Goal: Task Accomplishment & Management: Use online tool/utility

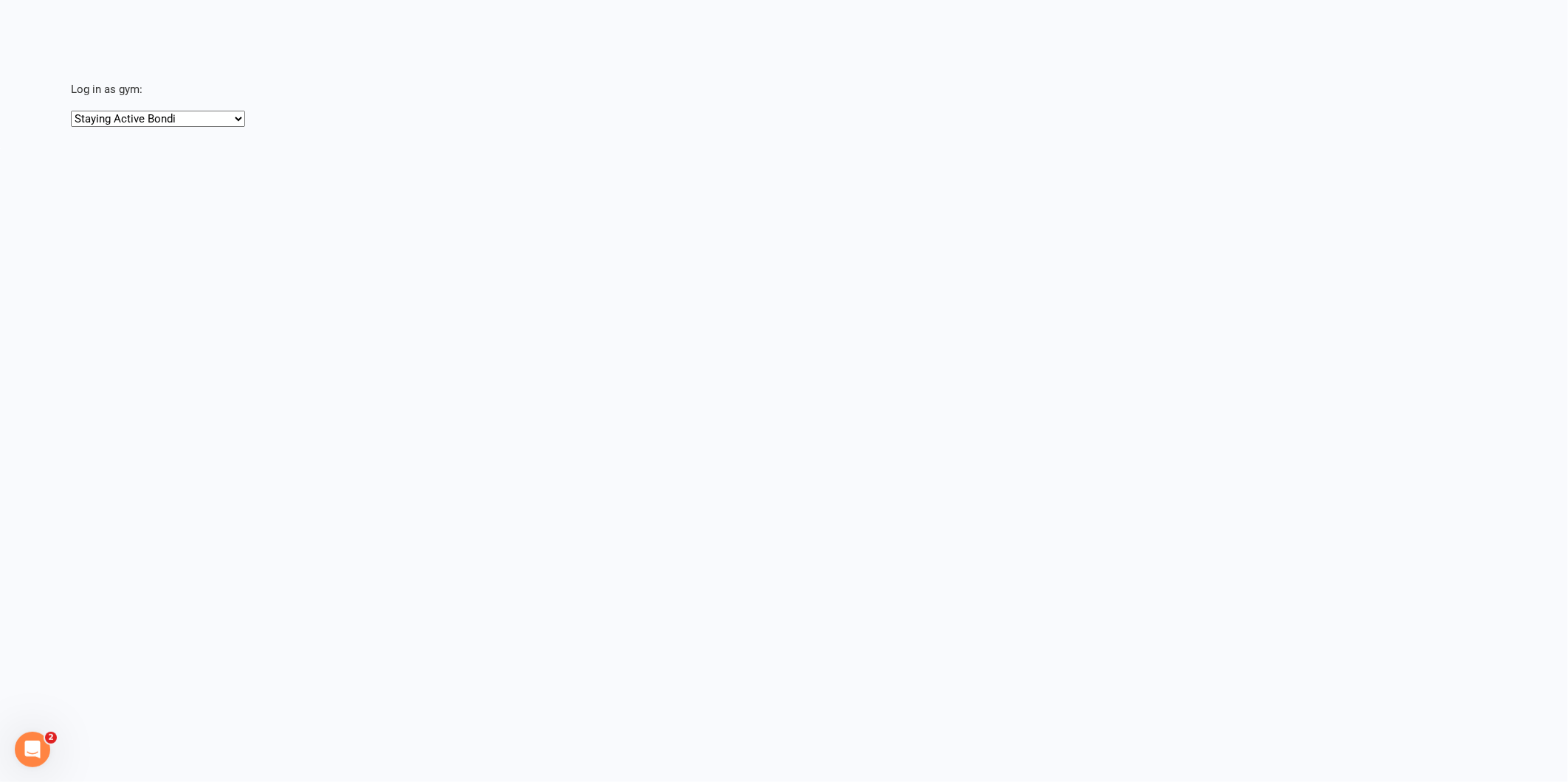
click at [151, 121] on select "Staying Active Bondi Staying Active Gordon" at bounding box center [158, 119] width 174 height 16
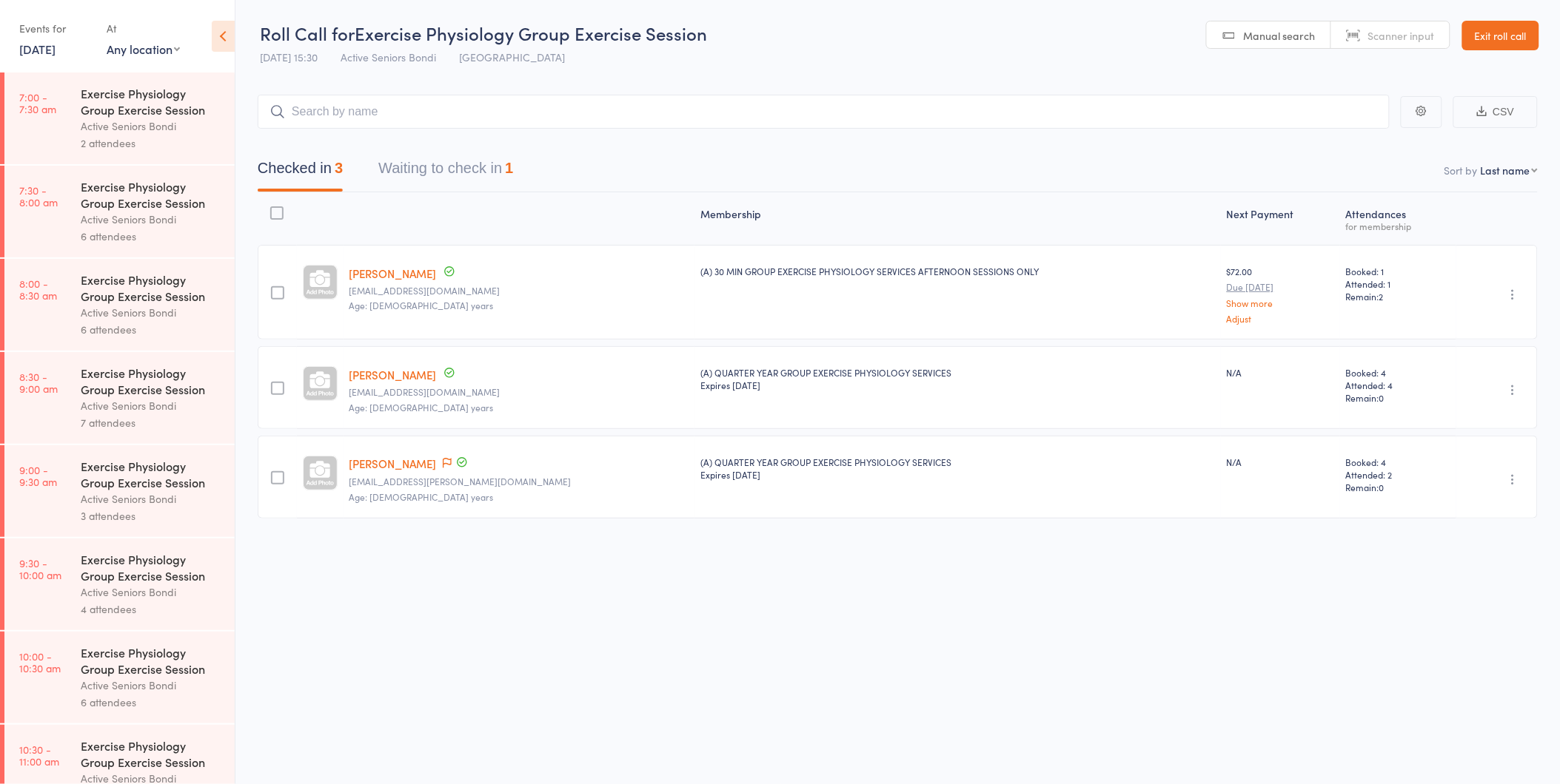
click at [40, 57] on div "Events for [DATE] [DATE] [DATE] Sun Mon Tue Wed Thu Fri Sat 31 27 28 29 30 31 0…" at bounding box center [55, 38] width 73 height 44
click at [42, 52] on link "[DATE]" at bounding box center [37, 49] width 36 height 16
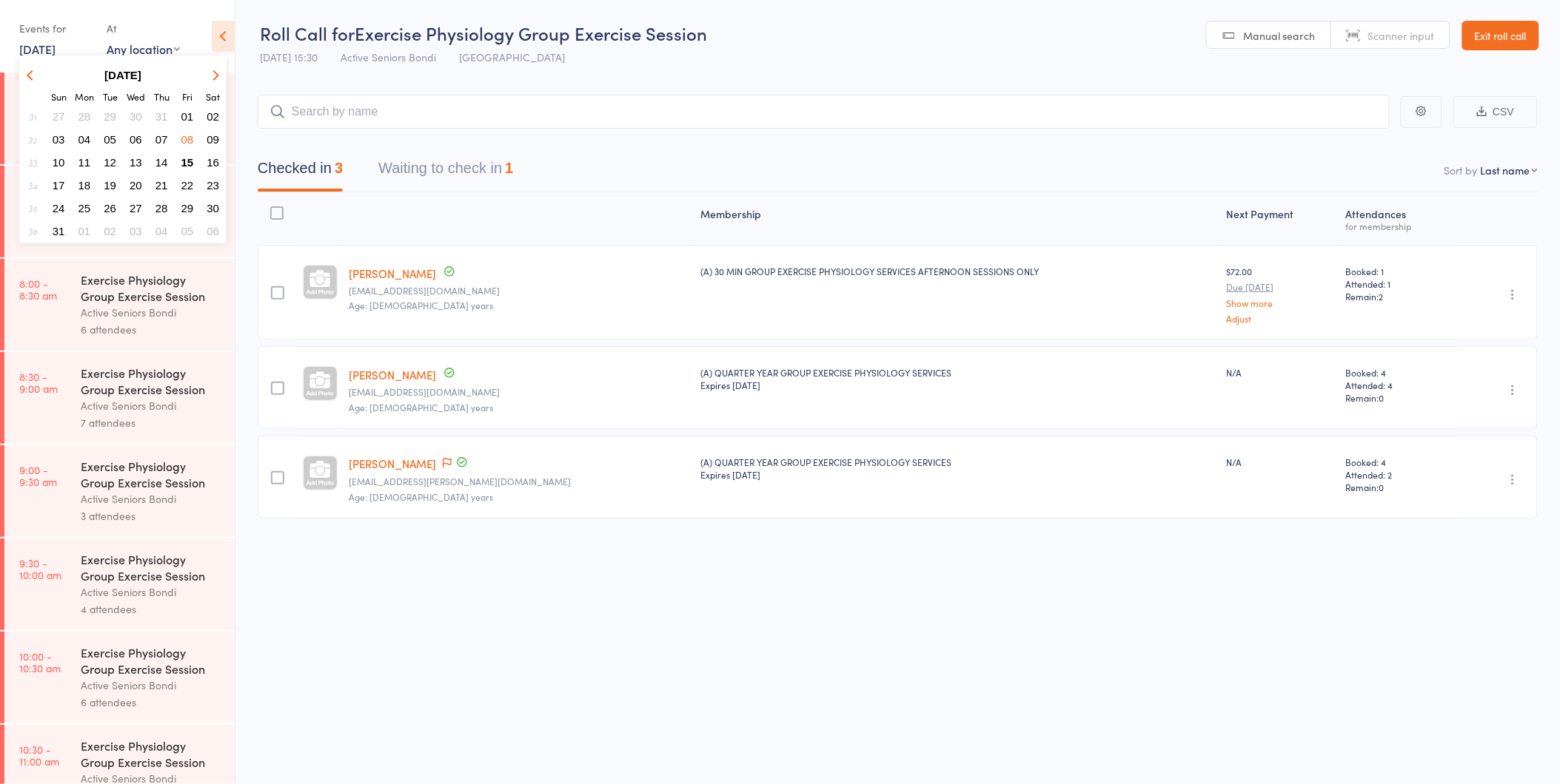
click at [182, 157] on span "15" at bounding box center [188, 162] width 13 height 13
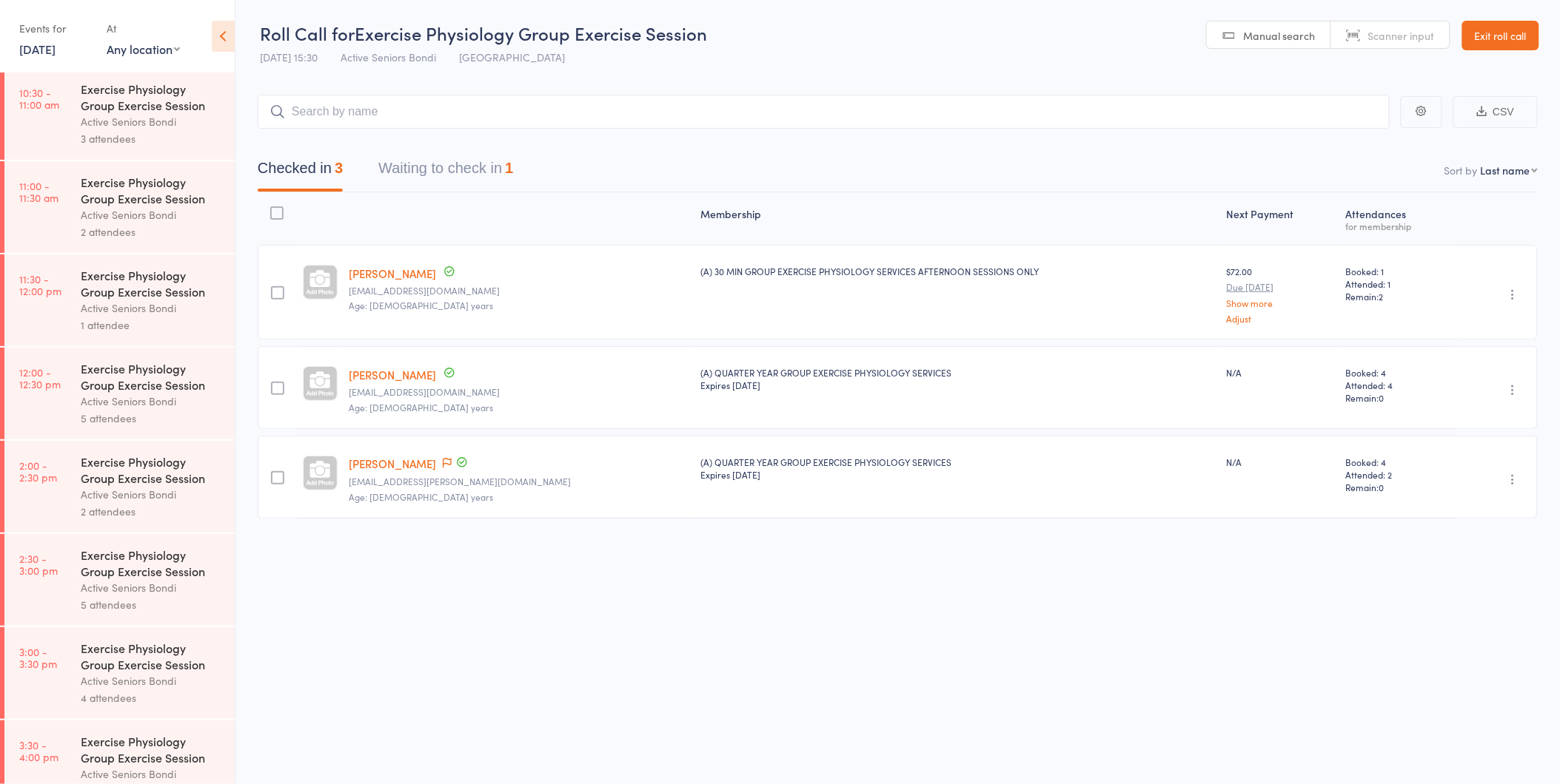
scroll to position [691, 0]
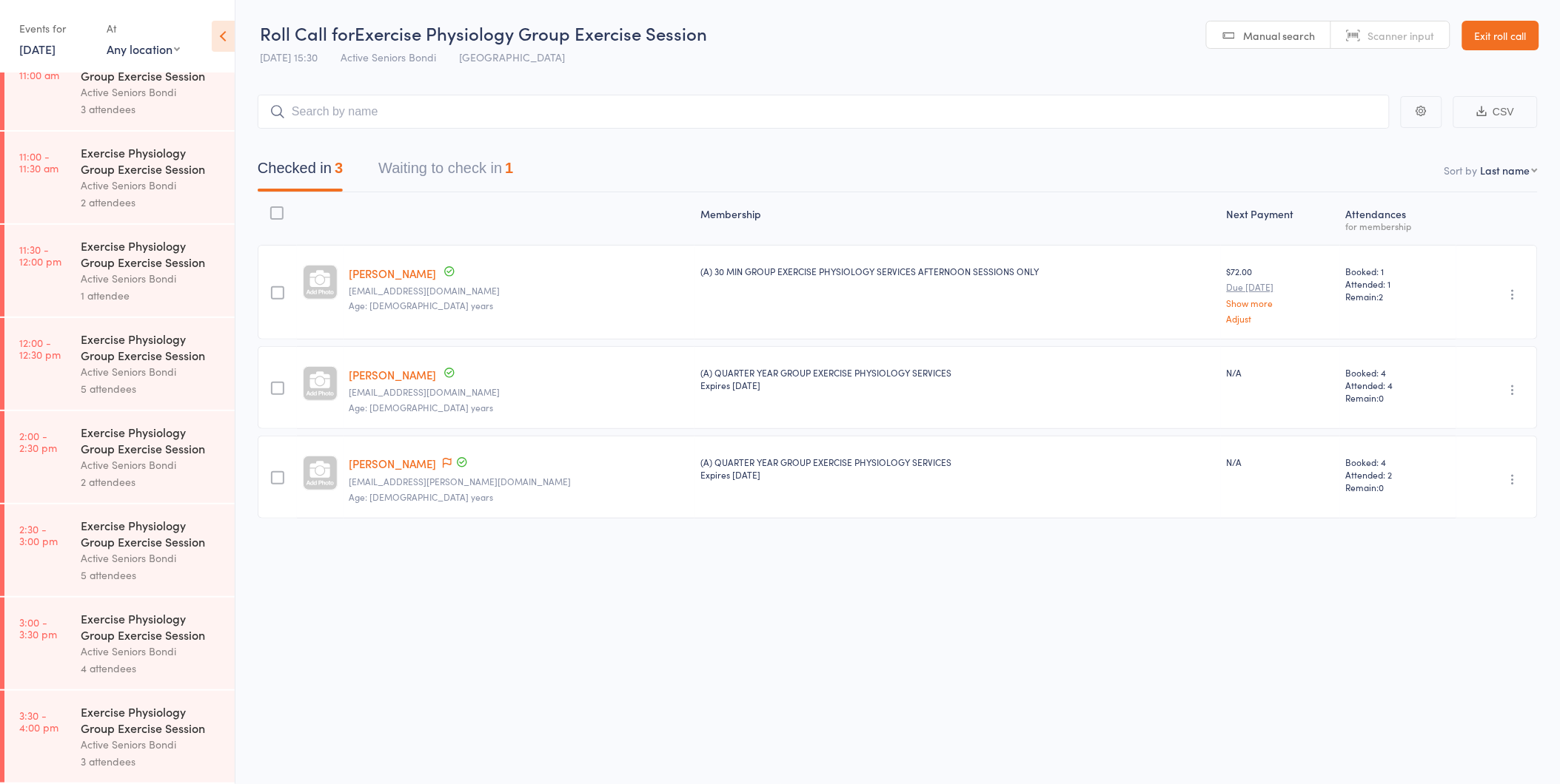
click at [99, 450] on div "Exercise Physiology Group Exercise Session" at bounding box center [151, 440] width 142 height 33
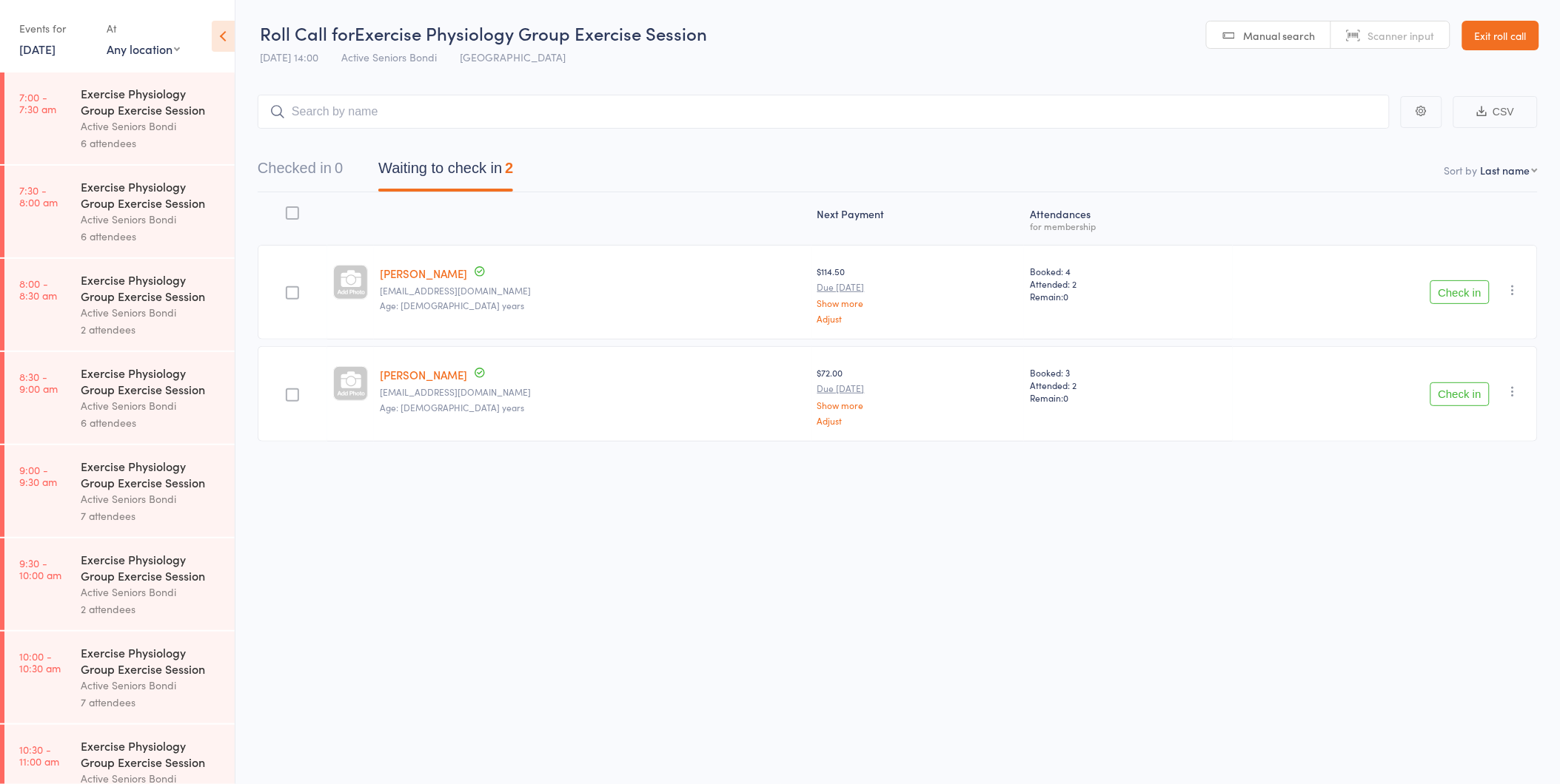
click at [1466, 389] on button "Check in" at bounding box center [1460, 394] width 59 height 24
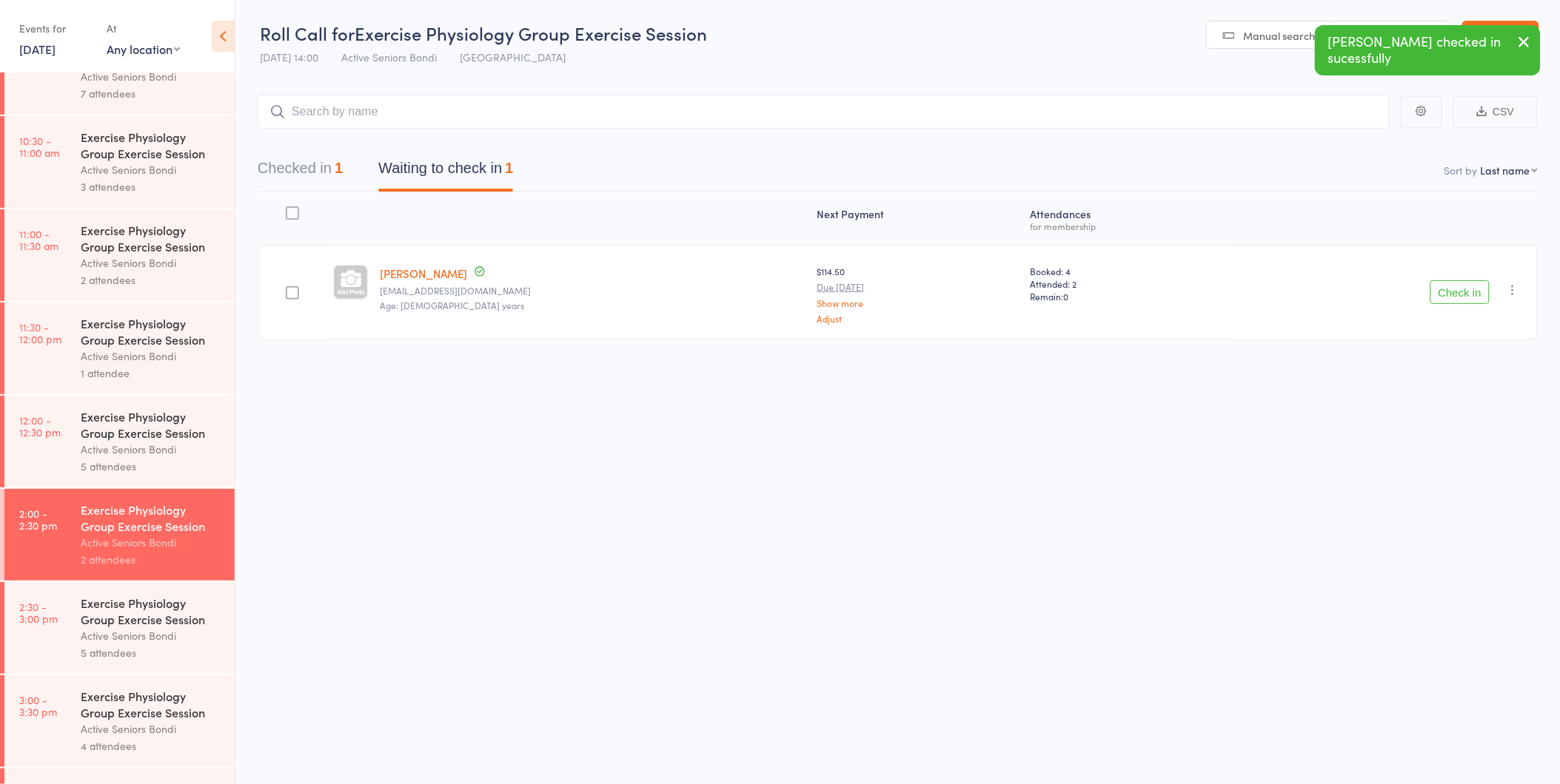
scroll to position [691, 0]
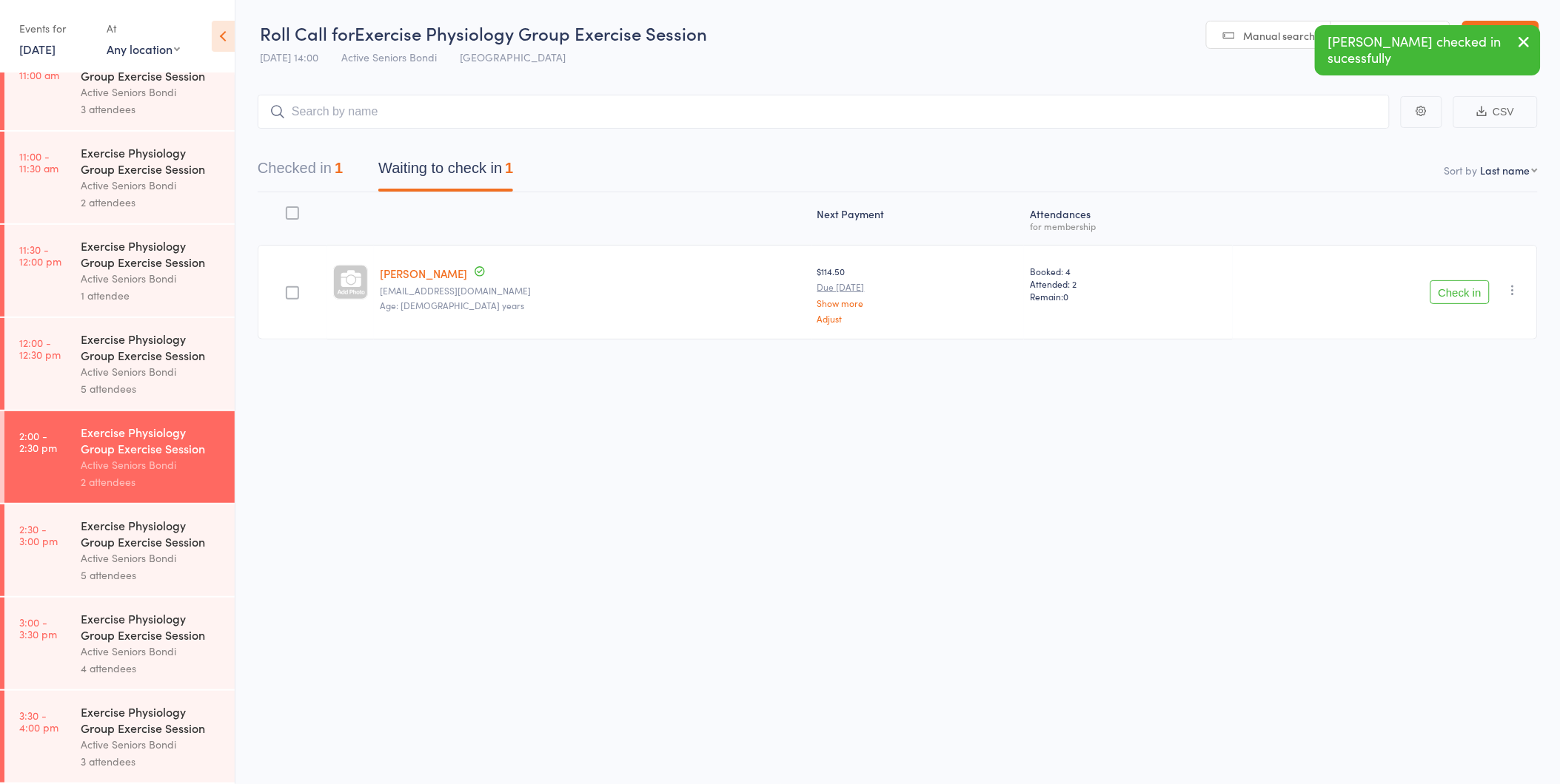
click at [121, 540] on div "Exercise Physiology Group Exercise Session" at bounding box center [151, 533] width 142 height 33
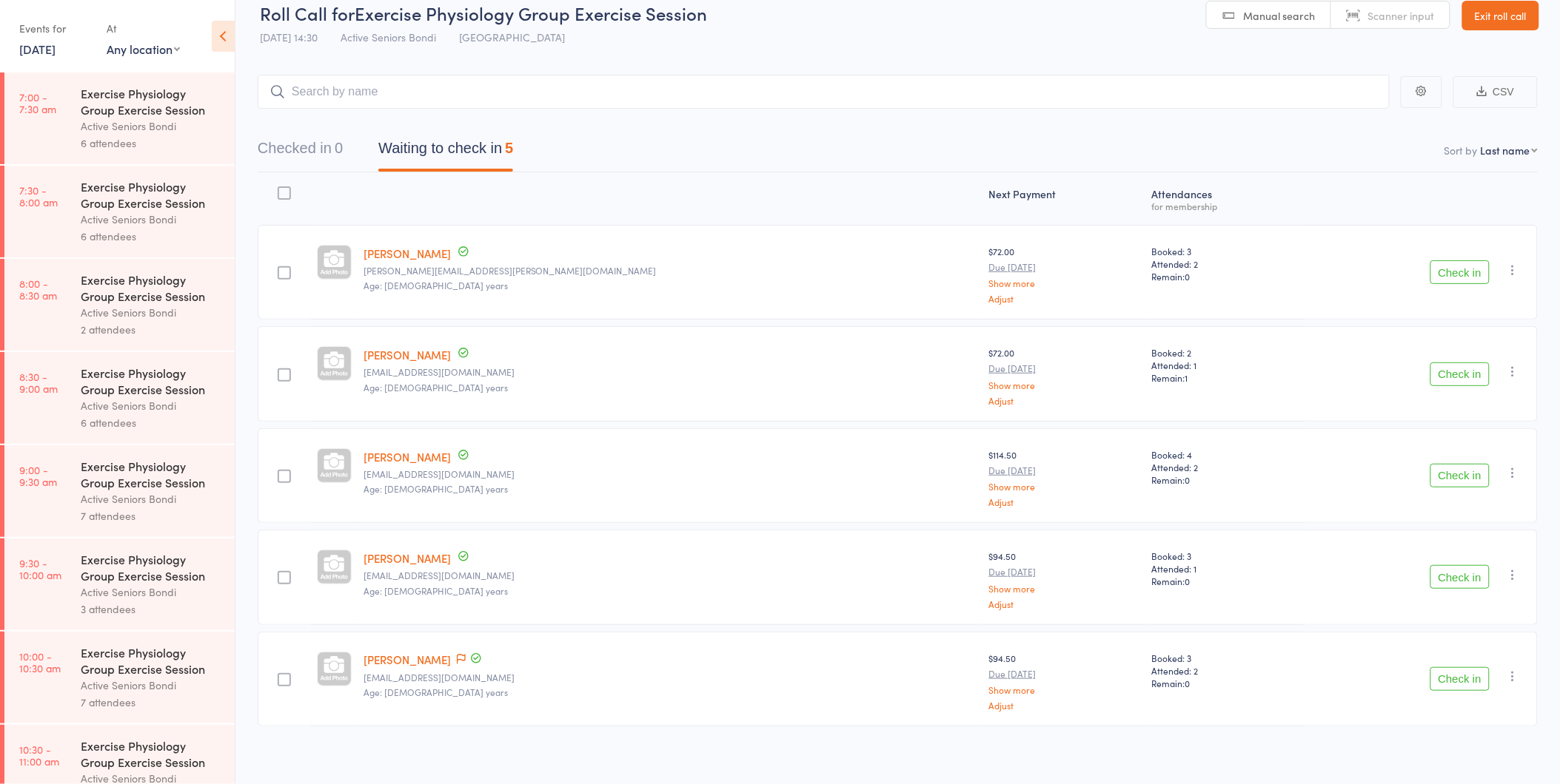
scroll to position [26, 0]
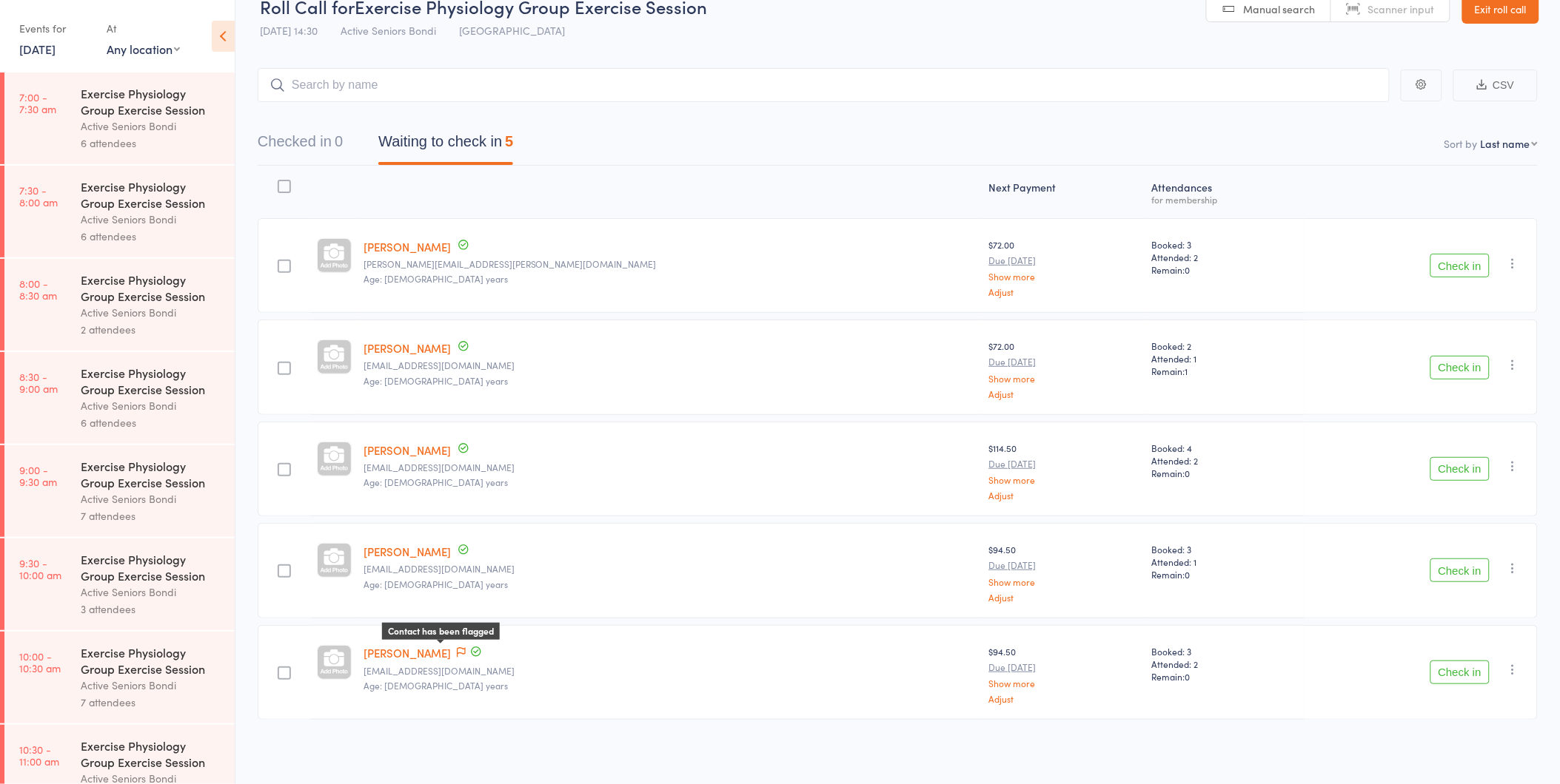
click at [460, 648] on icon at bounding box center [461, 652] width 9 height 10
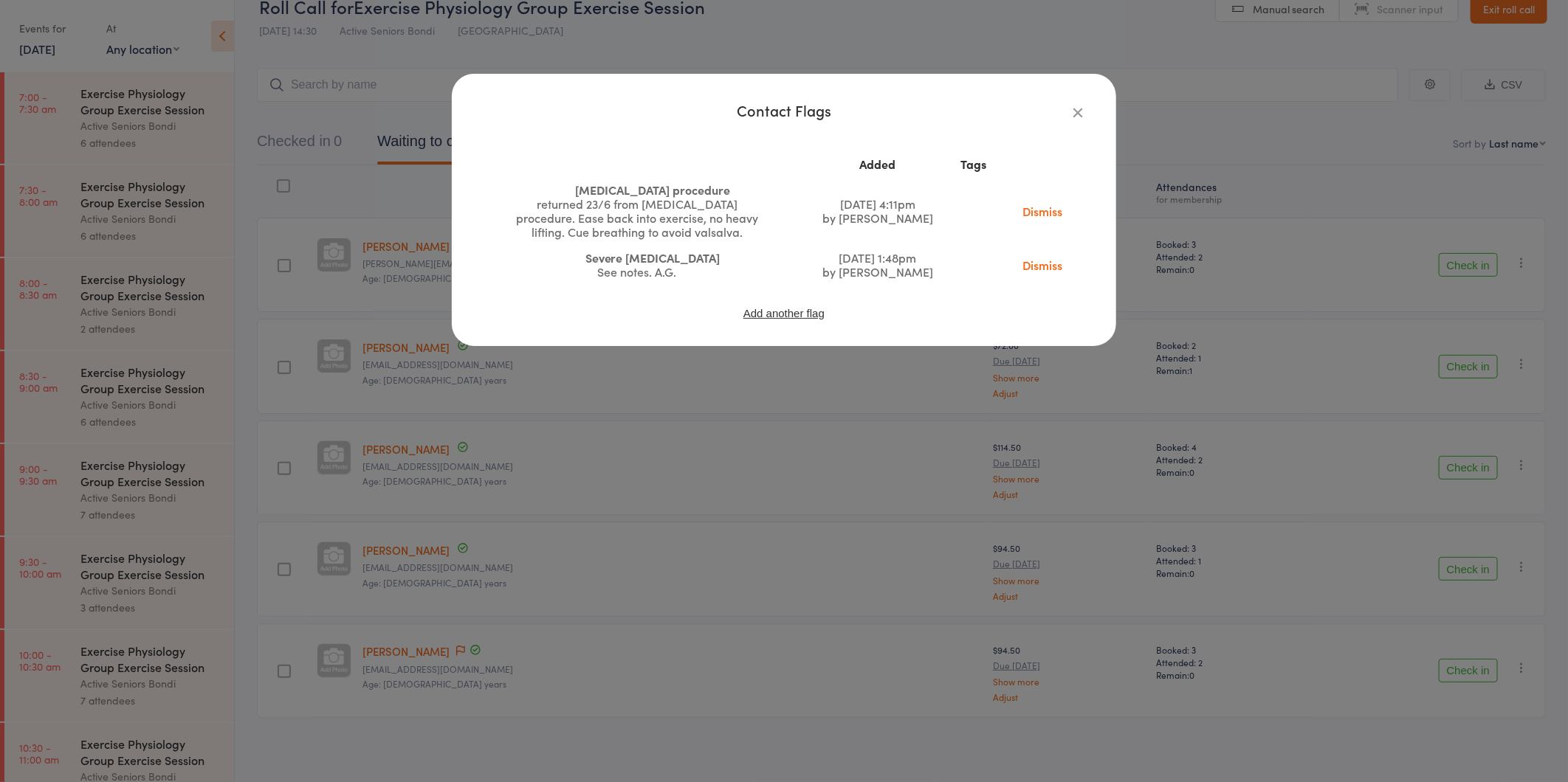
click at [1075, 108] on icon "button" at bounding box center [1078, 112] width 16 height 16
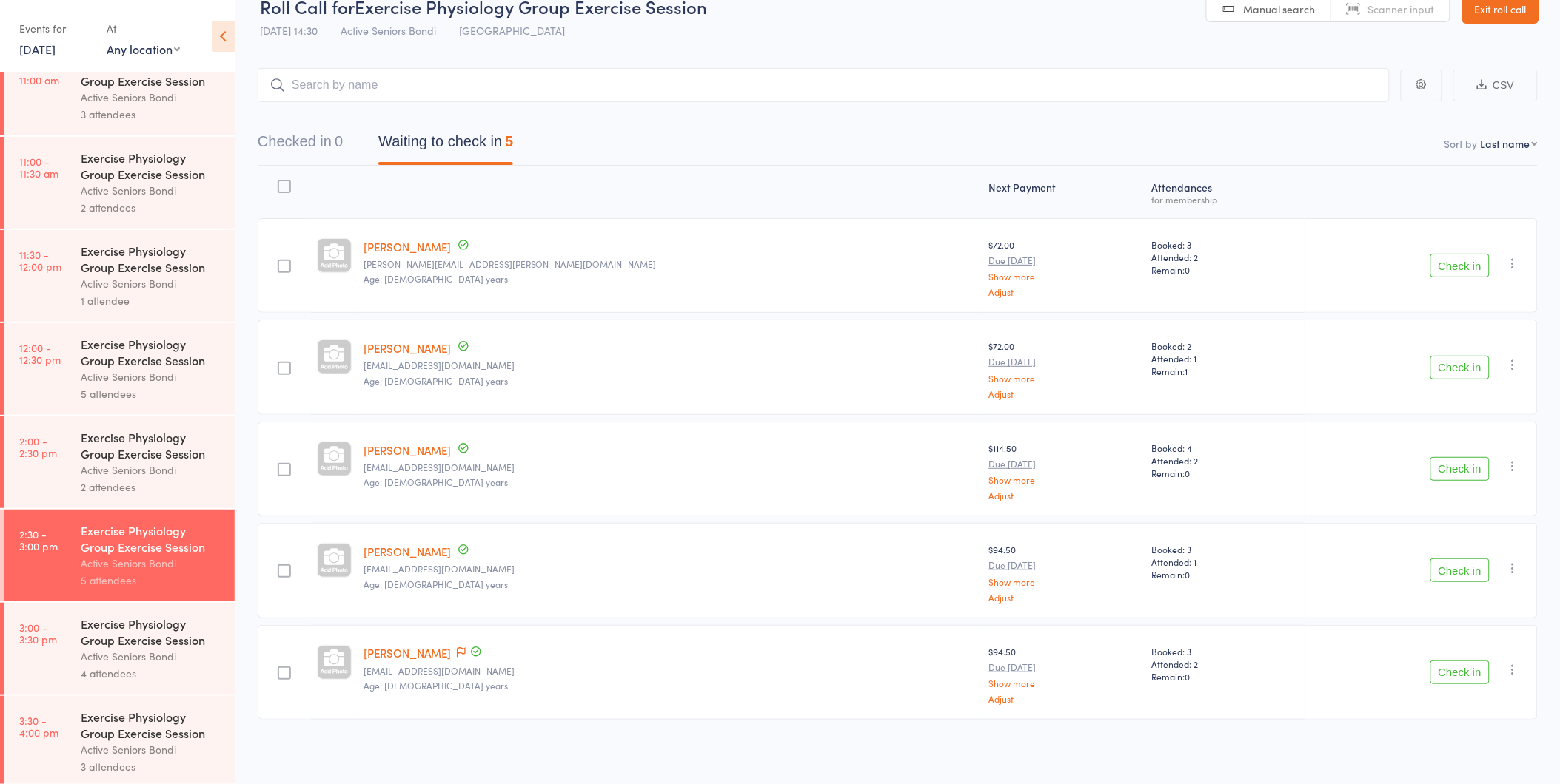
scroll to position [691, 0]
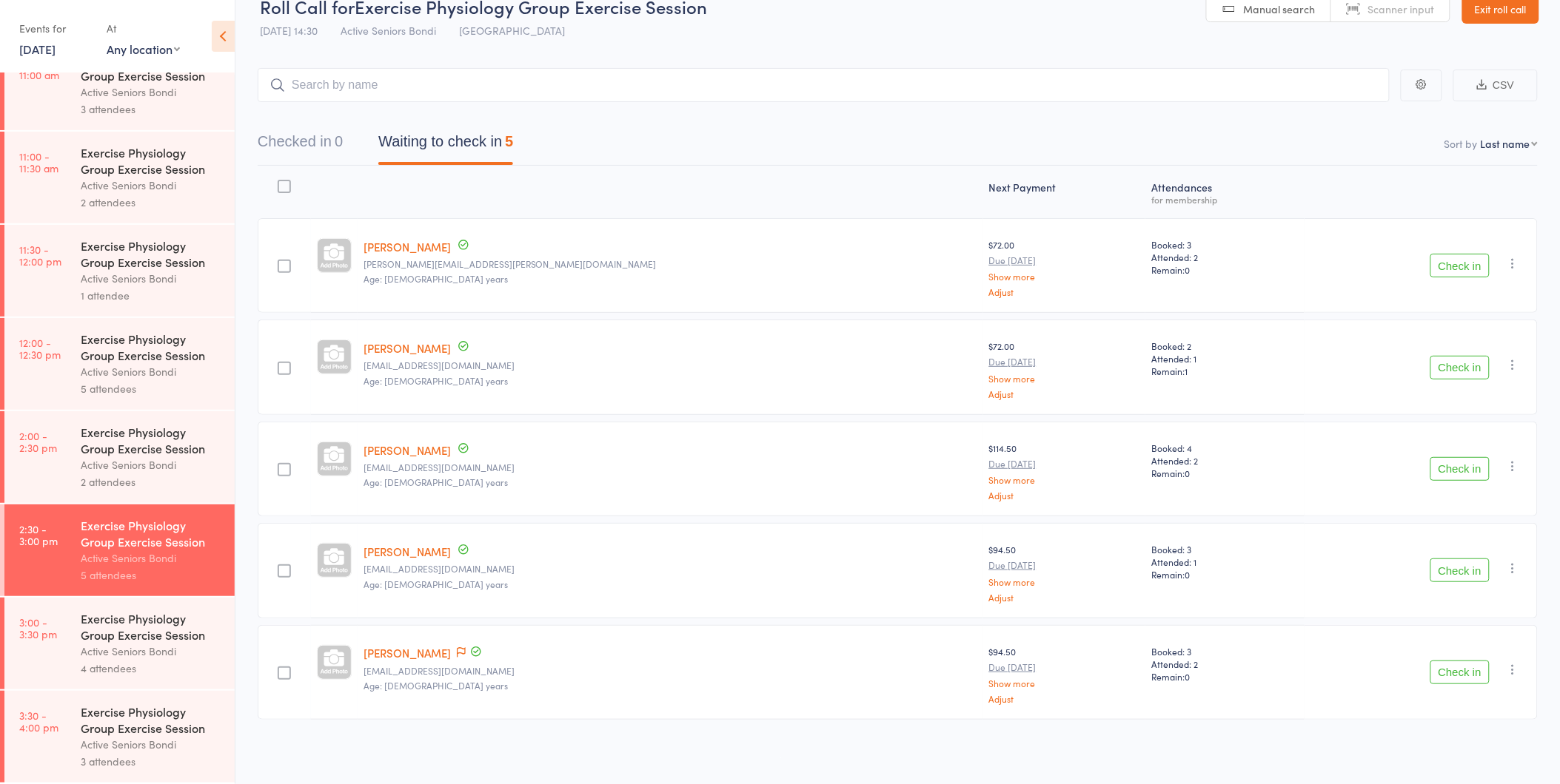
click at [97, 625] on div "Exercise Physiology Group Exercise Session" at bounding box center [151, 626] width 142 height 33
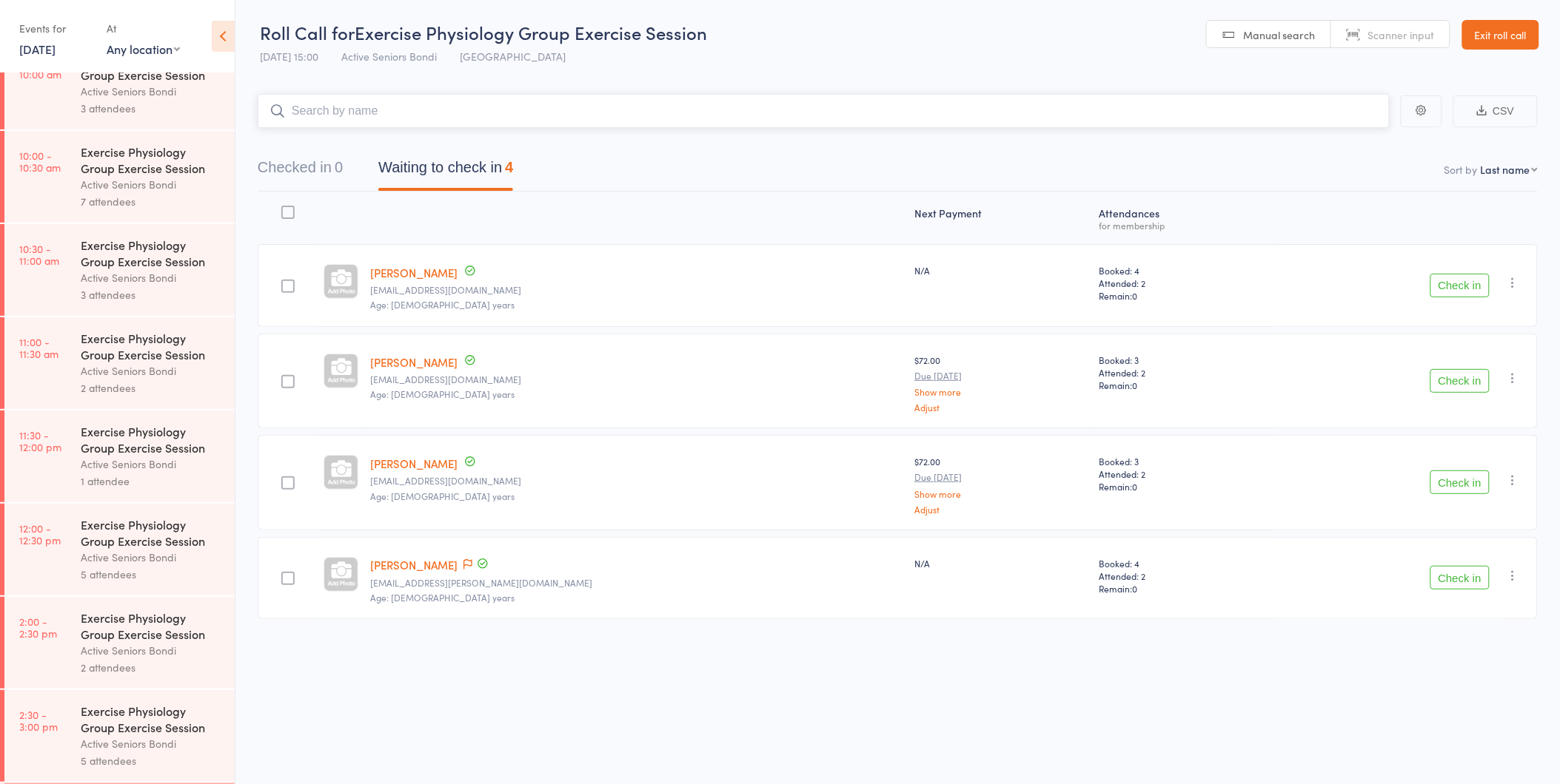
scroll to position [691, 0]
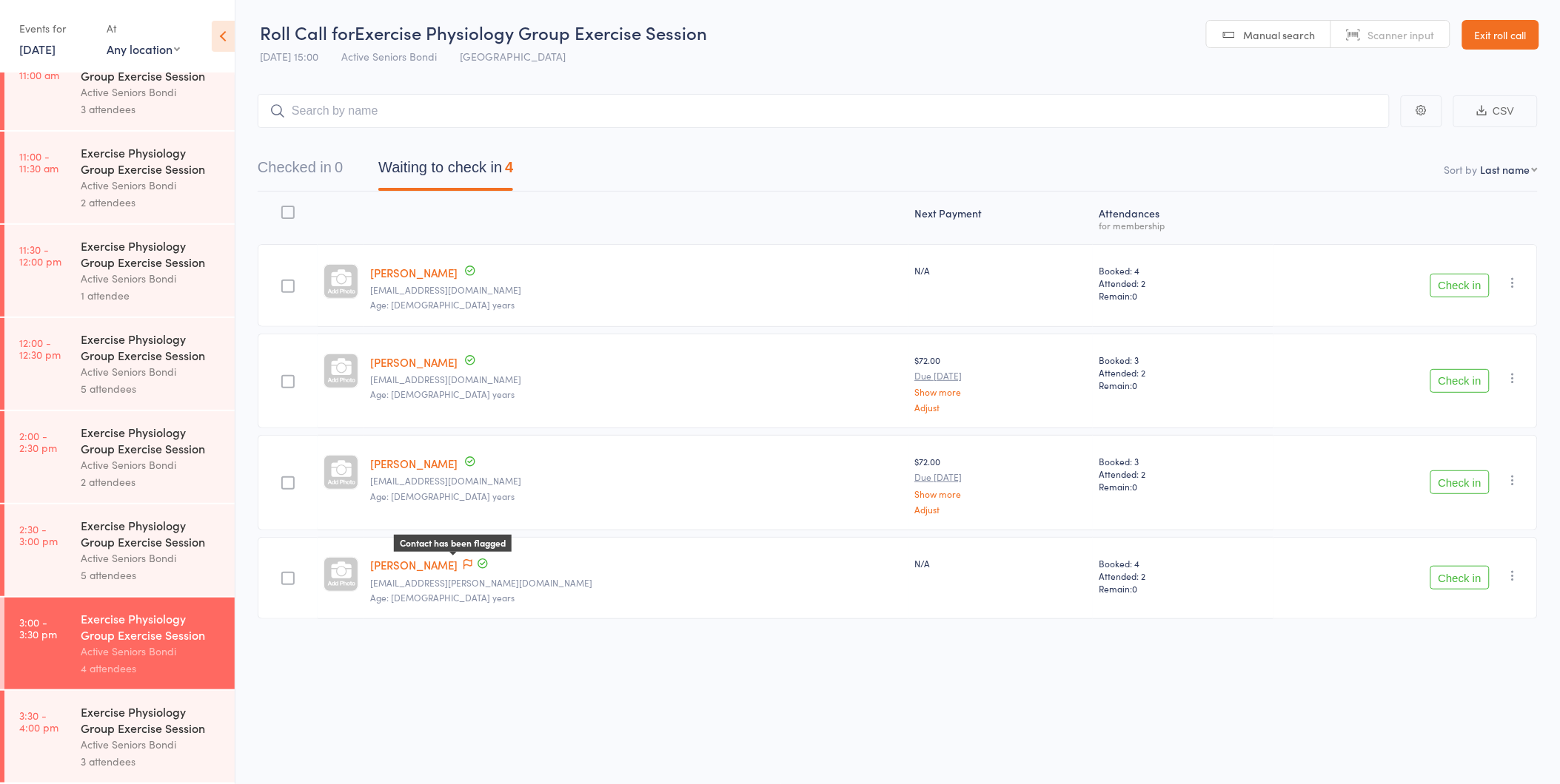
click at [468, 563] on icon at bounding box center [467, 564] width 9 height 10
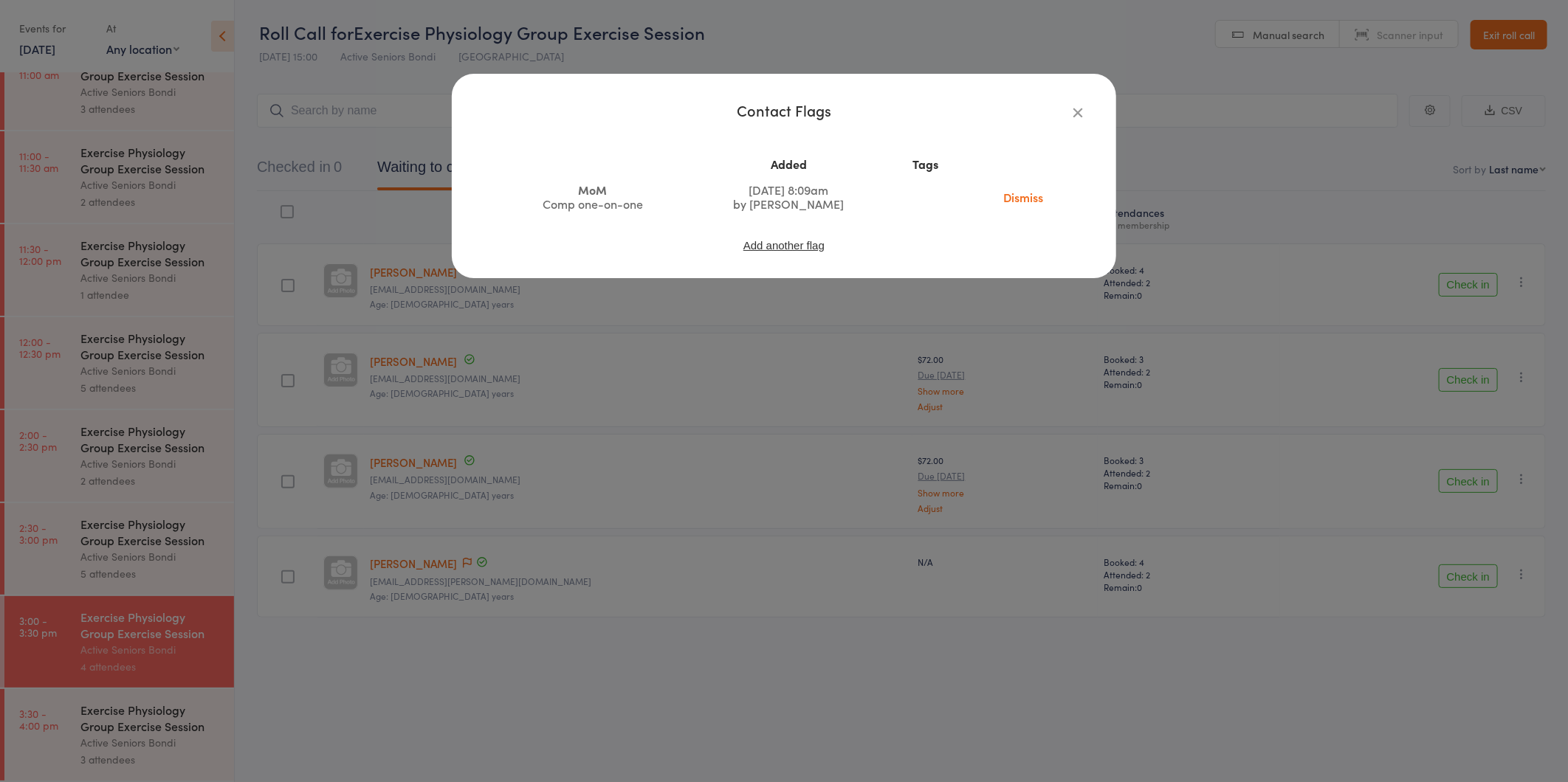
click at [1079, 108] on icon "button" at bounding box center [1078, 112] width 16 height 16
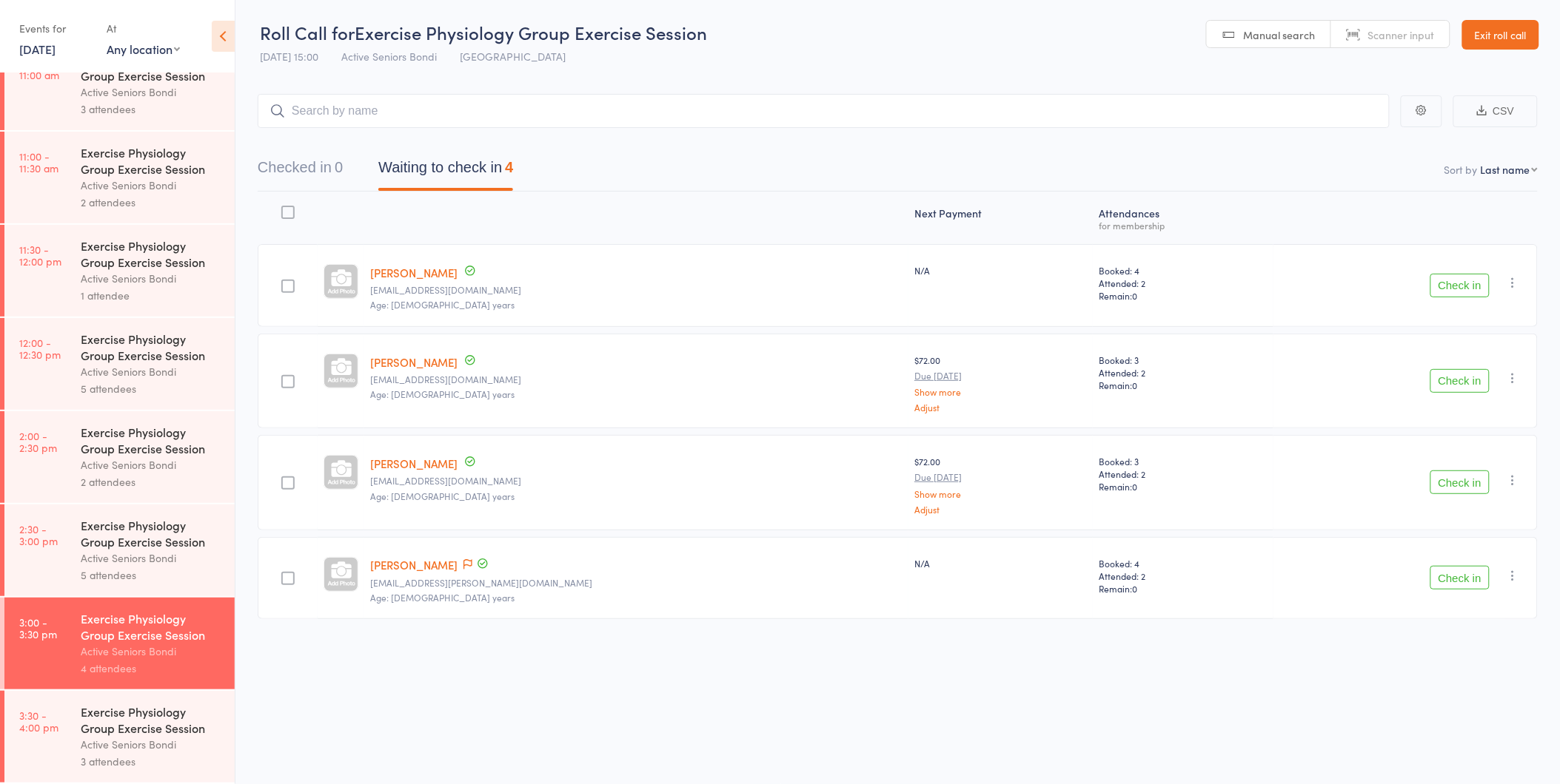
click at [74, 709] on link "3:30 - 4:00 pm Exercise Physiology Group Exercise Session Active Seniors Bondi …" at bounding box center [120, 737] width 231 height 92
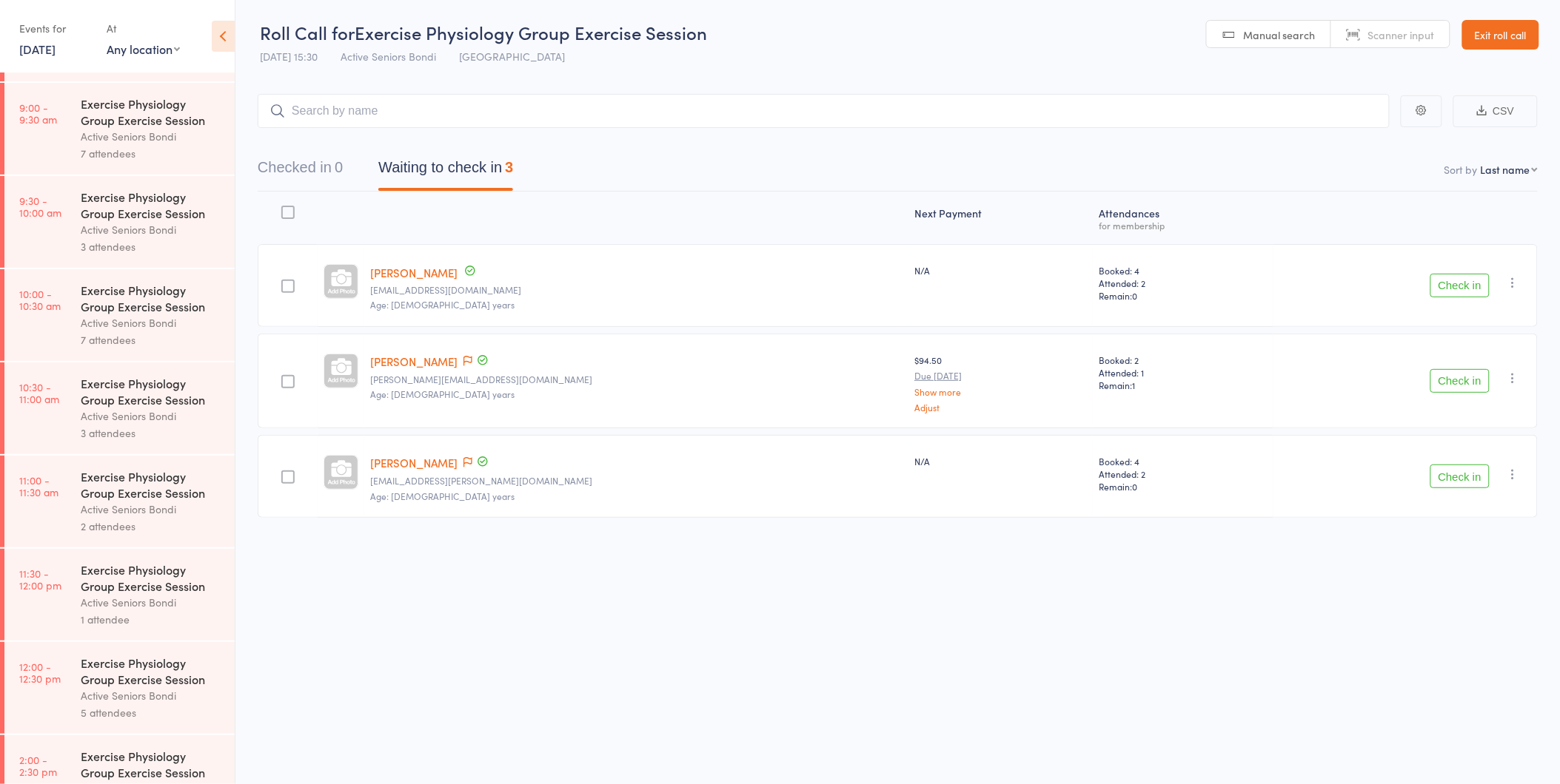
scroll to position [527, 0]
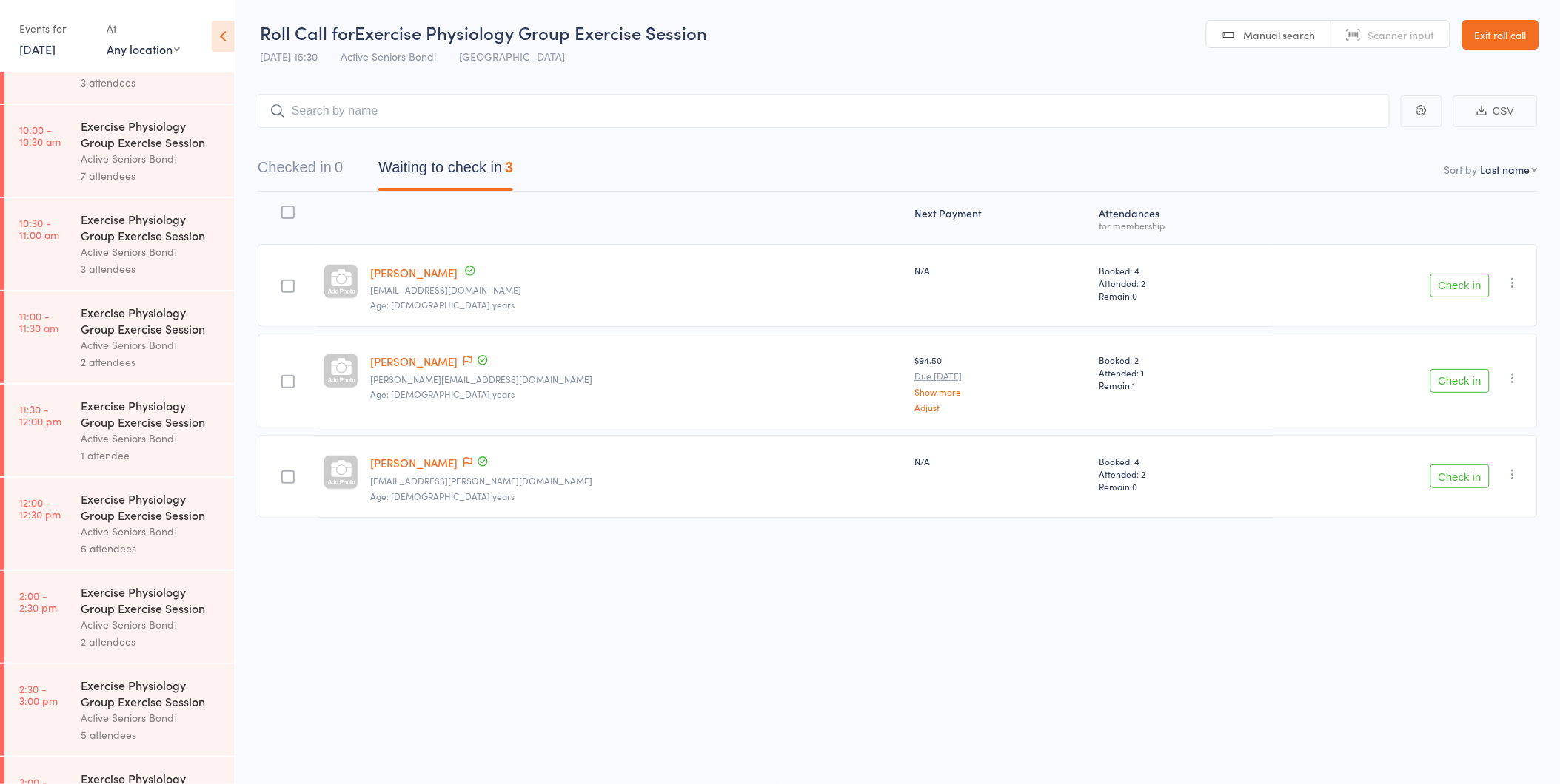
click at [120, 594] on div "Exercise Physiology Group Exercise Session" at bounding box center [151, 600] width 142 height 33
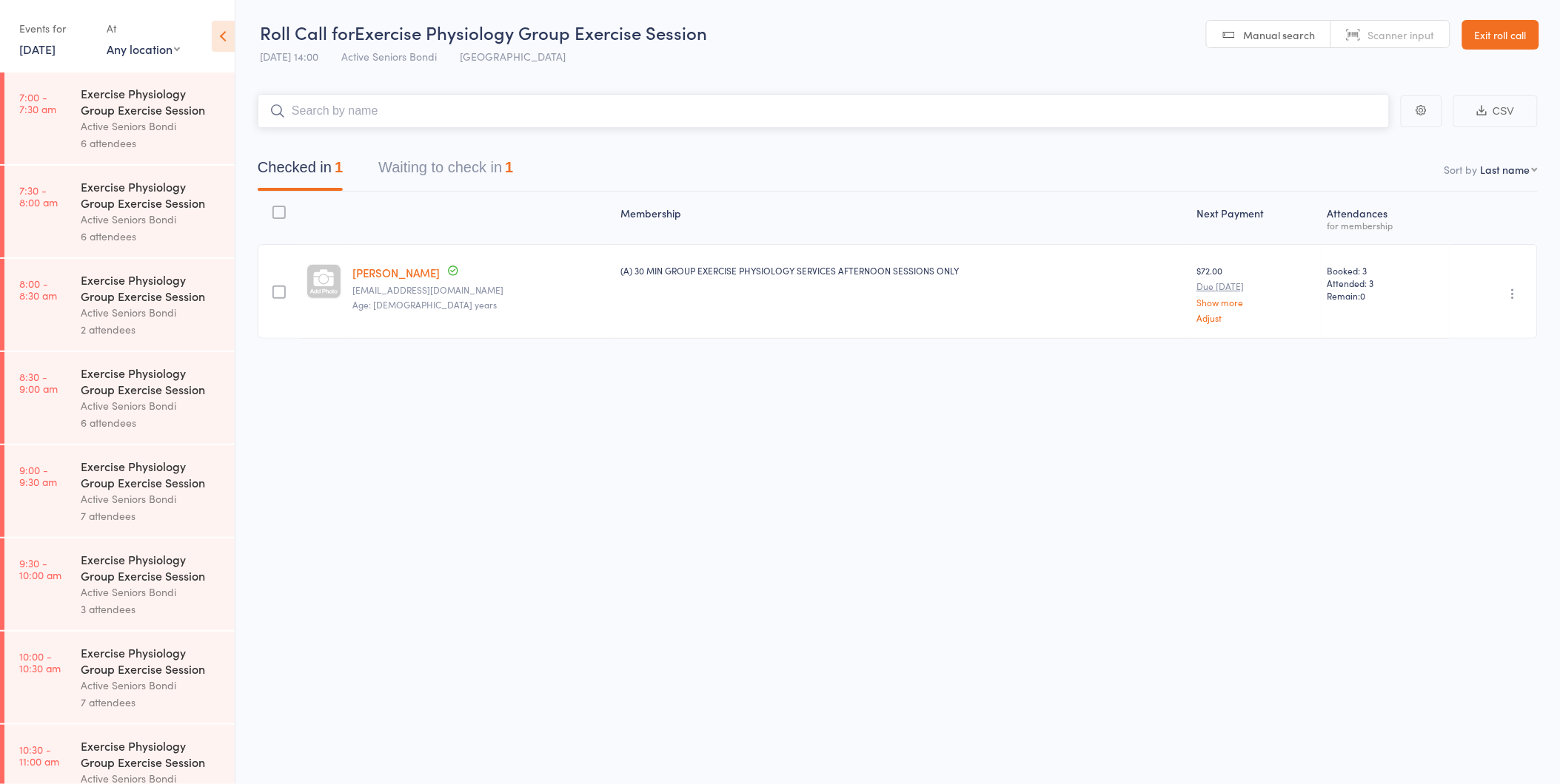
click at [482, 165] on button "Waiting to check in 1" at bounding box center [446, 171] width 134 height 39
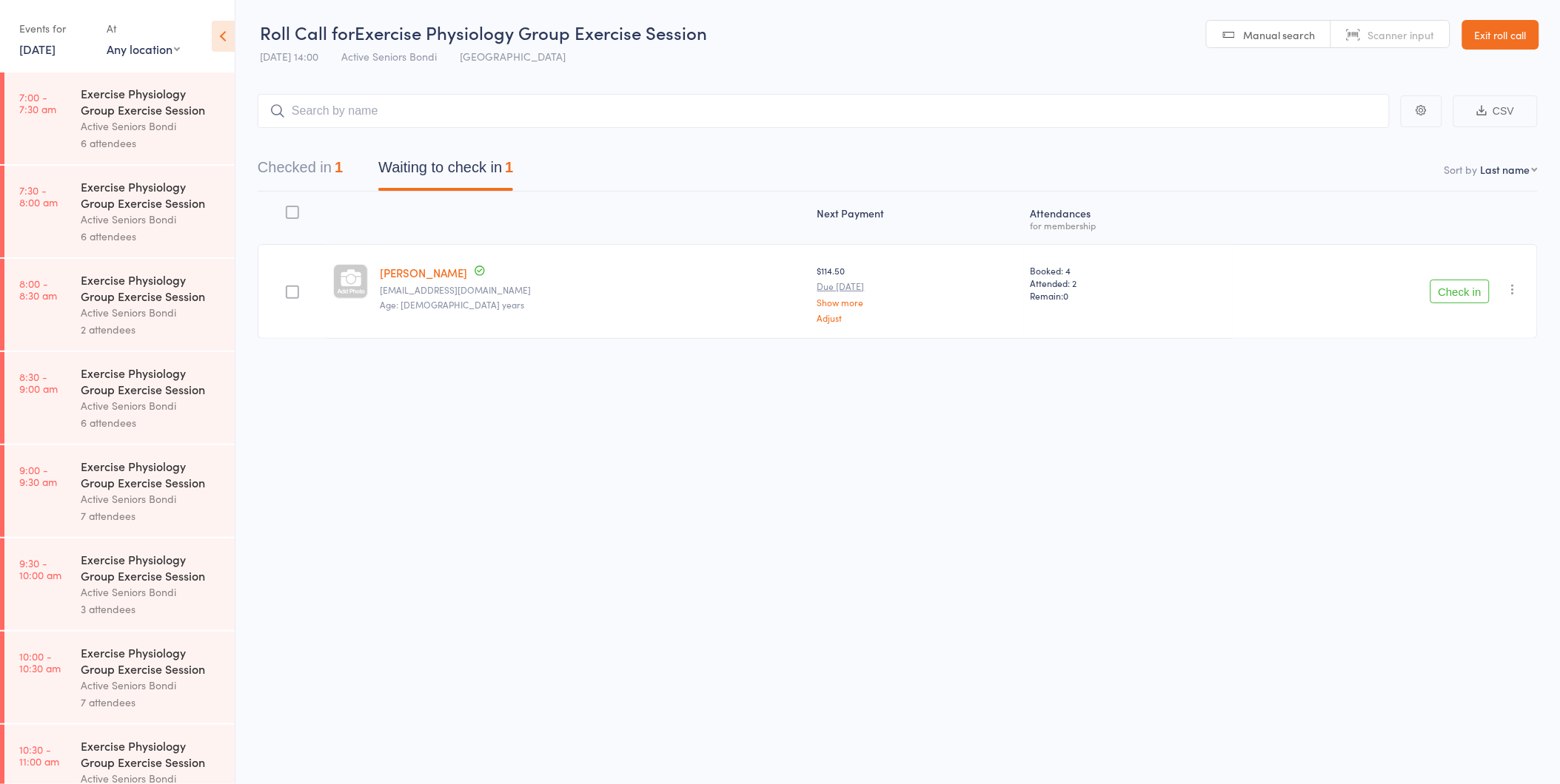
click at [1461, 286] on button "Check in" at bounding box center [1460, 292] width 59 height 24
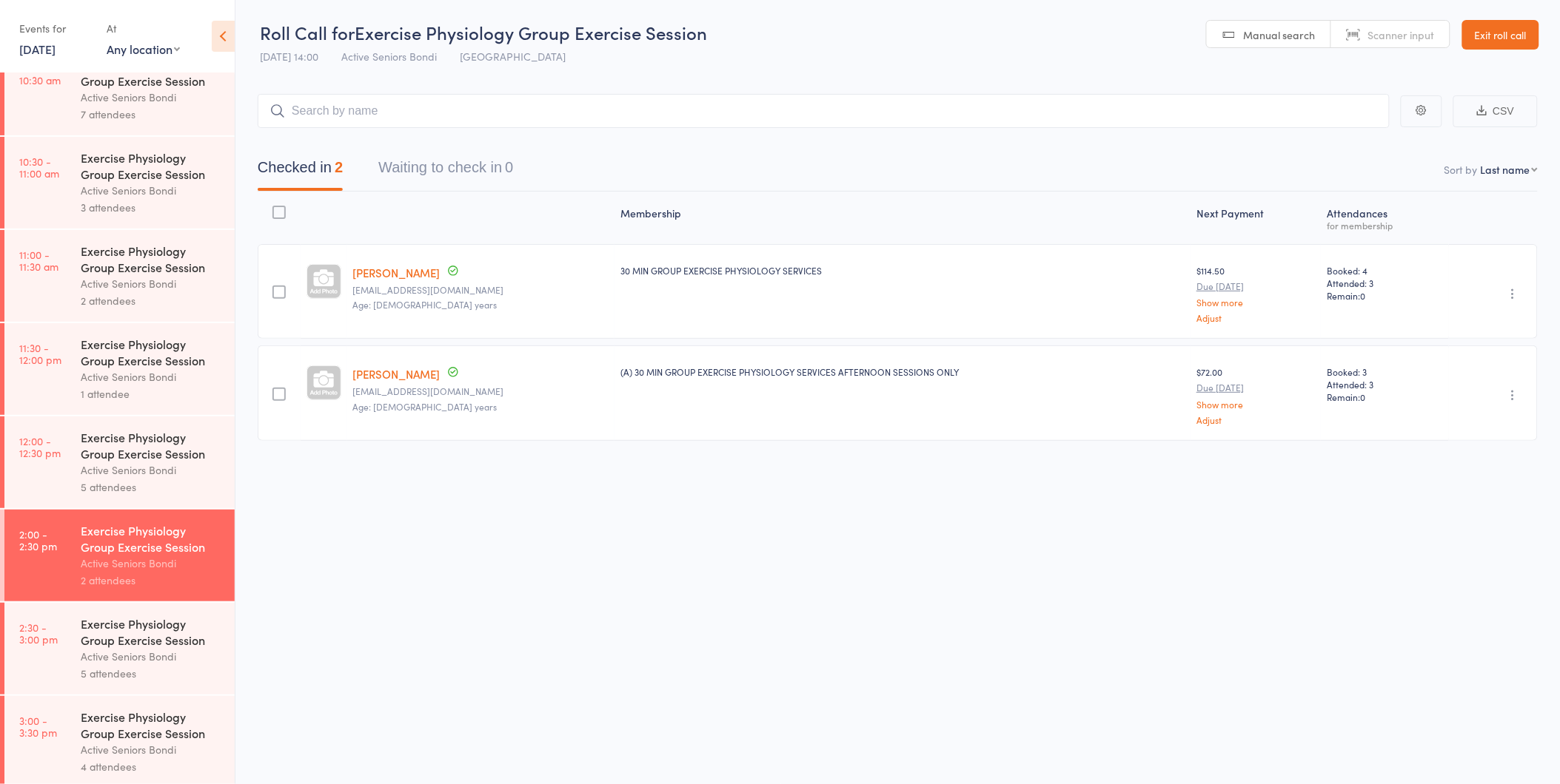
scroll to position [691, 0]
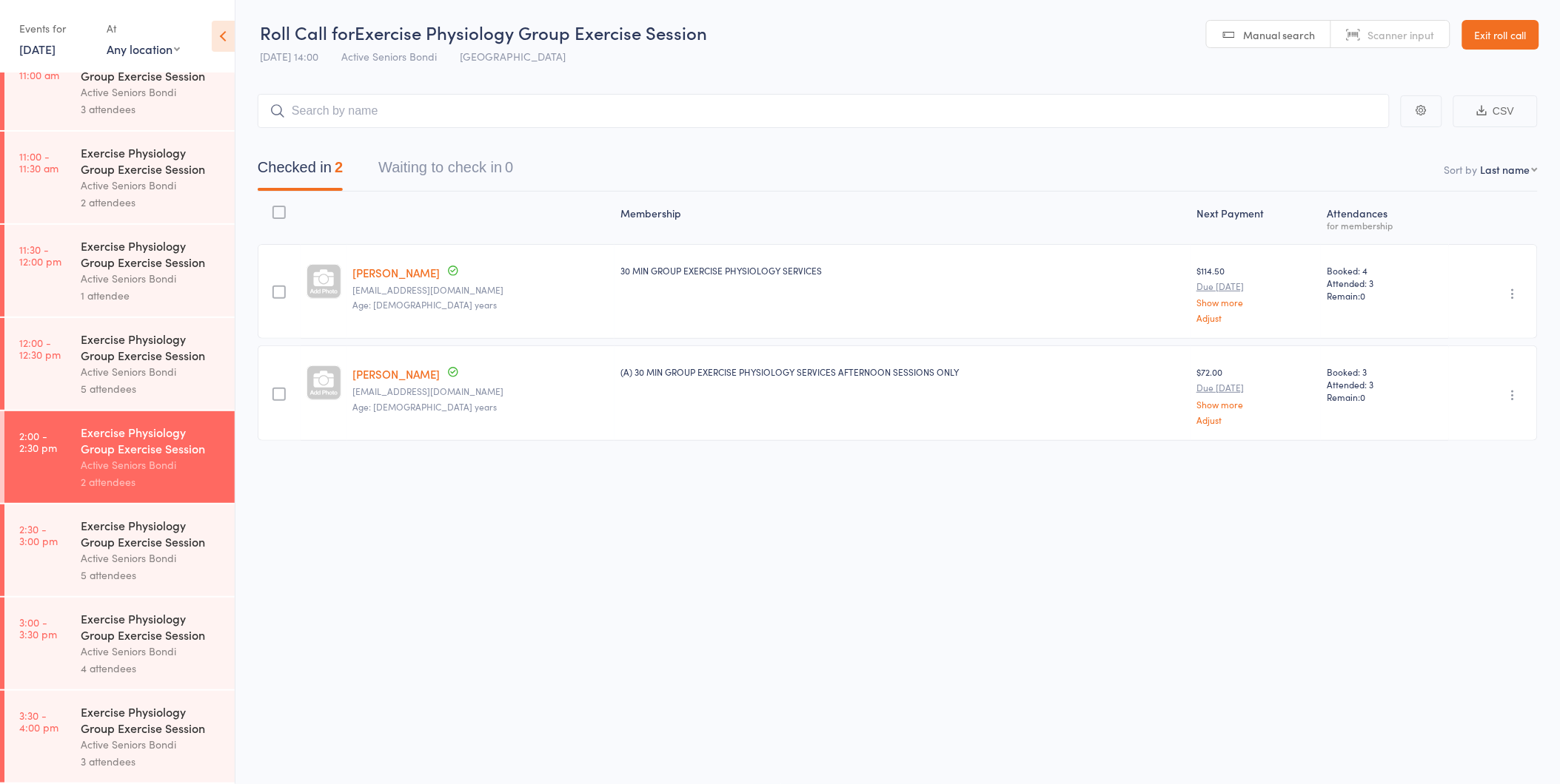
click at [144, 542] on div "Exercise Physiology Group Exercise Session" at bounding box center [151, 533] width 142 height 33
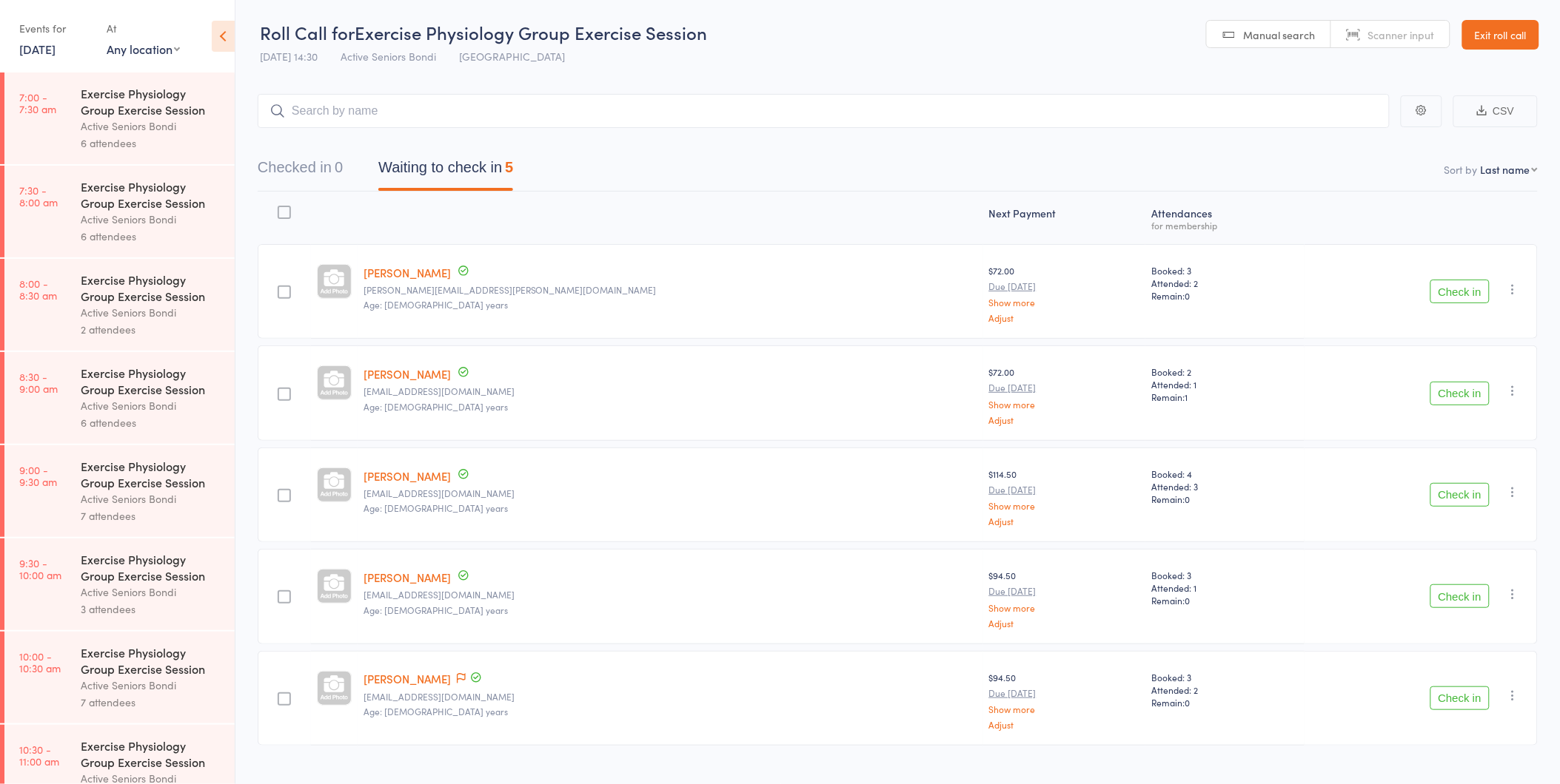
click at [1464, 491] on button "Check in" at bounding box center [1460, 495] width 59 height 24
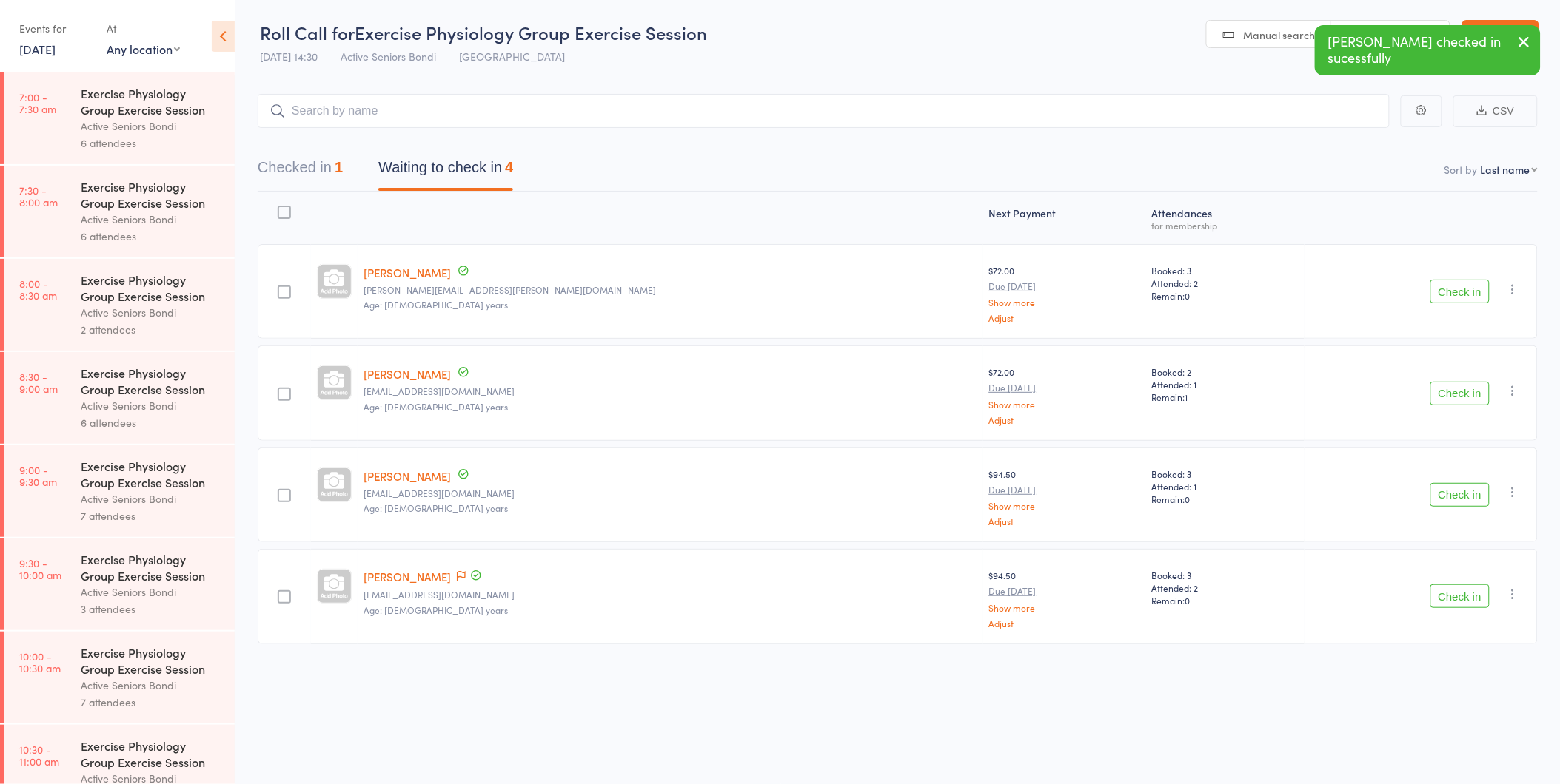
click at [1474, 602] on button "Check in" at bounding box center [1460, 597] width 59 height 24
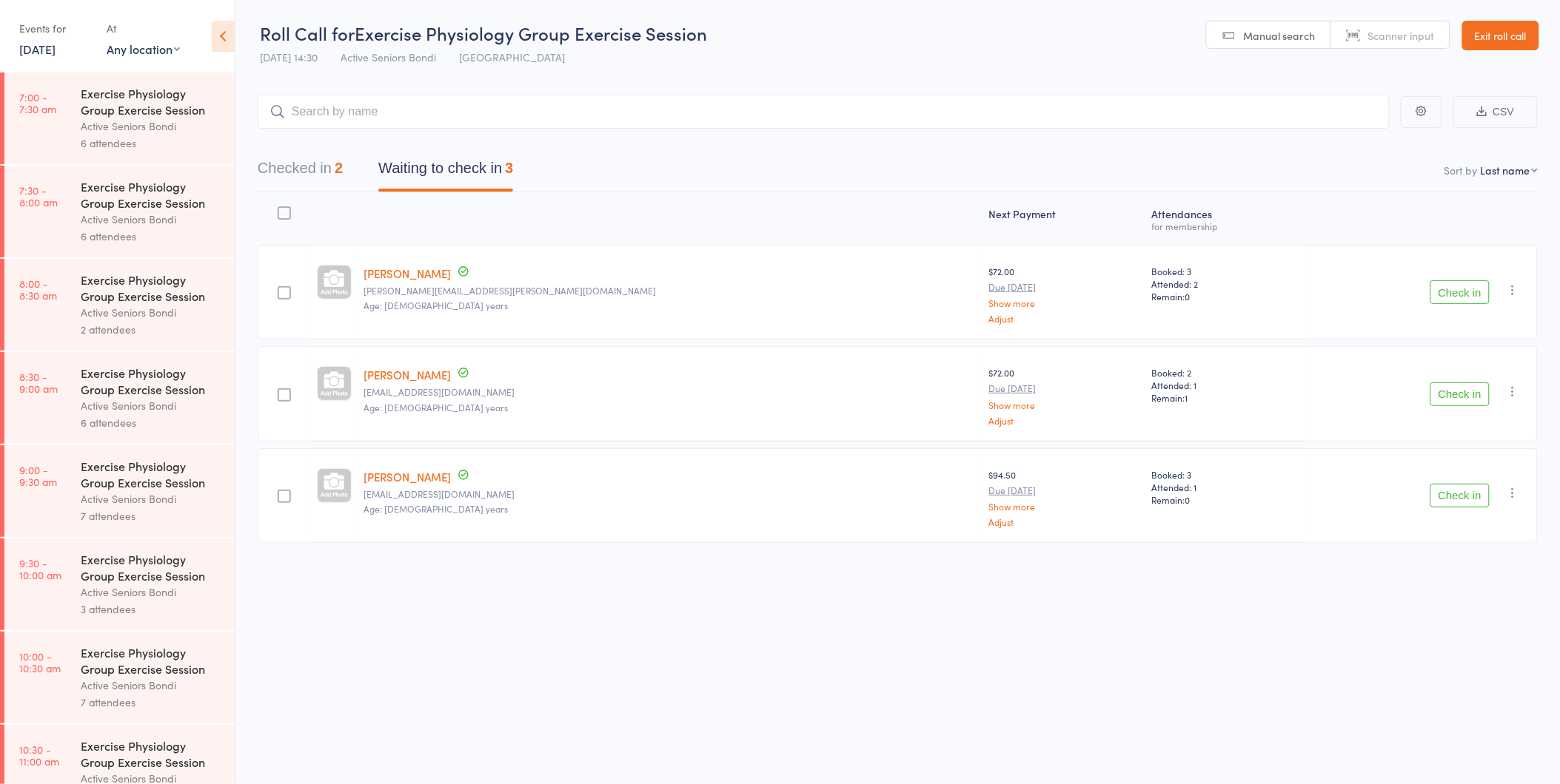
click at [322, 158] on button "Checked in 2" at bounding box center [300, 172] width 85 height 39
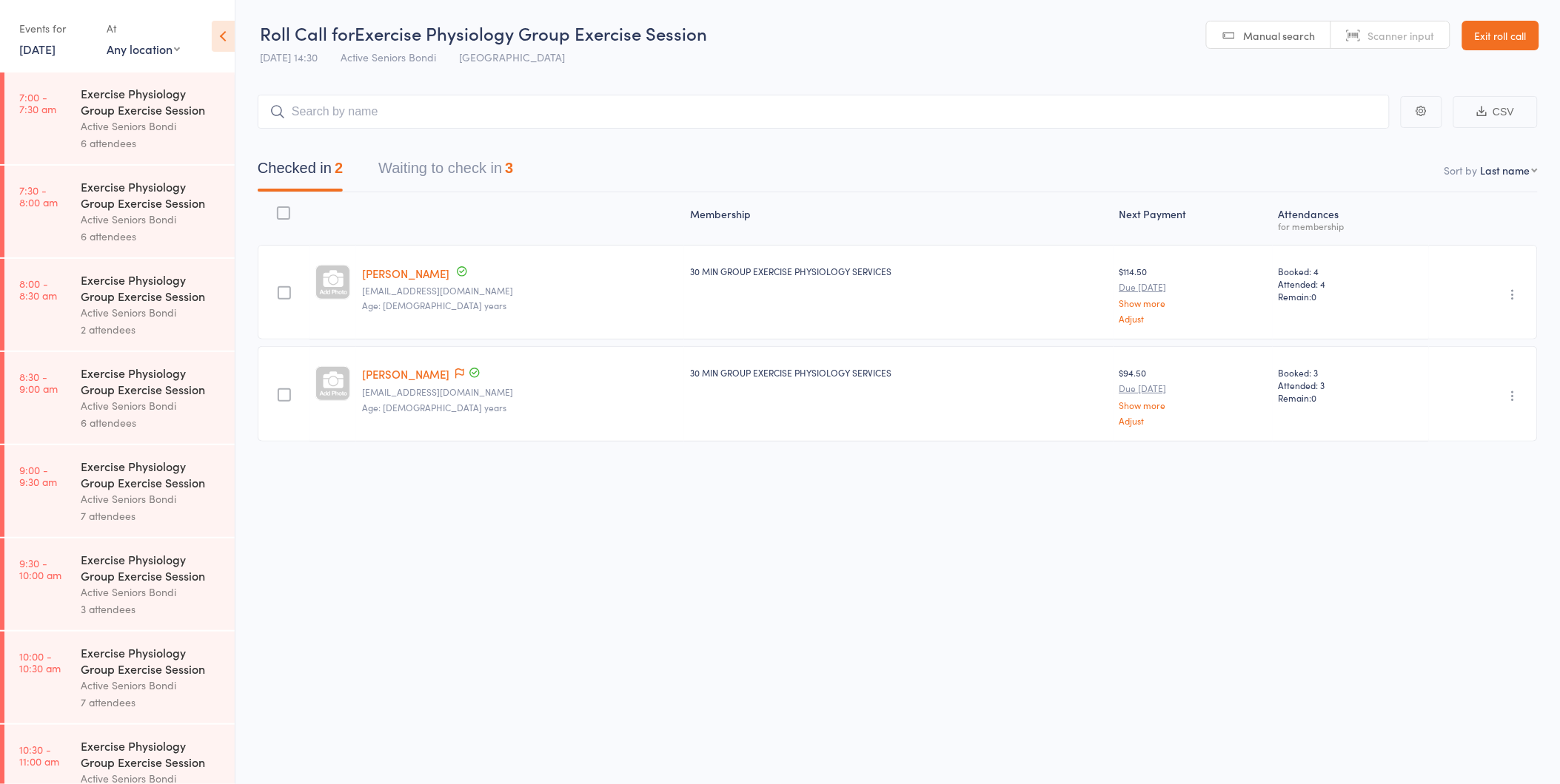
click at [448, 162] on button "Waiting to check in 3" at bounding box center [446, 172] width 134 height 39
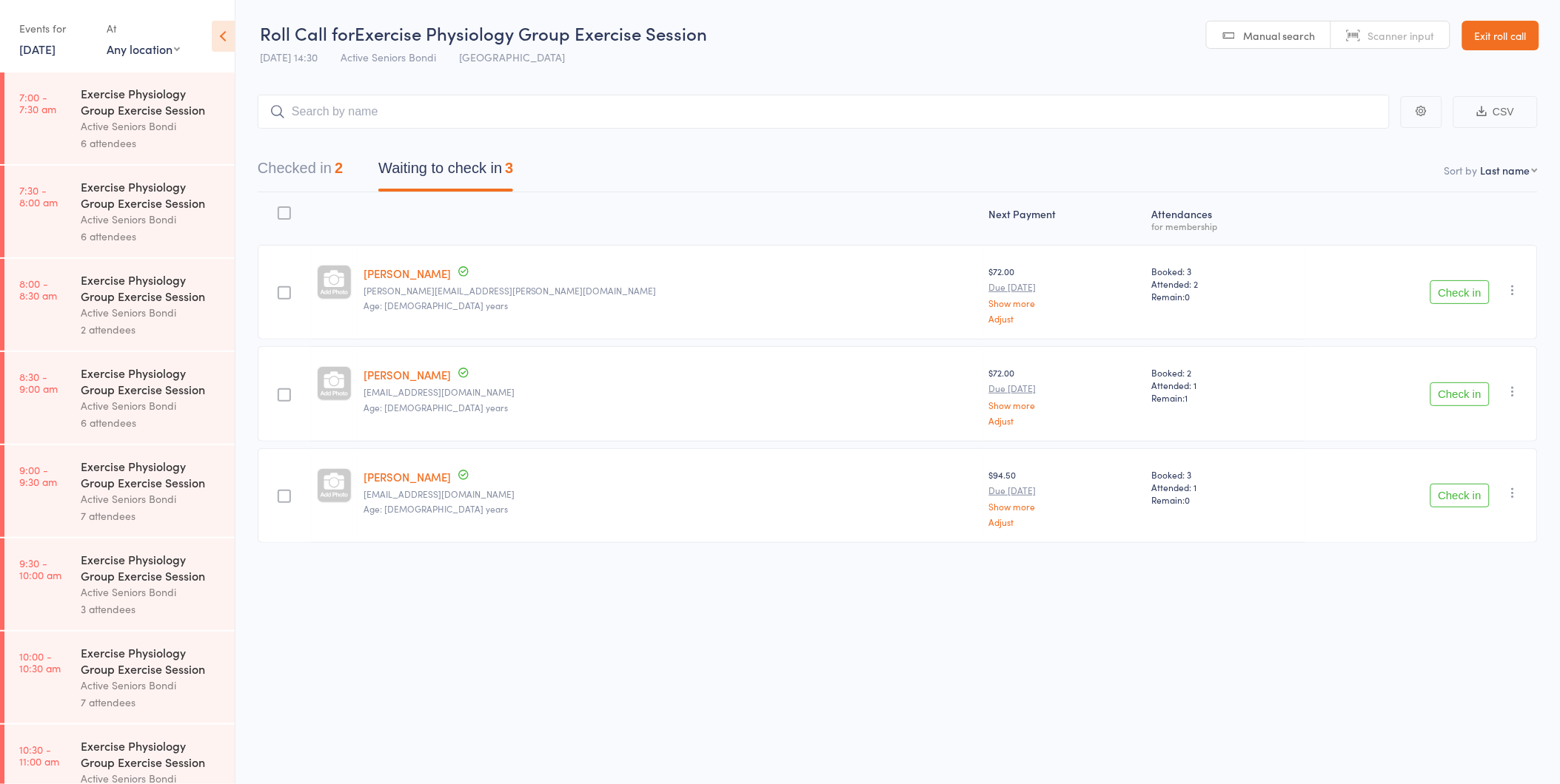
click at [1448, 485] on button "Check in" at bounding box center [1460, 496] width 59 height 24
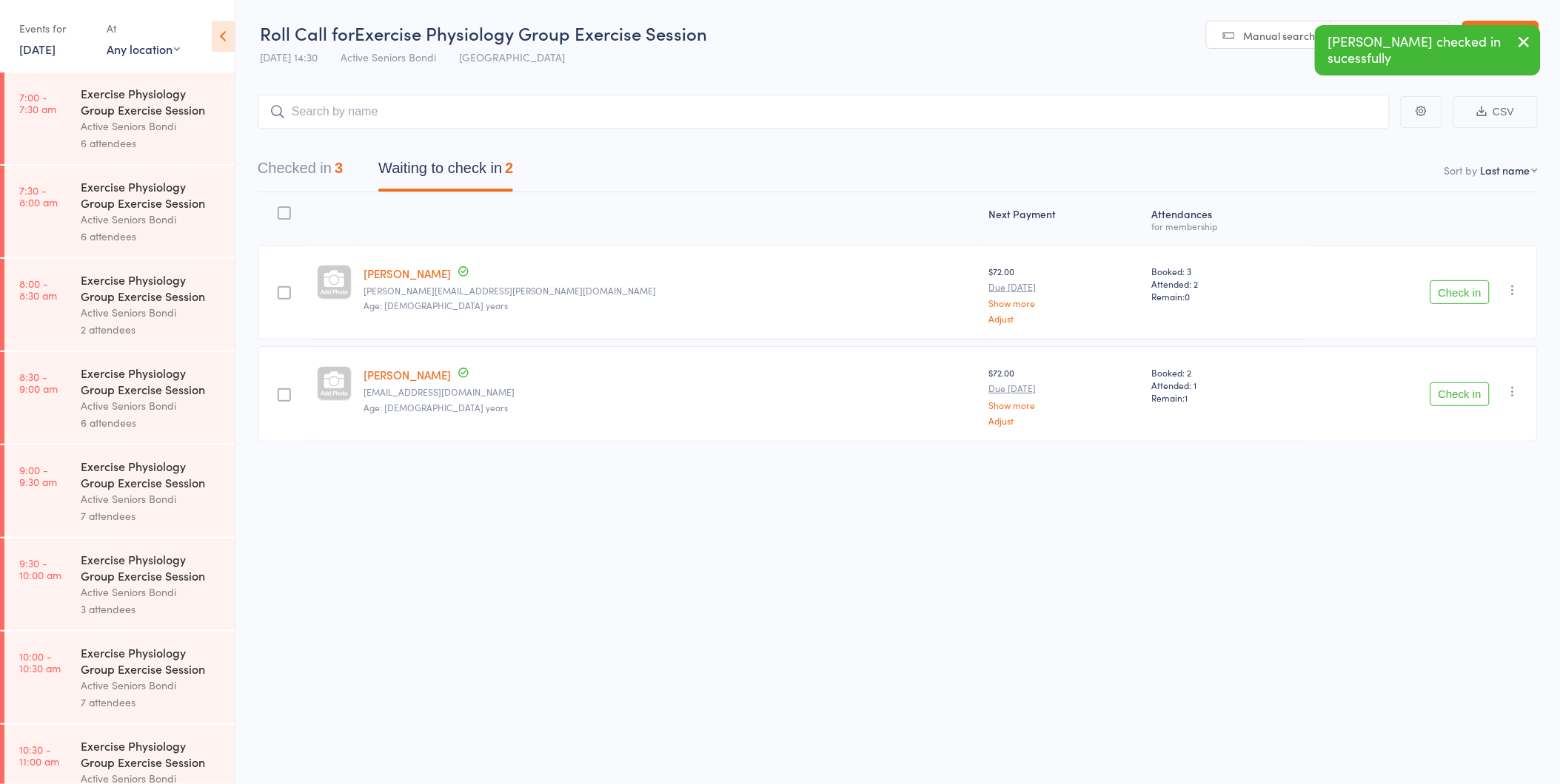
scroll to position [1, 0]
click at [1408, 698] on div "Roll Call for Exercise Physiology Group Exercise Session [DATE] 14:30 Active Se…" at bounding box center [780, 391] width 1560 height 784
drag, startPoint x: 1408, startPoint y: 690, endPoint x: 1410, endPoint y: 724, distance: 34.1
click at [1407, 701] on div "Roll Call for Exercise Physiology Group Exercise Session [DATE] 14:30 Active Se…" at bounding box center [780, 391] width 1560 height 784
click at [1448, 293] on button "Check in" at bounding box center [1460, 292] width 59 height 24
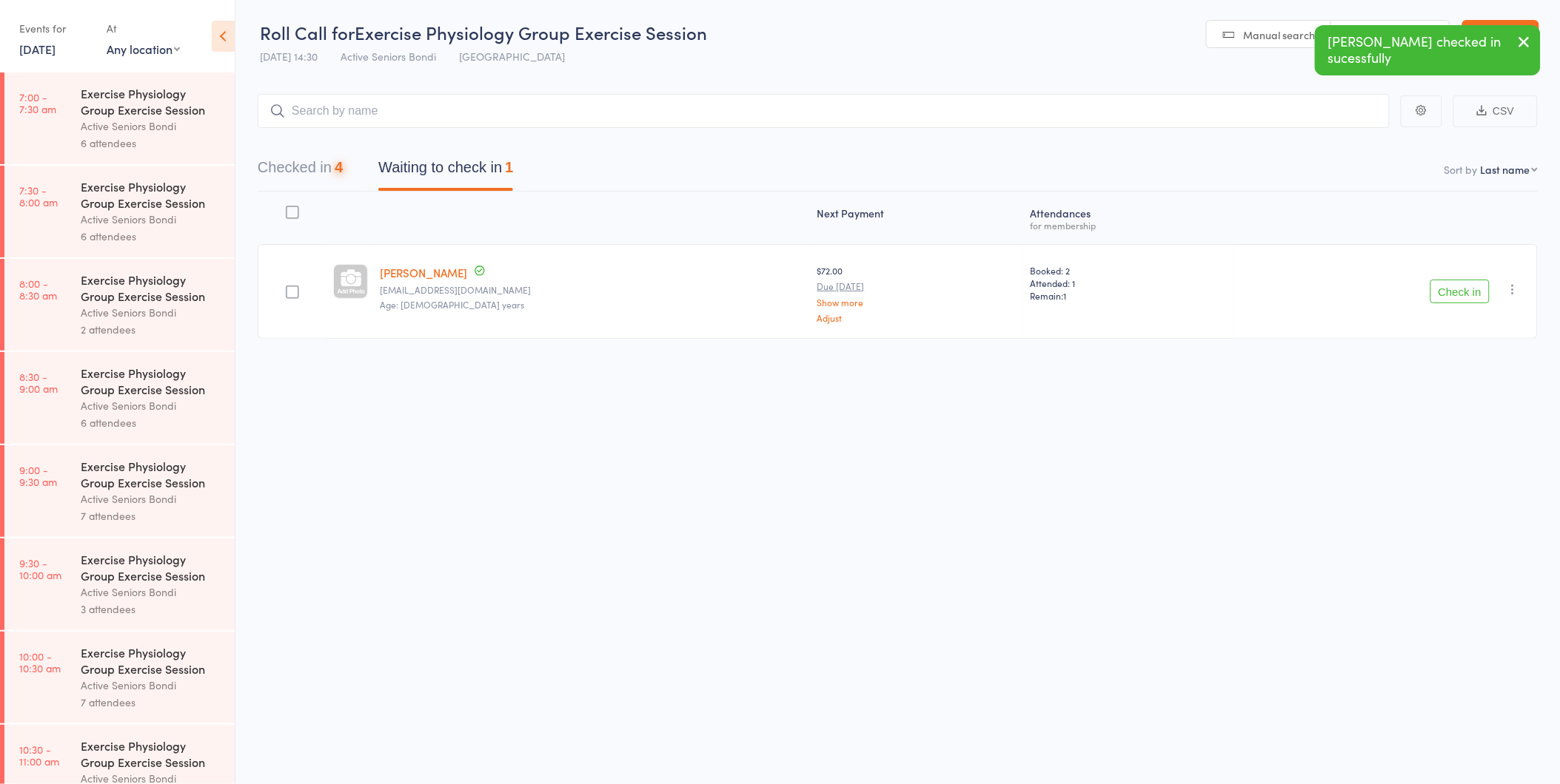
click at [1448, 293] on button "Check in" at bounding box center [1460, 292] width 59 height 24
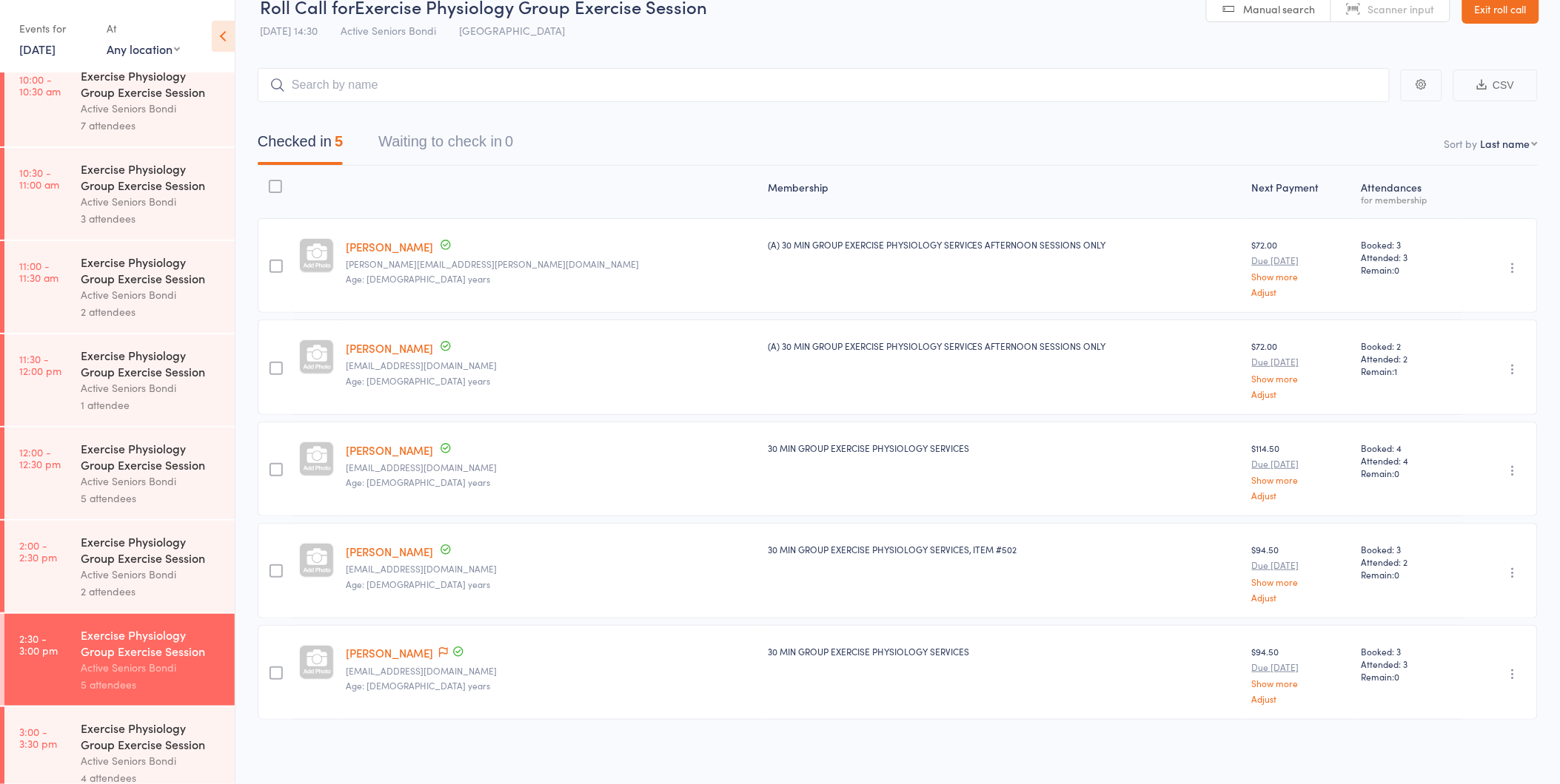
scroll to position [691, 0]
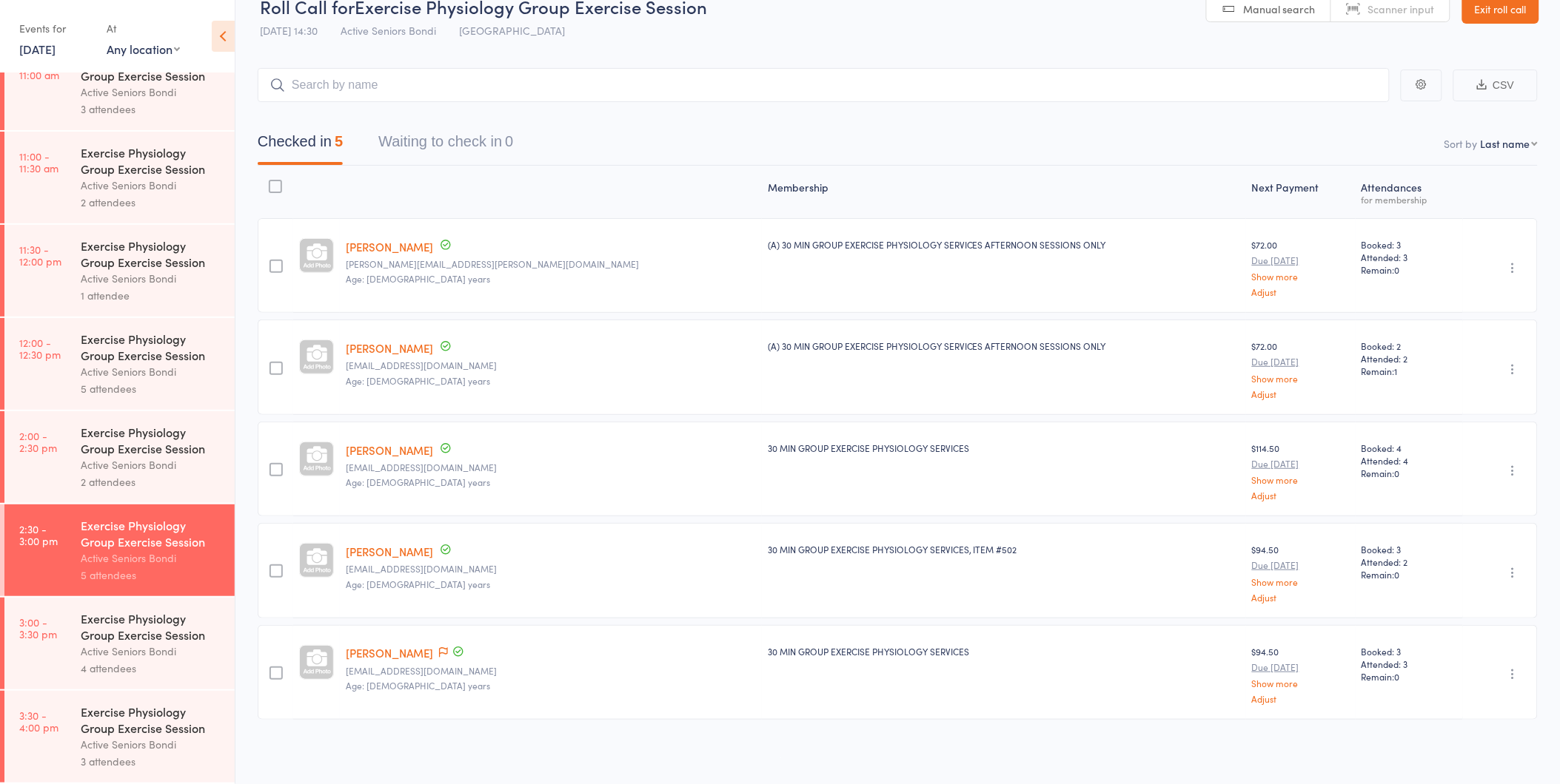
click at [160, 646] on div "Active Seniors Bondi" at bounding box center [151, 651] width 142 height 17
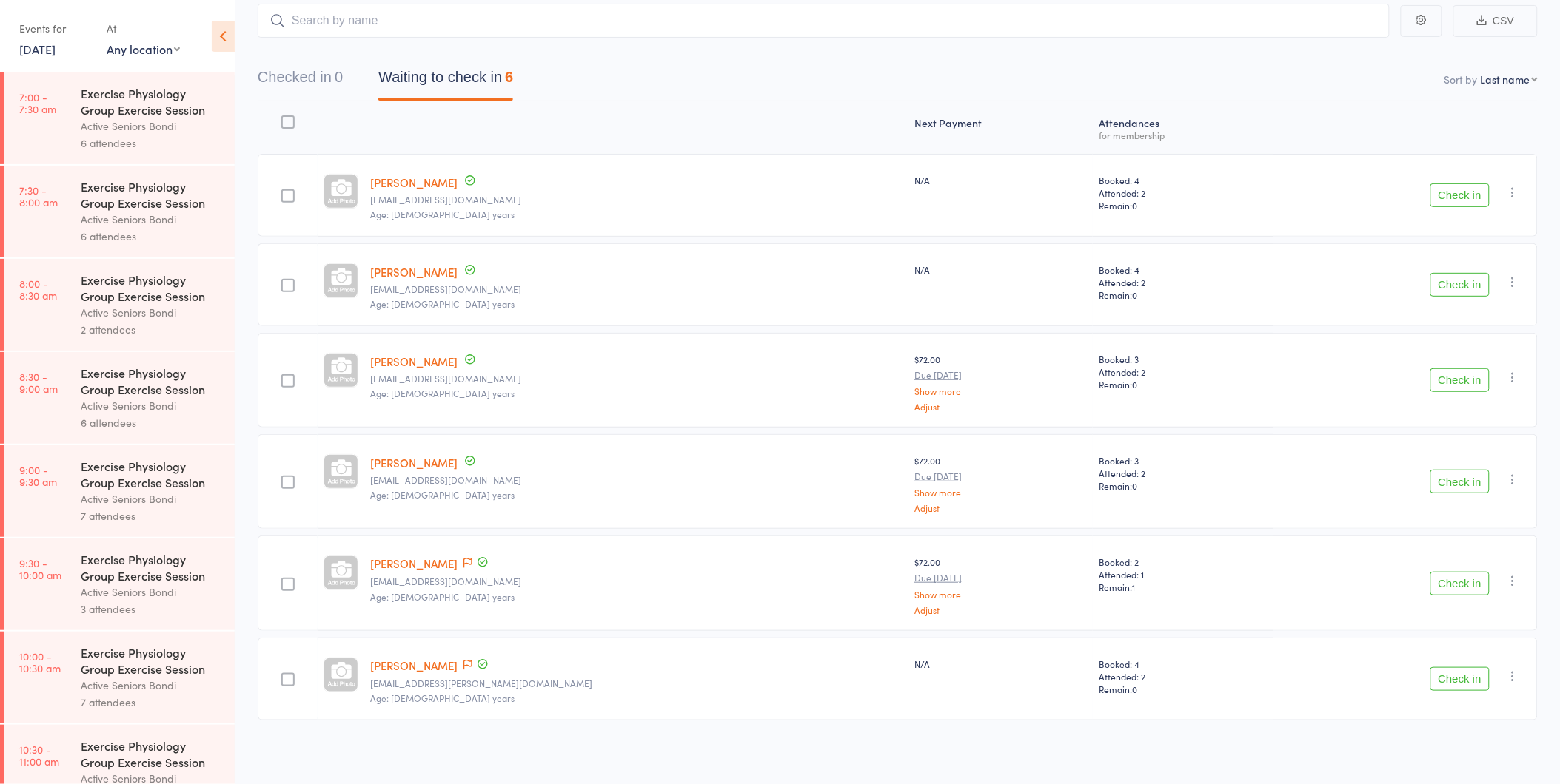
scroll to position [92, 0]
click at [463, 558] on icon at bounding box center [467, 562] width 9 height 10
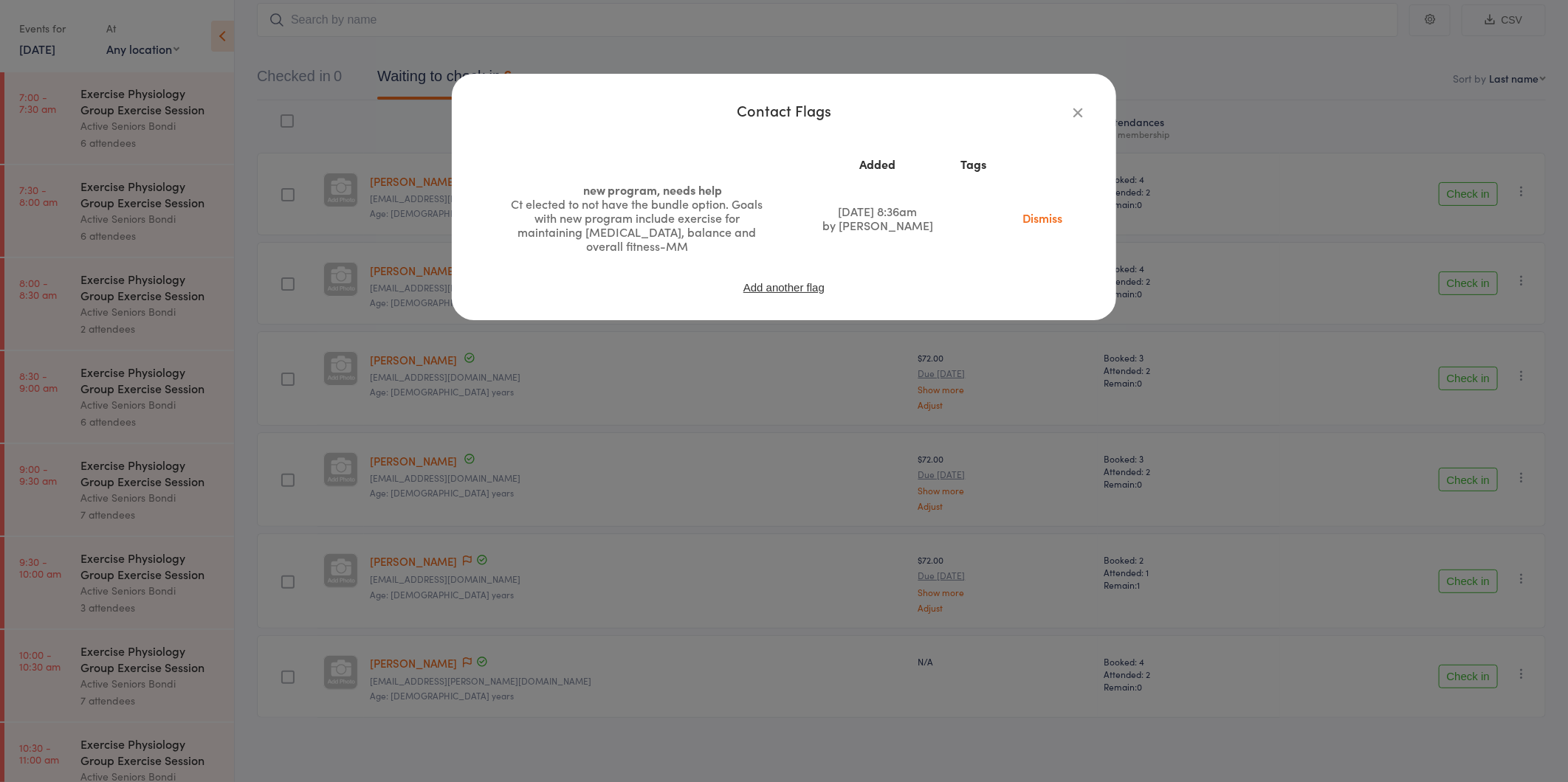
click at [1080, 105] on icon "button" at bounding box center [1078, 112] width 16 height 16
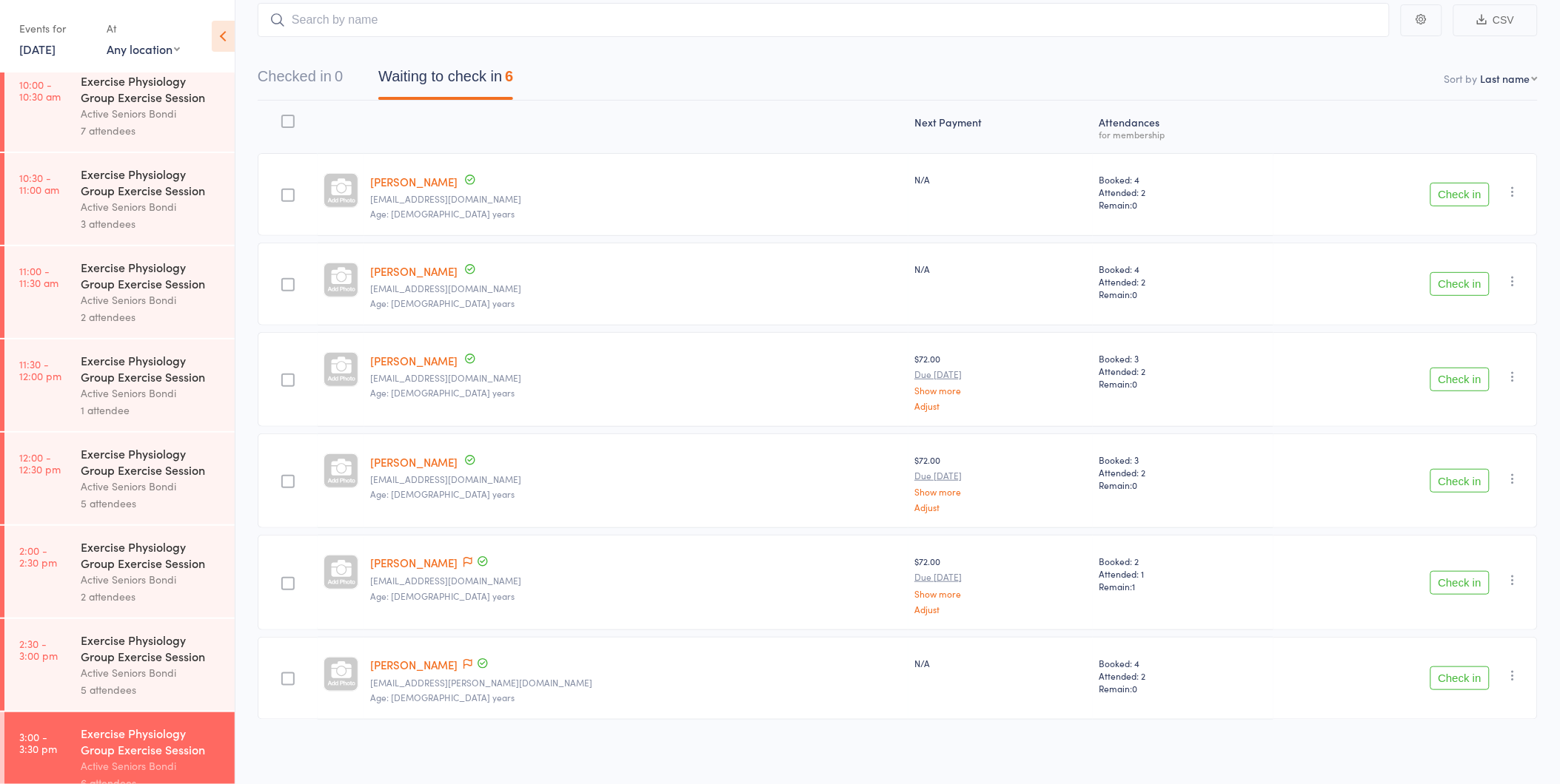
scroll to position [691, 0]
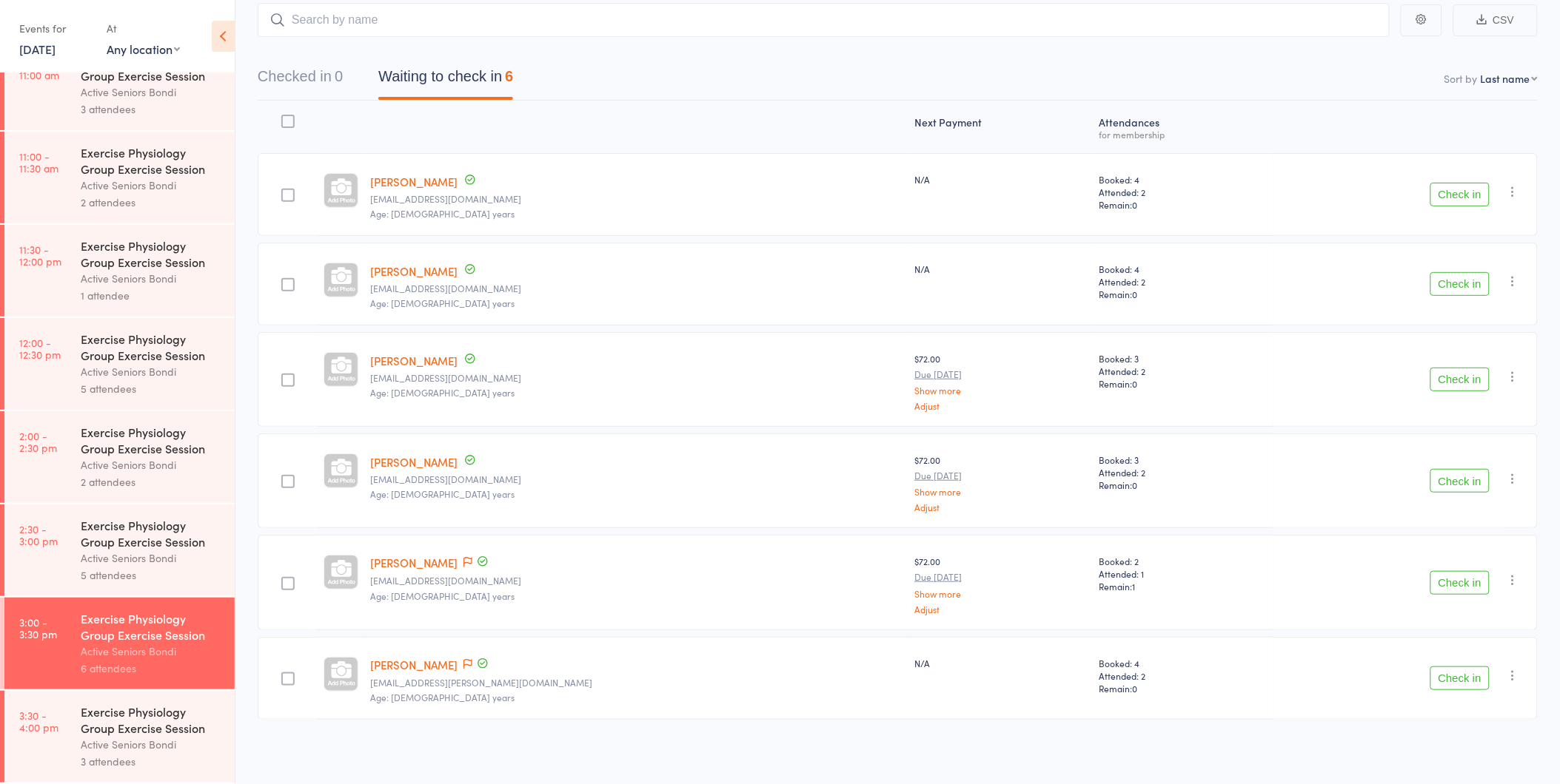
click at [1513, 581] on icon "button" at bounding box center [1513, 580] width 14 height 14
click at [1464, 714] on li "Remove" at bounding box center [1460, 708] width 122 height 20
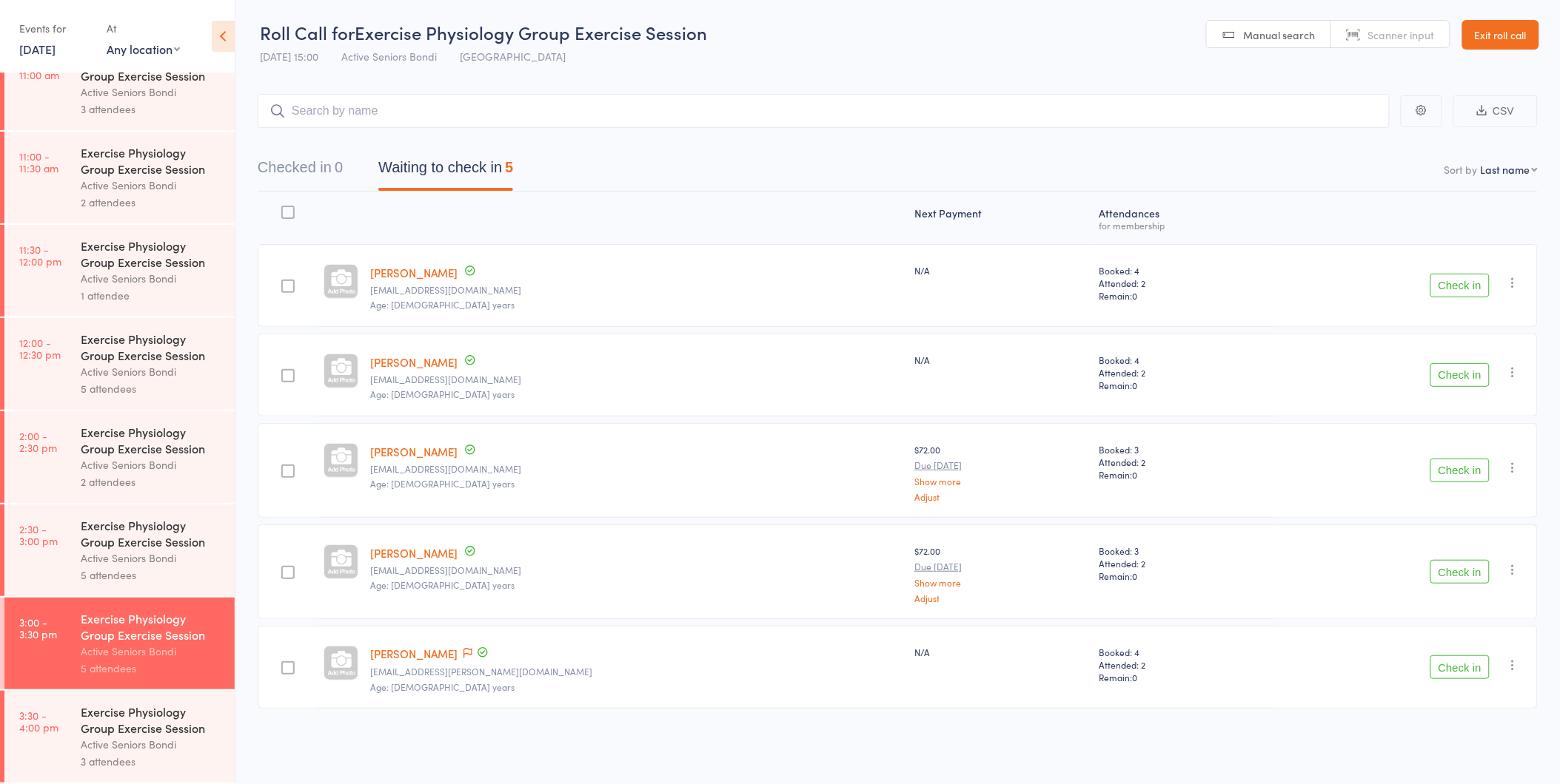
click at [71, 713] on link "3:30 - 4:00 pm Exercise Physiology Group Exercise Session Active Seniors Bondi …" at bounding box center [120, 737] width 231 height 92
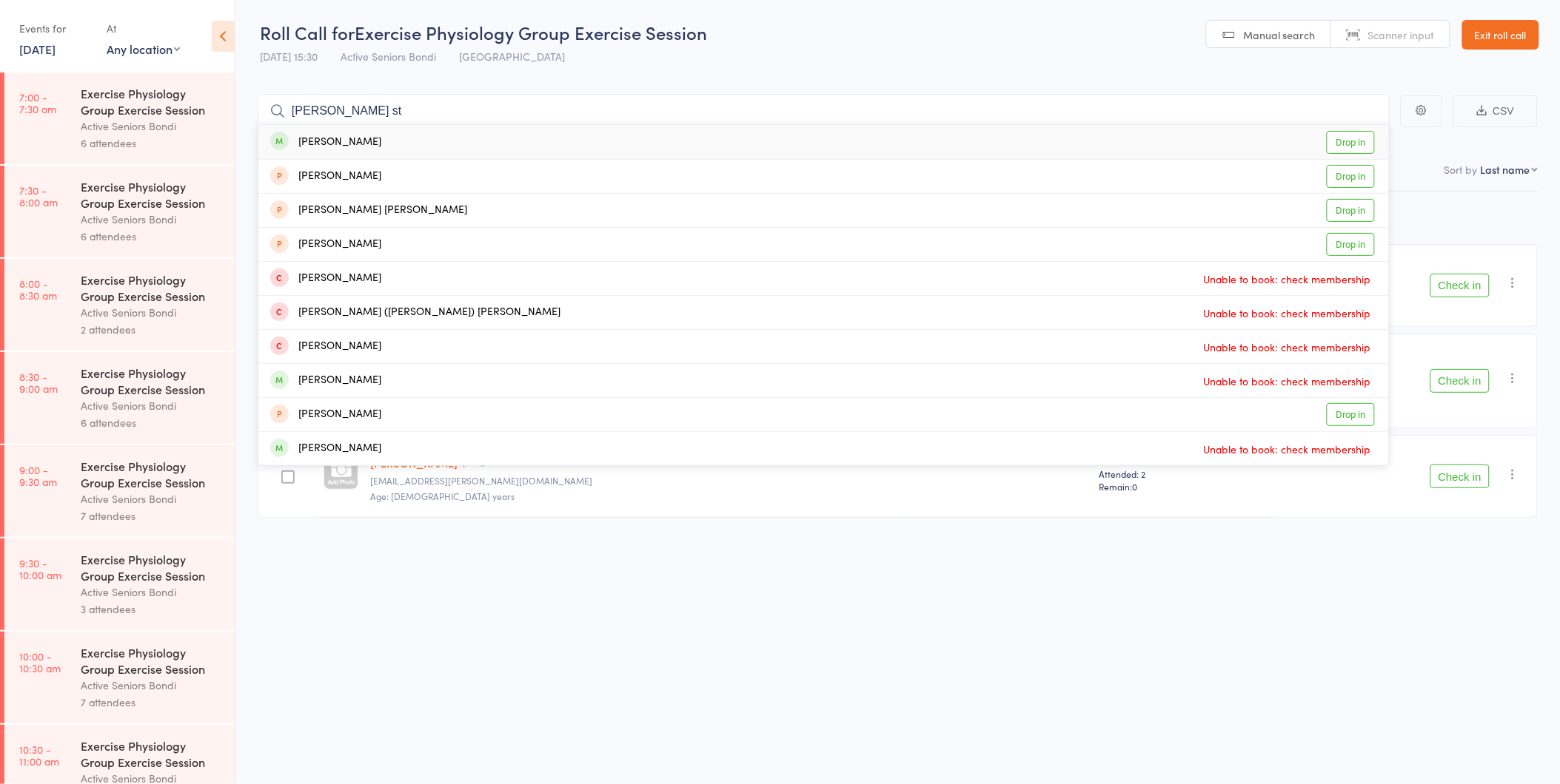
type input "[PERSON_NAME] st"
click at [1350, 141] on link "Drop in" at bounding box center [1350, 142] width 48 height 23
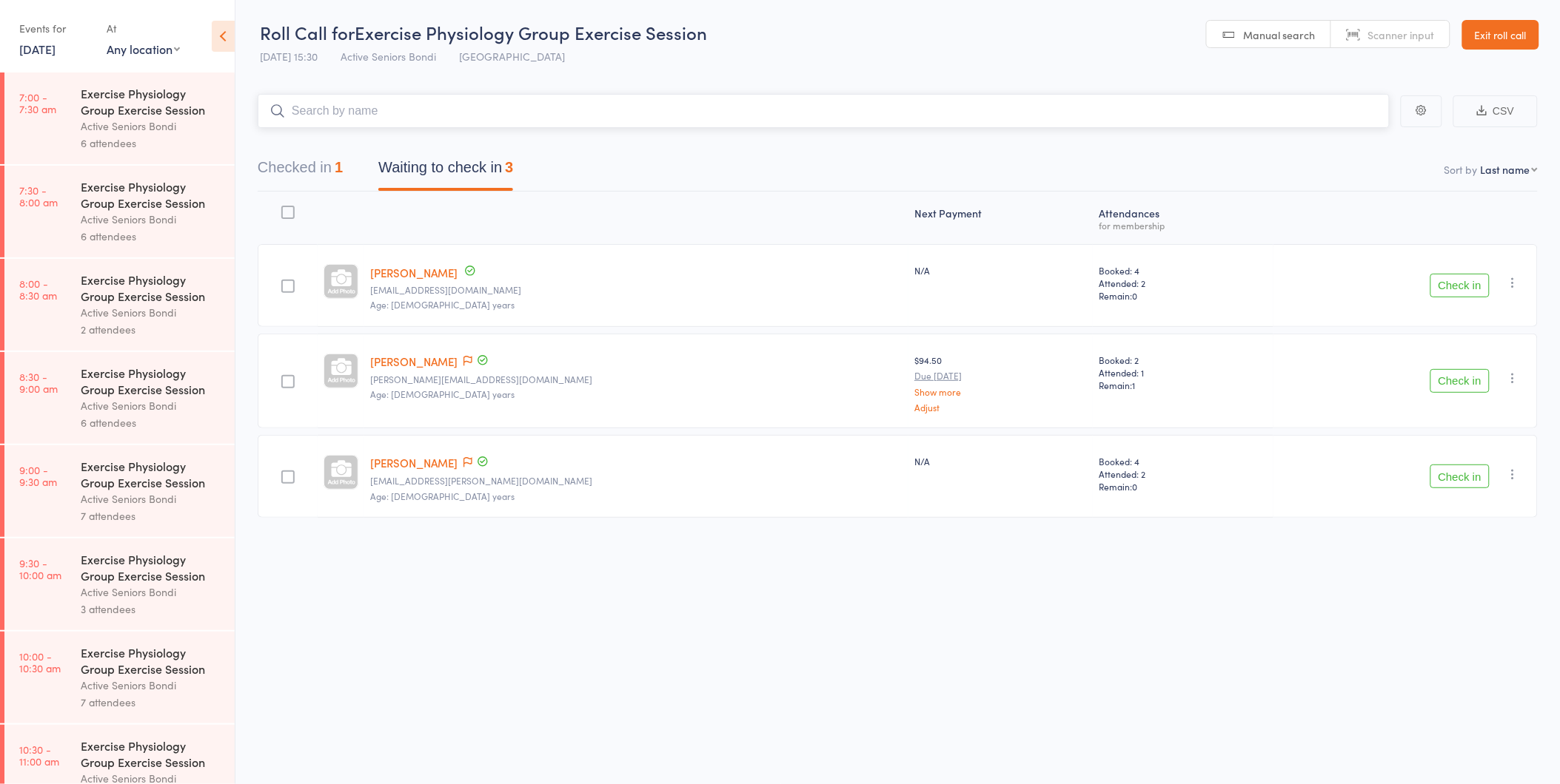
click at [303, 166] on button "Checked in 1" at bounding box center [300, 171] width 85 height 39
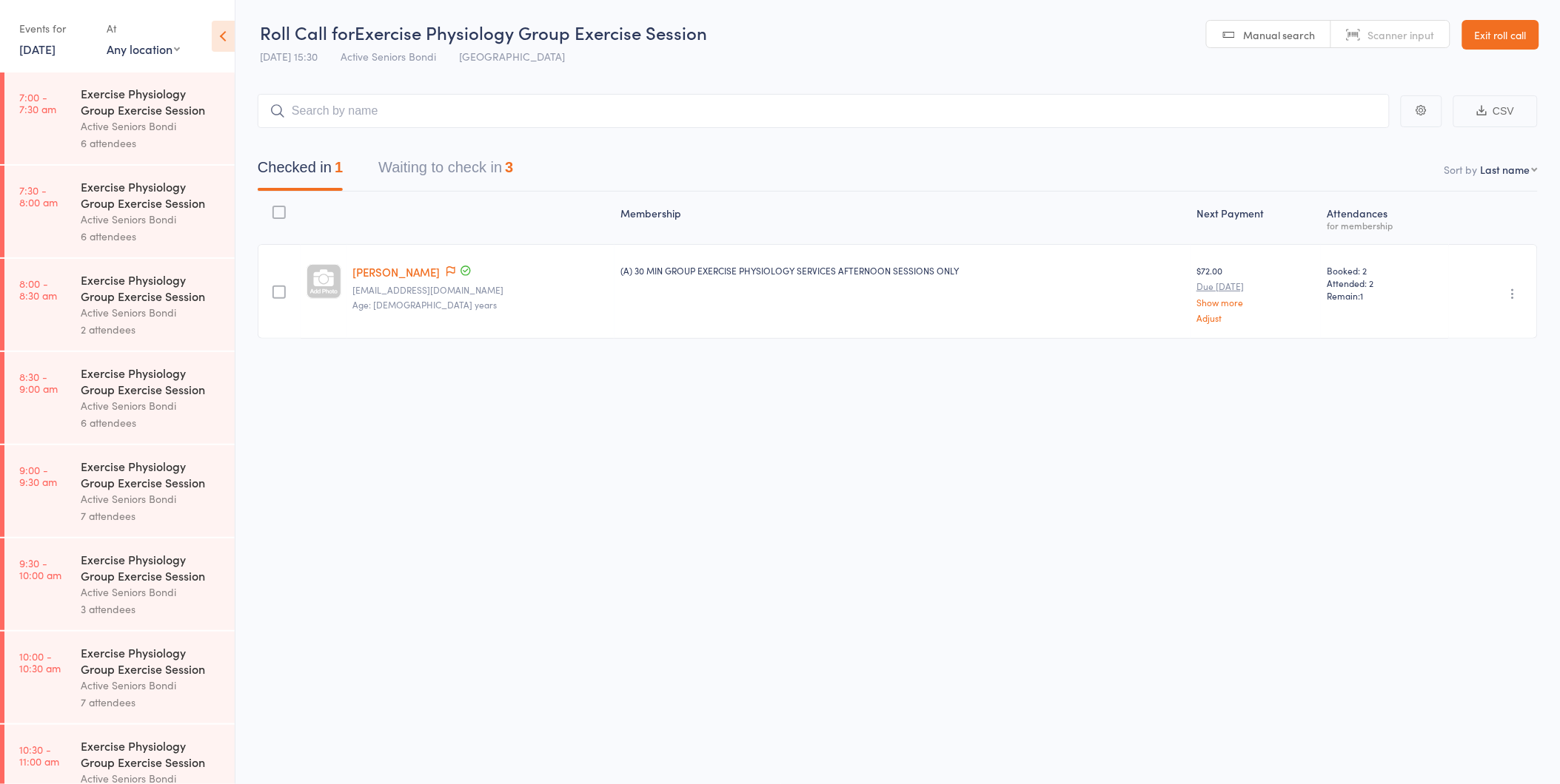
click at [1510, 299] on icon "button" at bounding box center [1513, 294] width 14 height 14
click at [1474, 316] on li "Undo check-in" at bounding box center [1460, 322] width 122 height 18
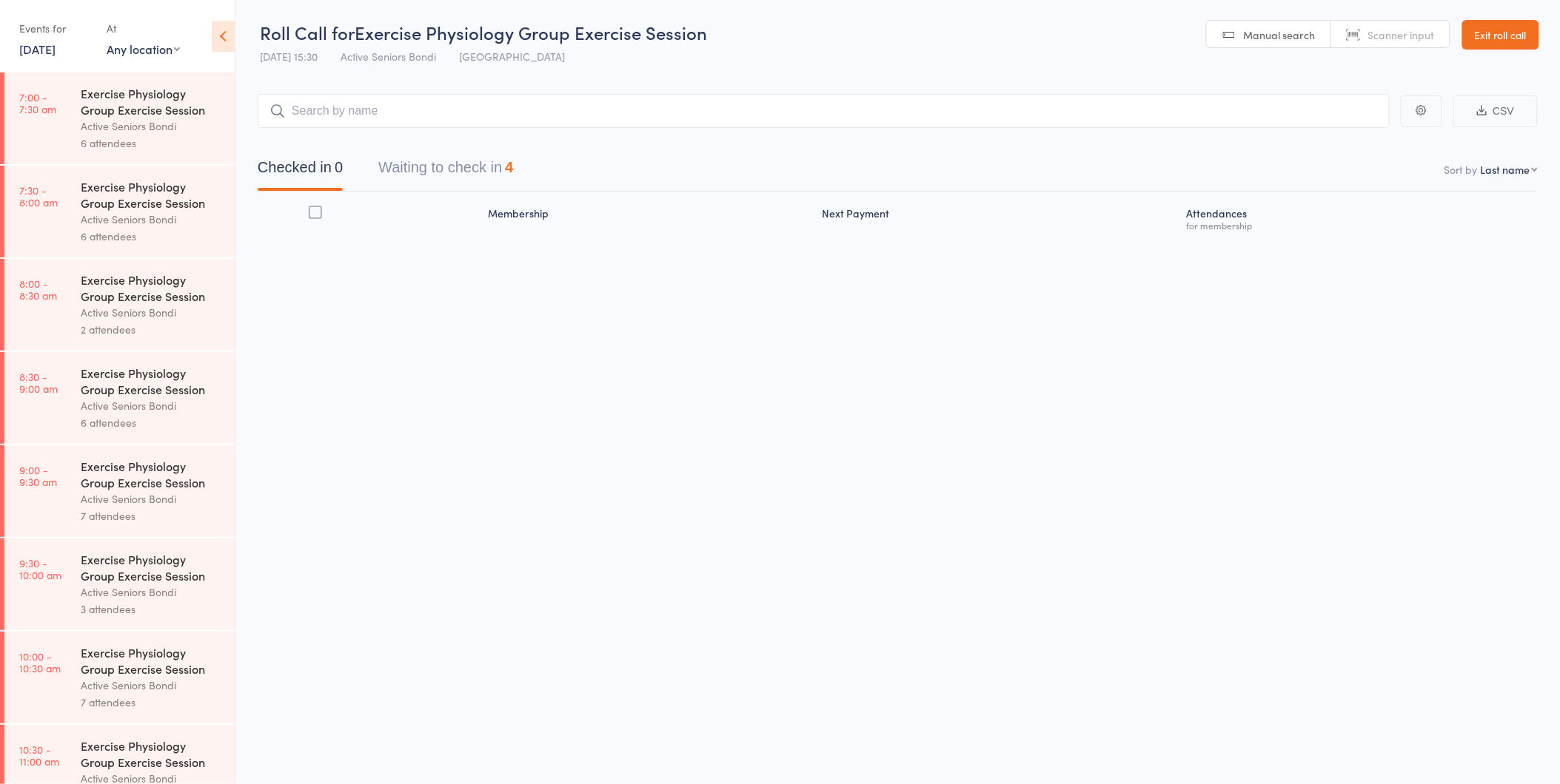
click at [1446, 458] on div "Roll Call for Exercise Physiology Group Exercise Session [DATE] 15:30 Active Se…" at bounding box center [780, 391] width 1560 height 784
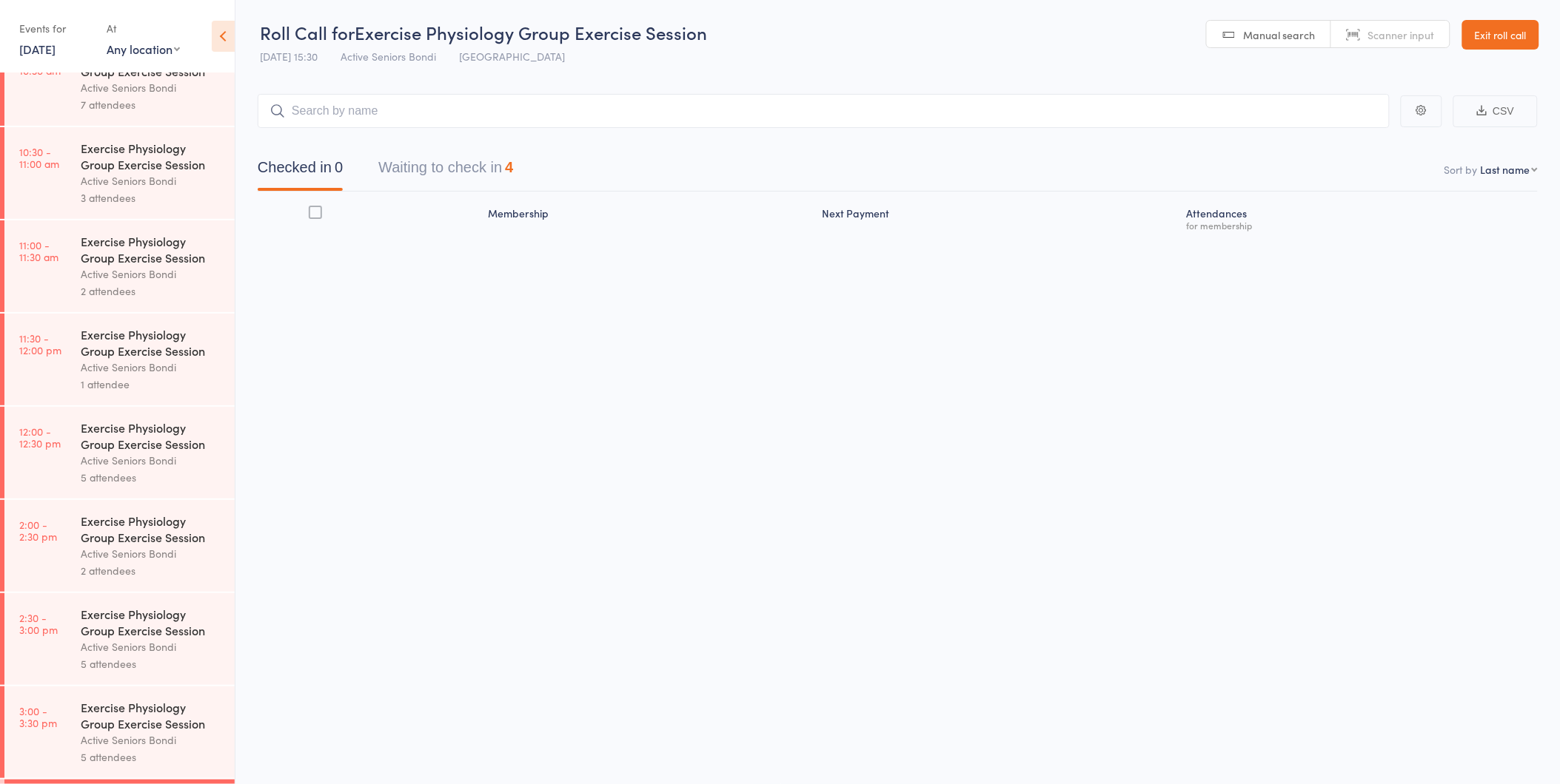
scroll to position [691, 0]
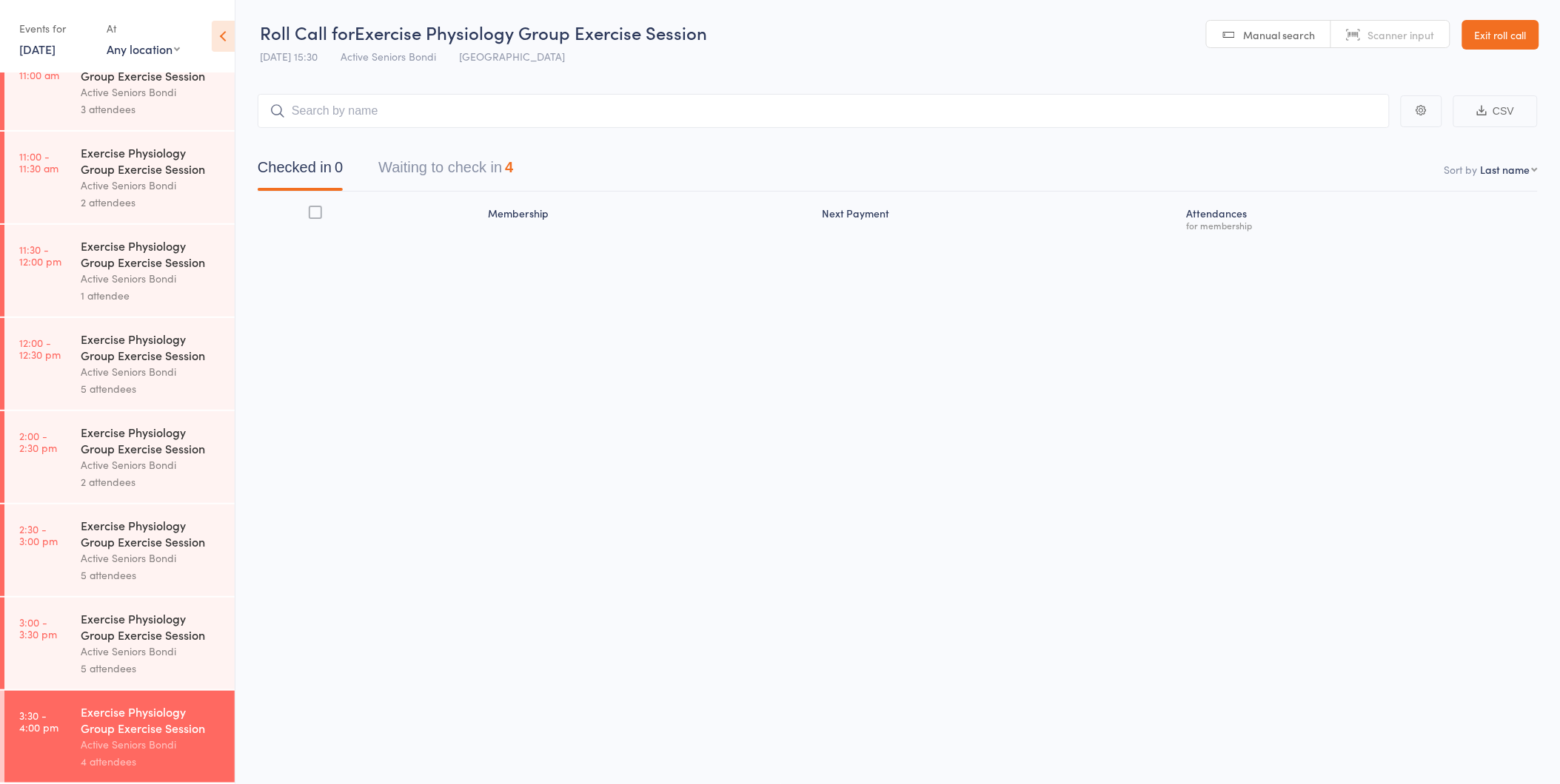
click at [109, 641] on div "Exercise Physiology Group Exercise Session" at bounding box center [151, 626] width 142 height 33
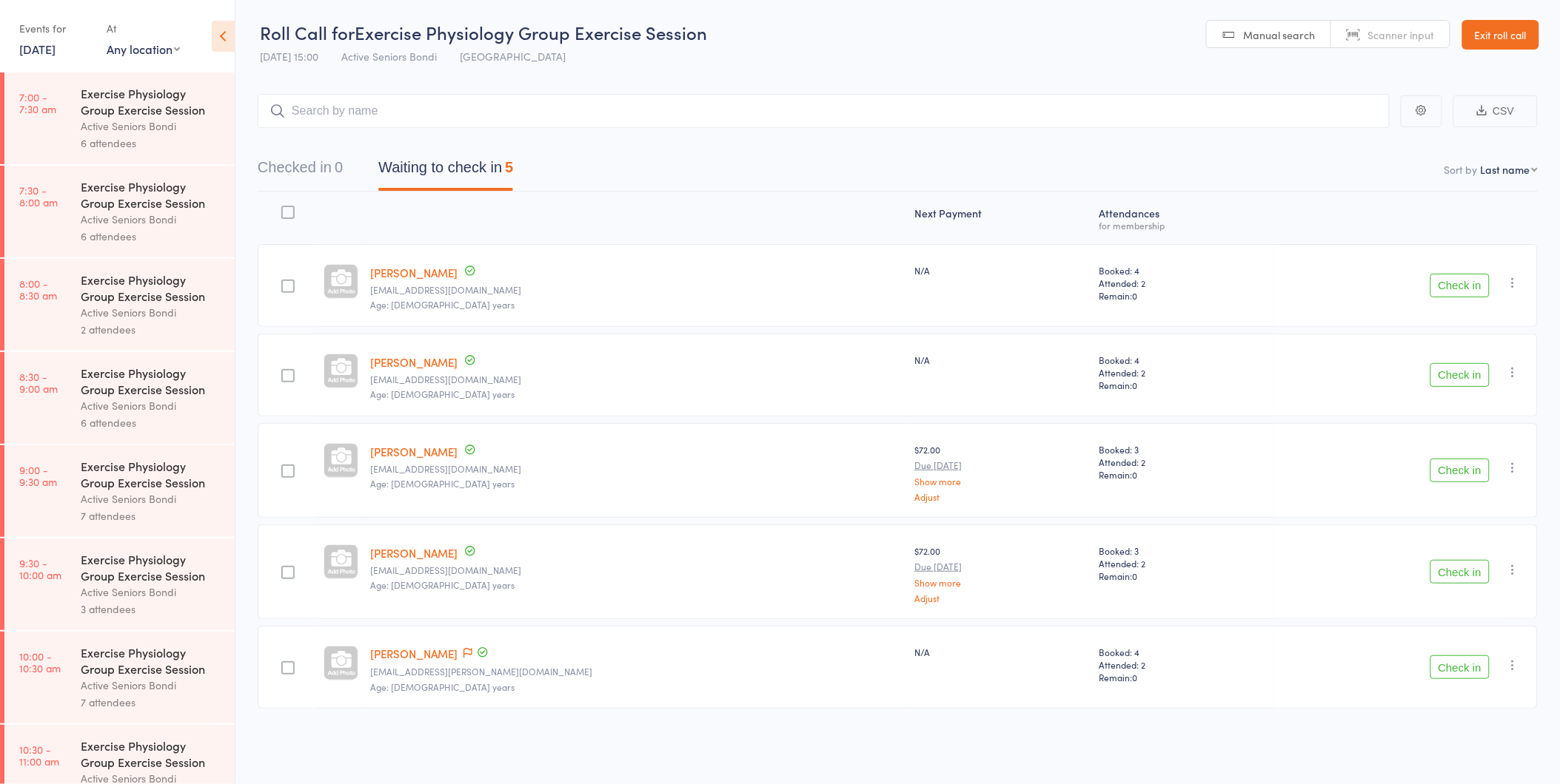
click at [1459, 370] on button "Check in" at bounding box center [1460, 375] width 59 height 24
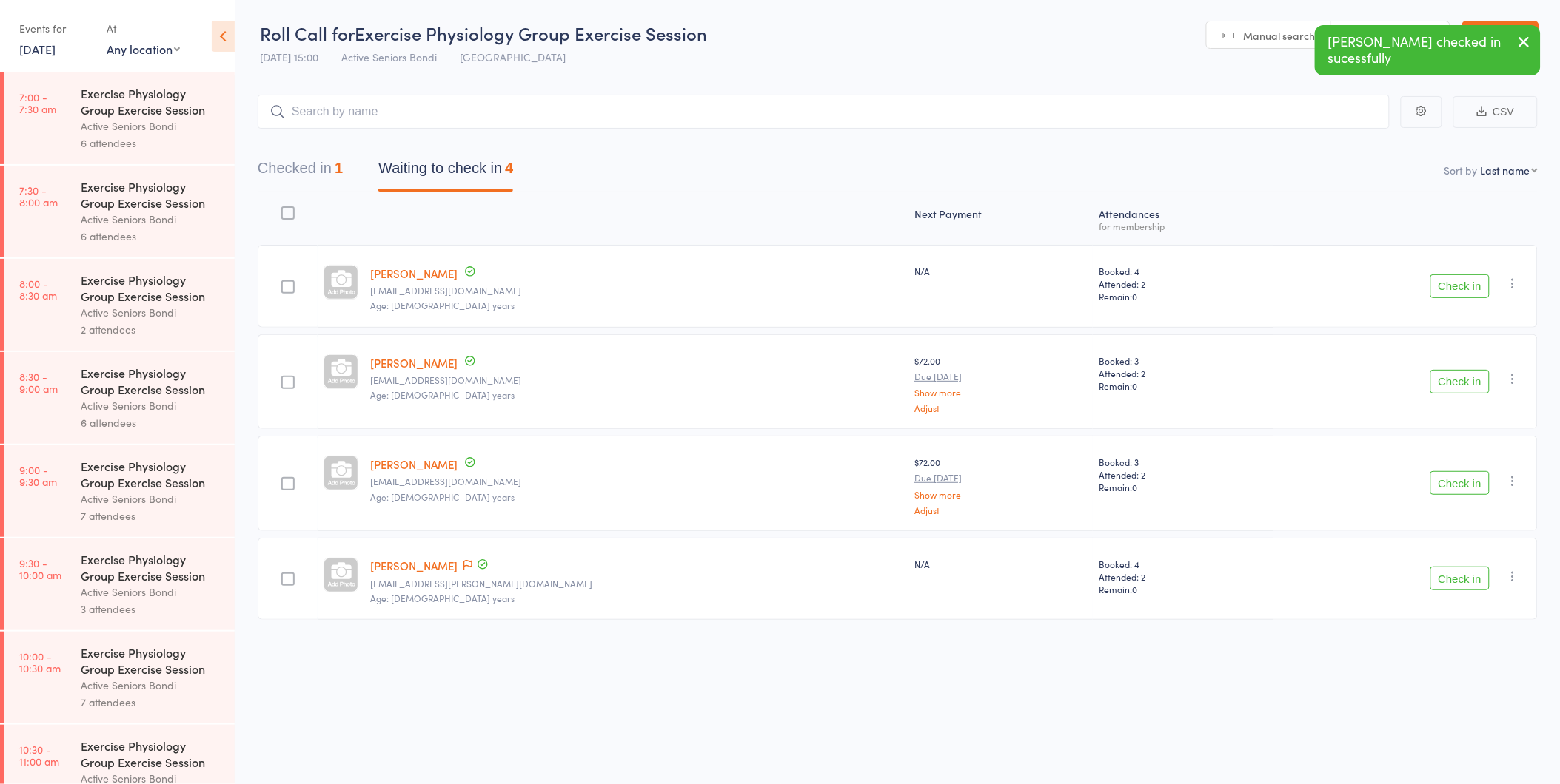
scroll to position [1, 0]
click at [1460, 382] on button "Check in" at bounding box center [1460, 382] width 59 height 24
click at [1451, 379] on button "Check in" at bounding box center [1460, 382] width 59 height 24
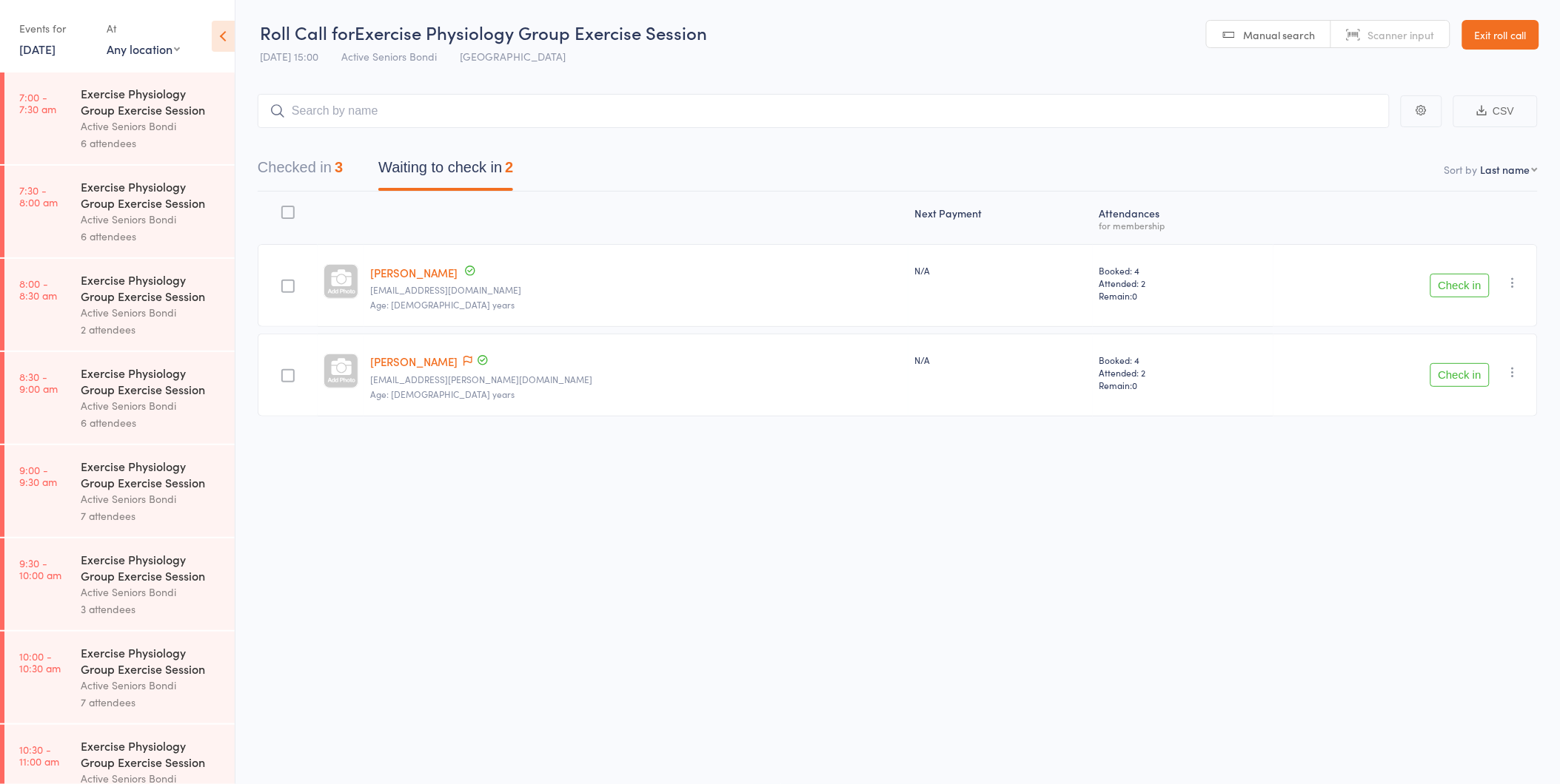
click at [1454, 274] on button "Check in" at bounding box center [1460, 286] width 59 height 24
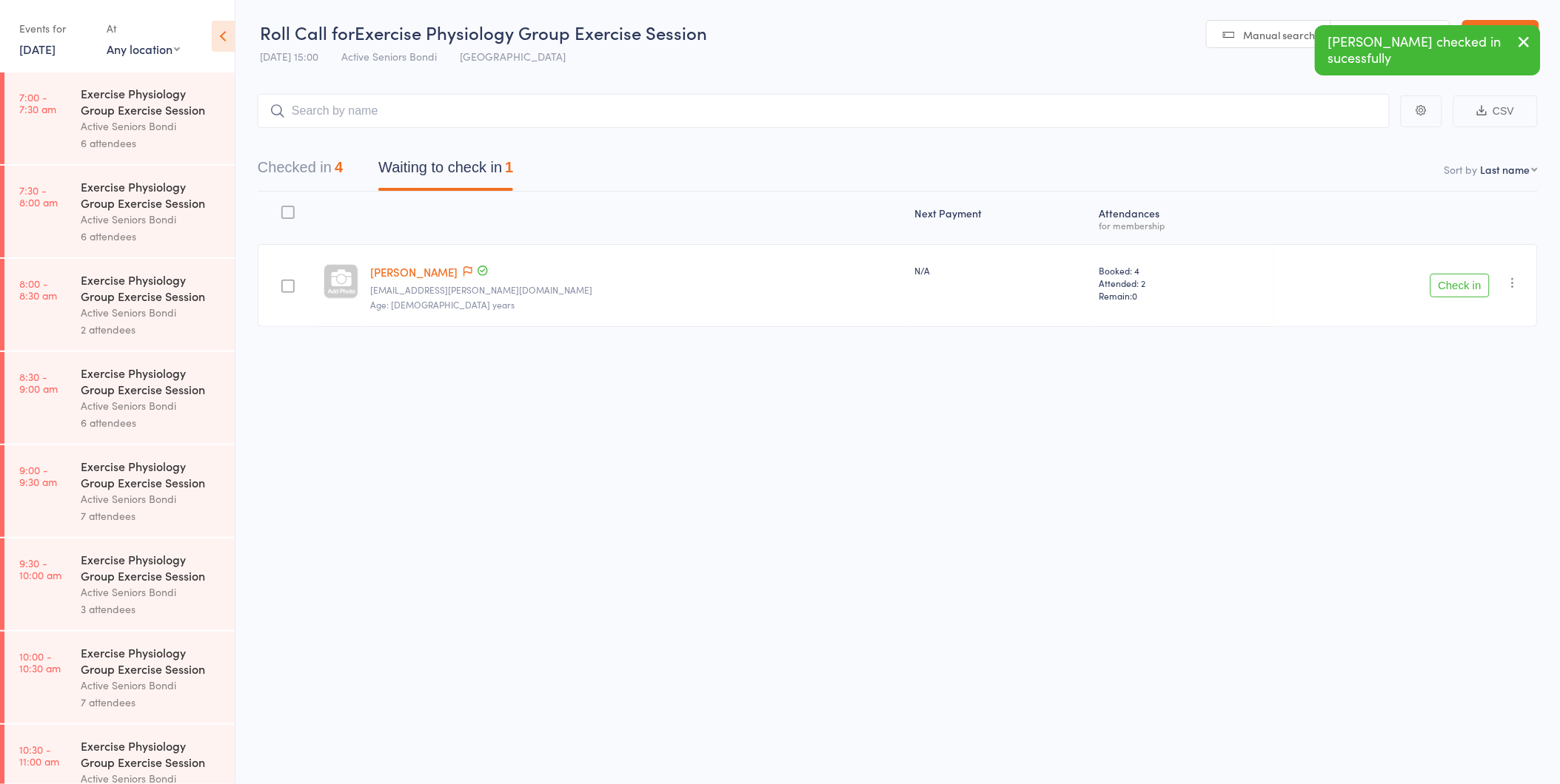
scroll to position [0, 0]
click at [1466, 282] on button "Check in" at bounding box center [1460, 286] width 59 height 24
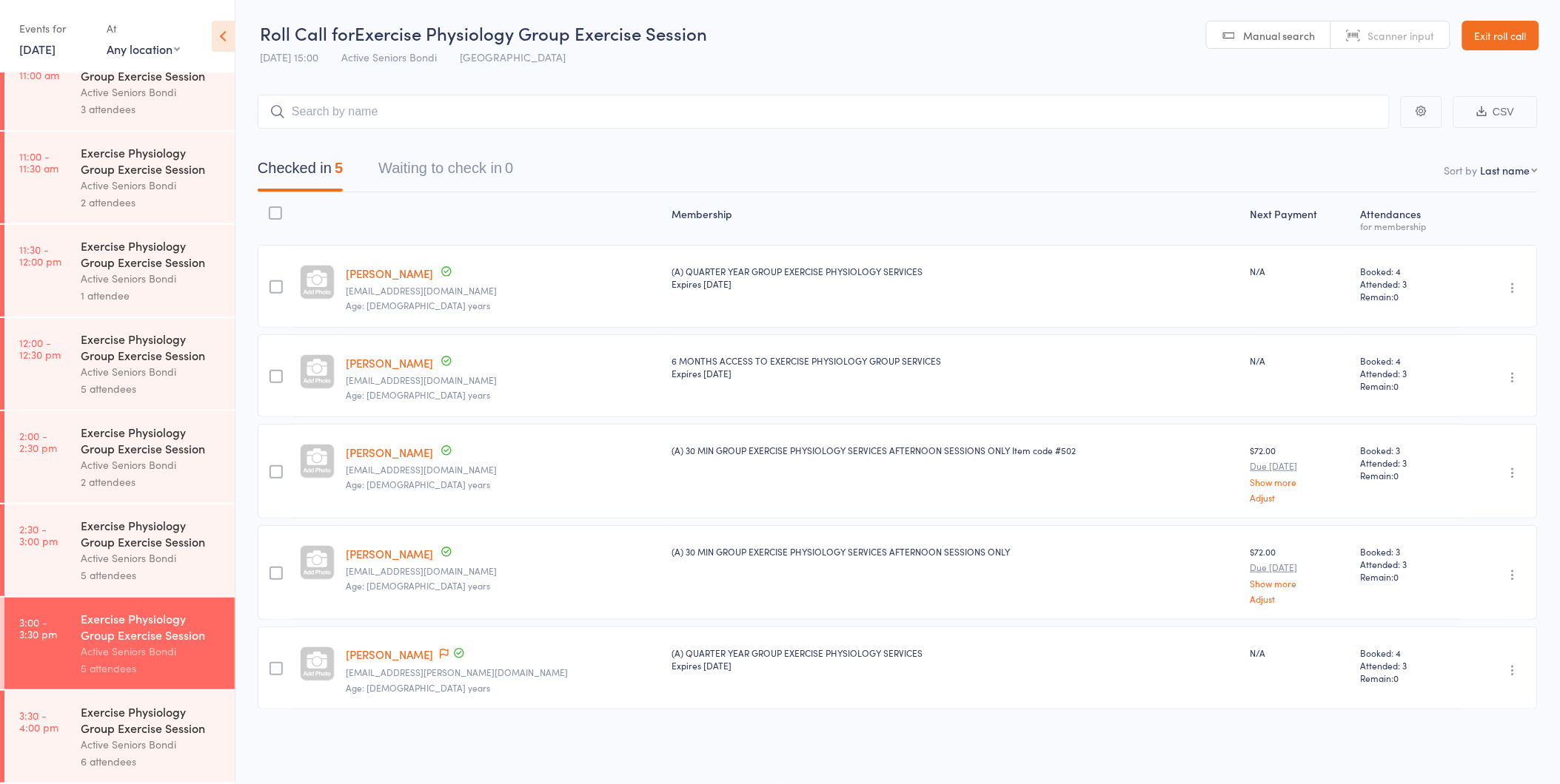
scroll to position [1, 0]
click at [136, 730] on div "Exercise Physiology Group Exercise Session" at bounding box center [151, 720] width 142 height 33
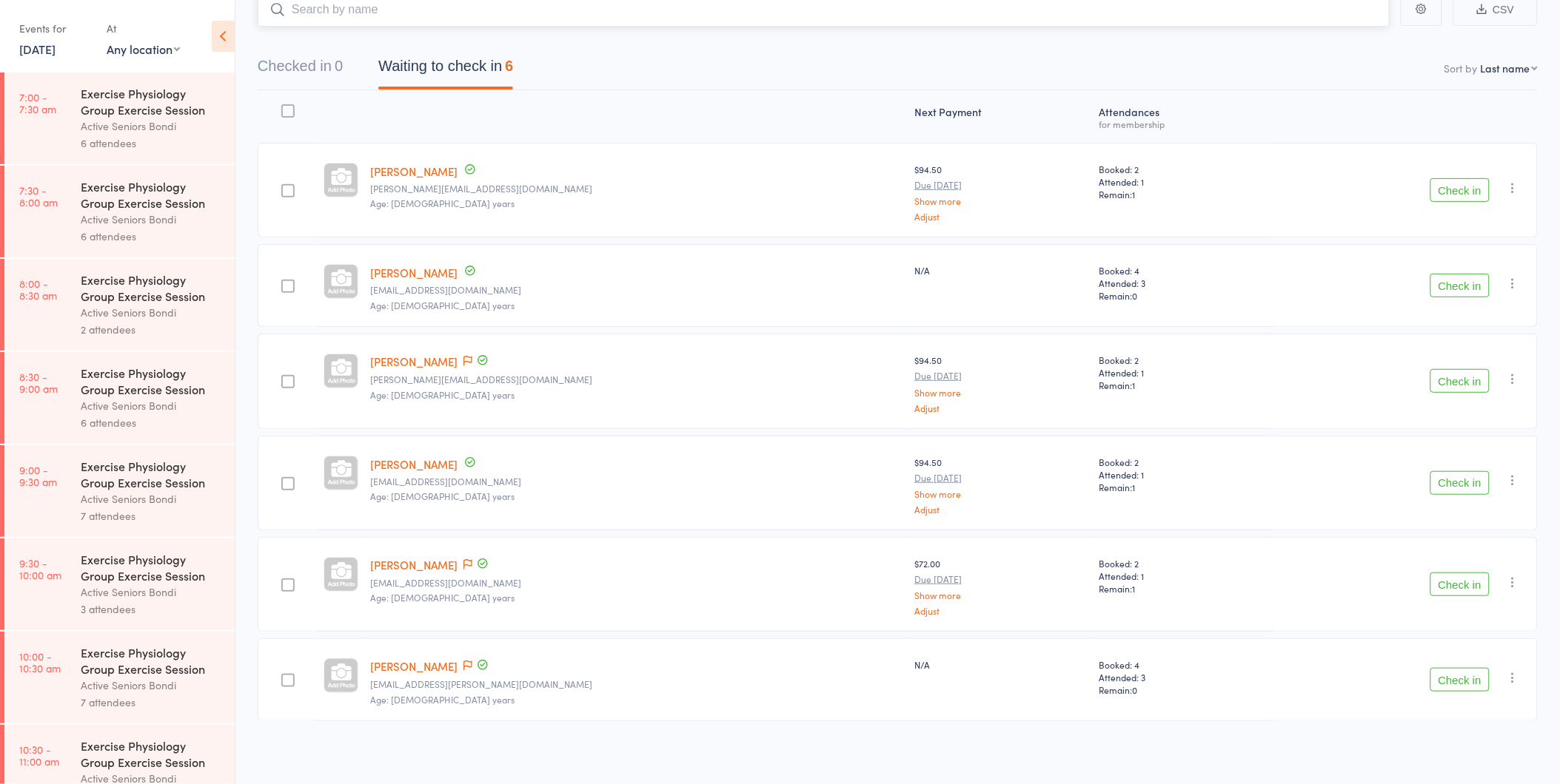
scroll to position [103, 0]
click at [463, 357] on icon at bounding box center [467, 359] width 9 height 10
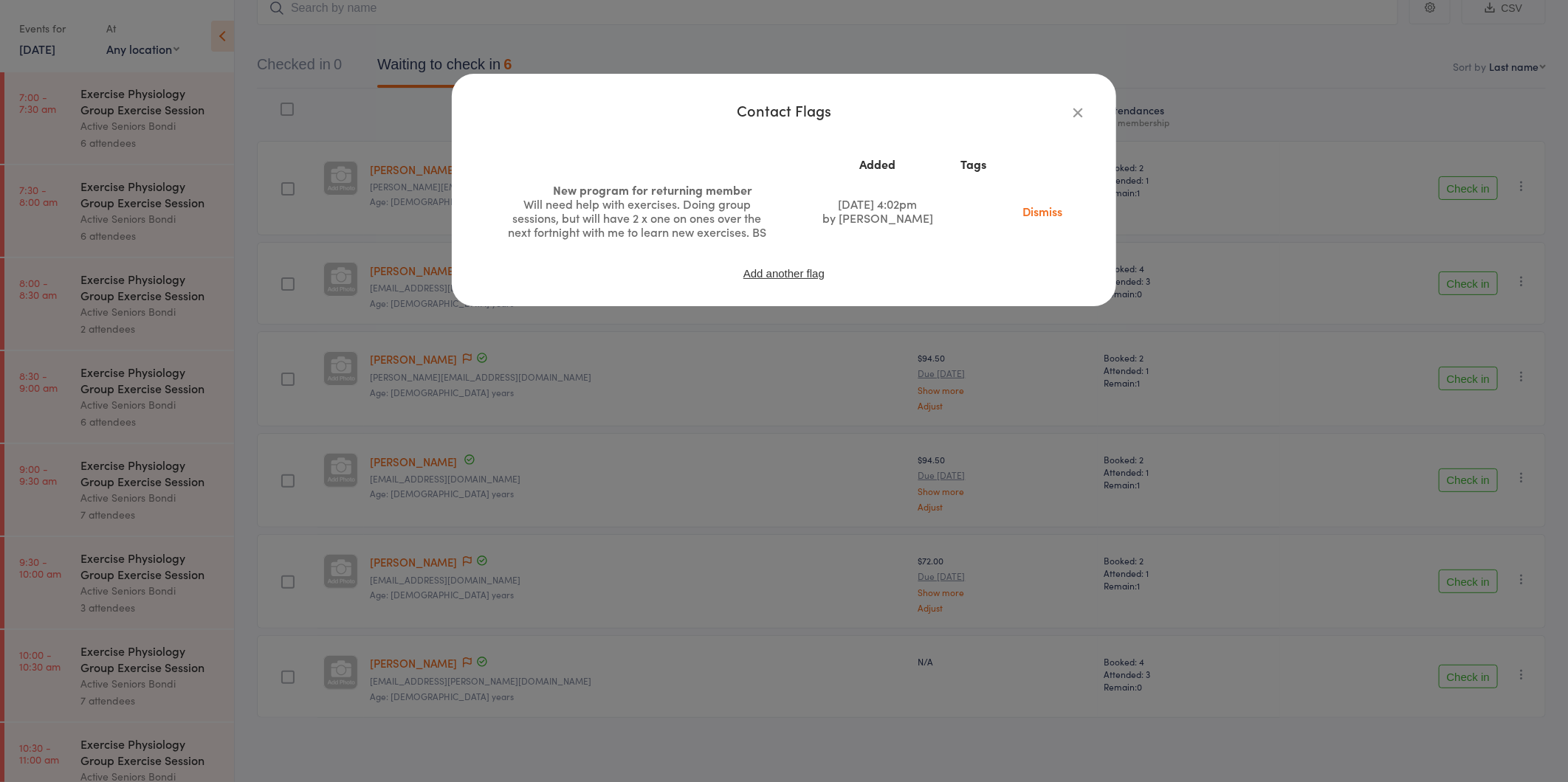
click at [1078, 104] on icon "button" at bounding box center [1078, 112] width 16 height 16
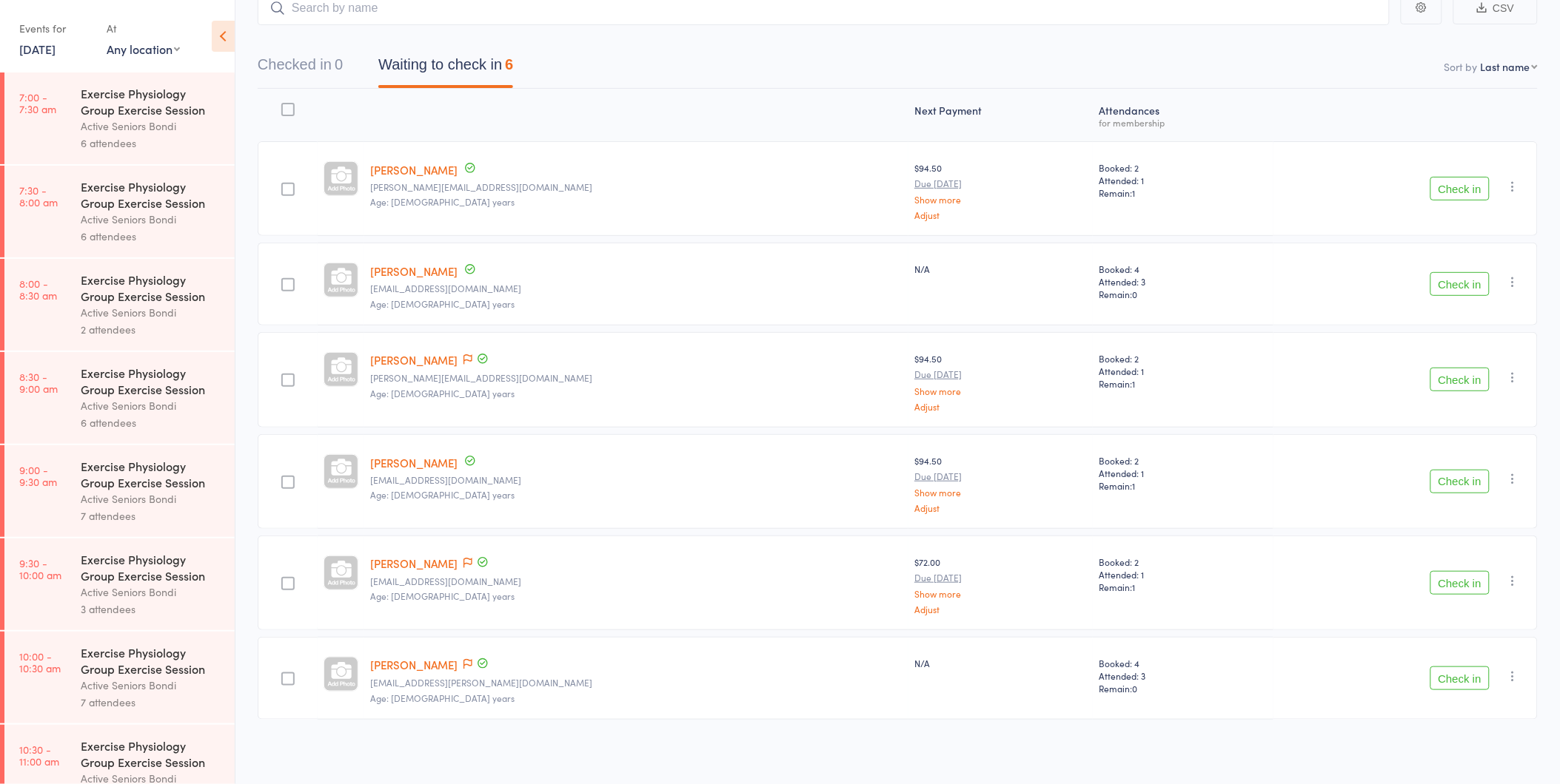
click at [1441, 379] on button "Check in" at bounding box center [1460, 380] width 59 height 24
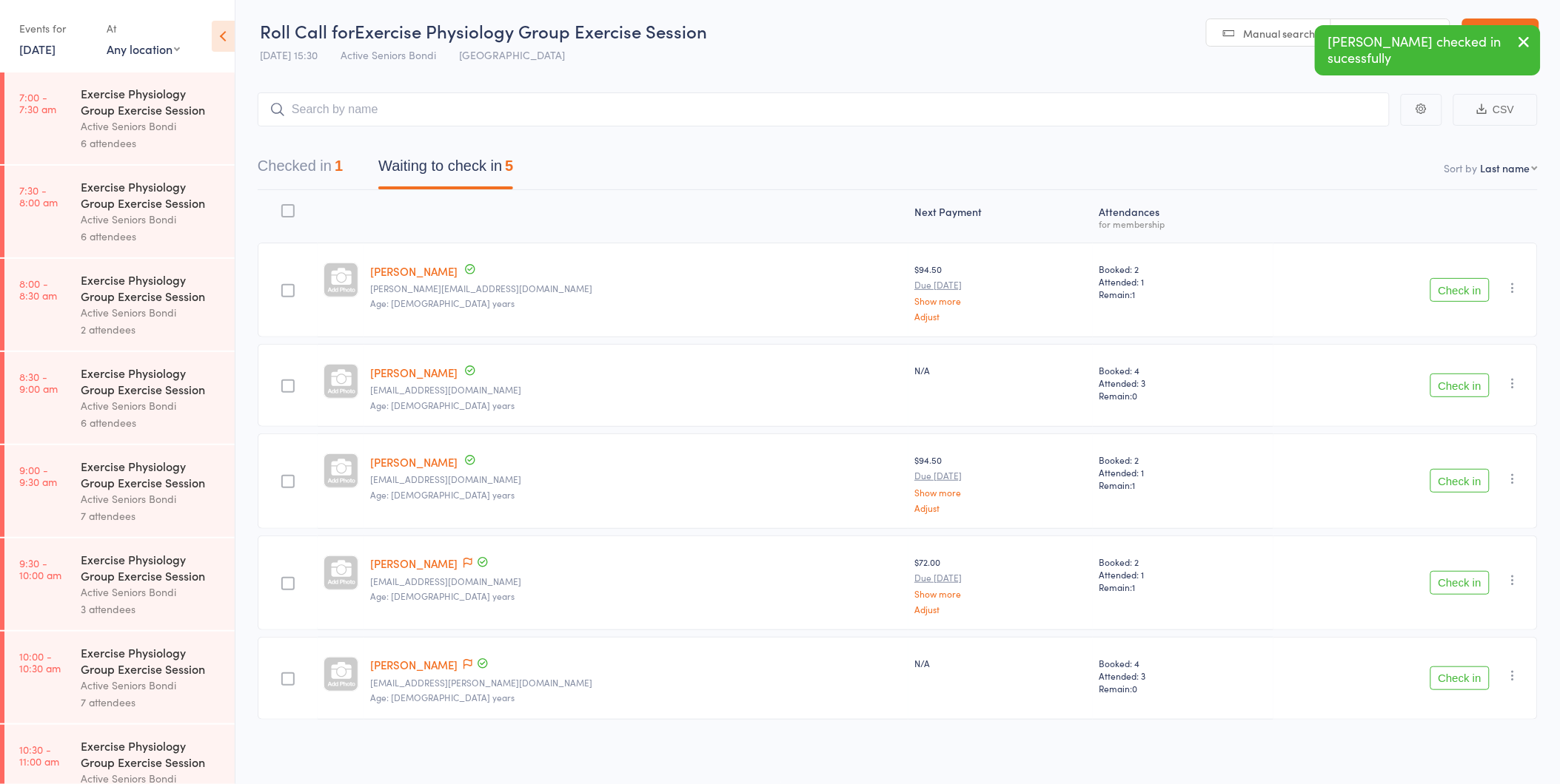
click at [1458, 387] on button "Check in" at bounding box center [1460, 386] width 59 height 24
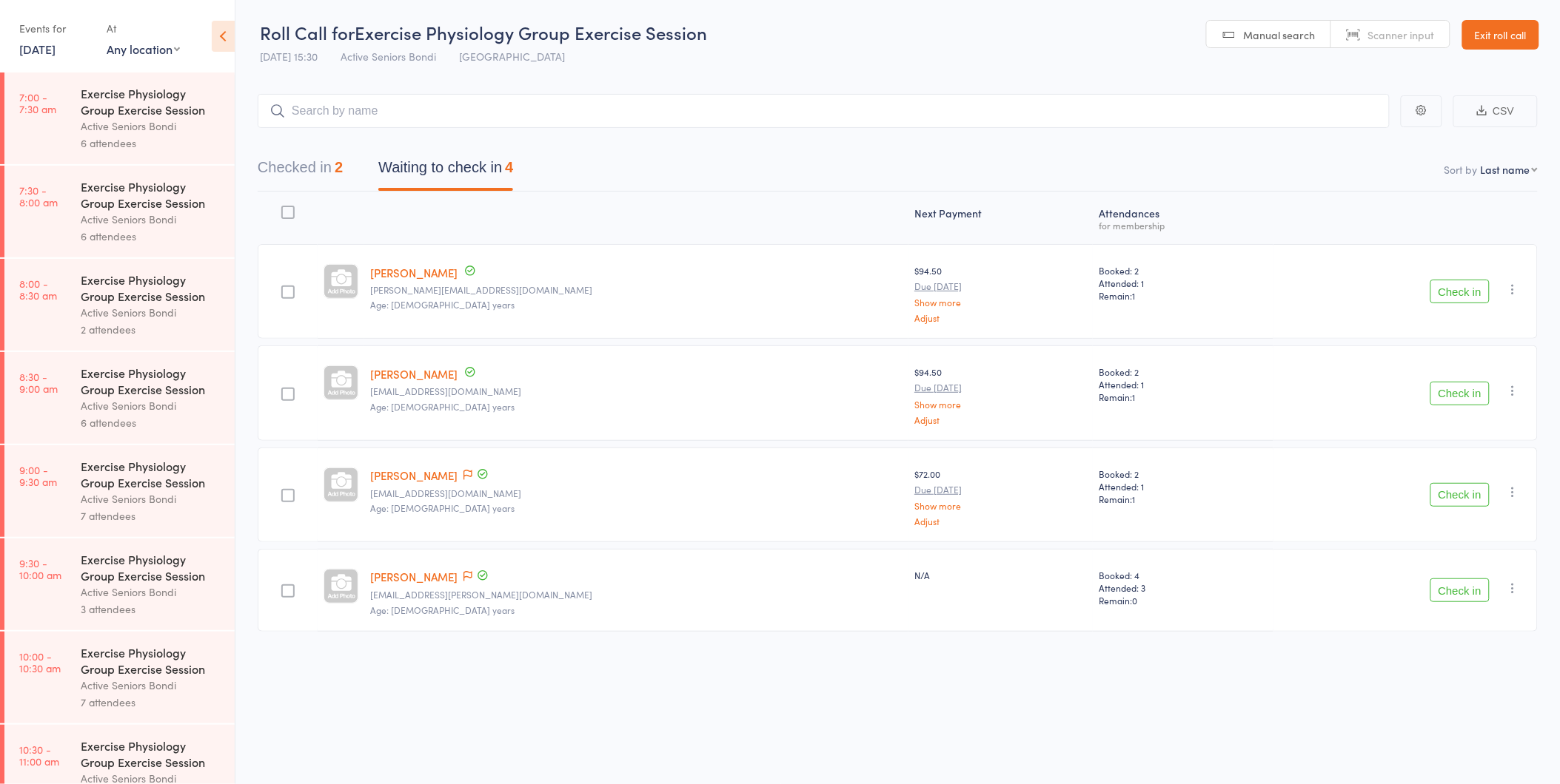
click at [1470, 586] on button "Check in" at bounding box center [1460, 590] width 59 height 24
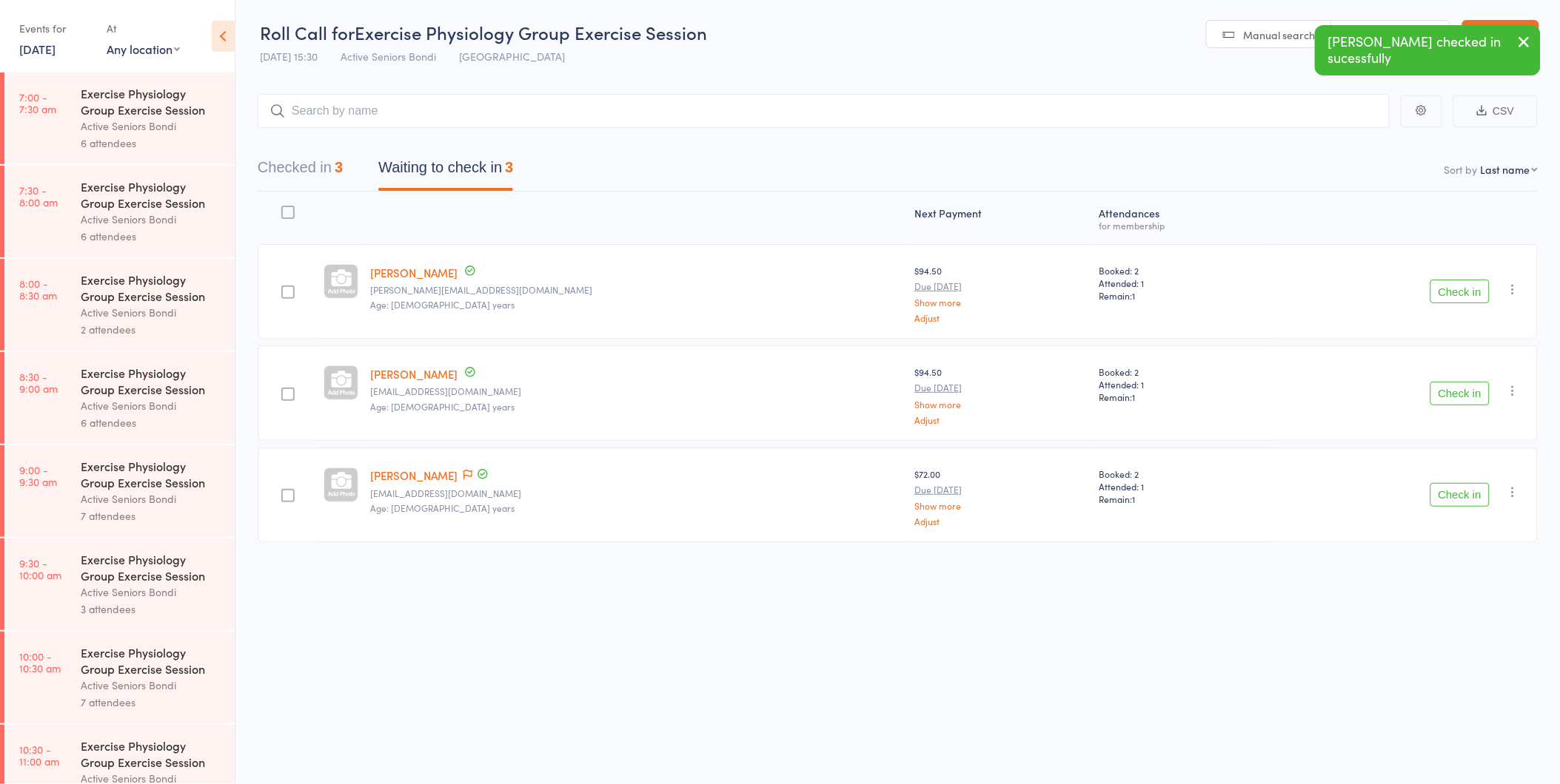
scroll to position [0, 0]
click at [1453, 387] on button "Check in" at bounding box center [1460, 394] width 59 height 24
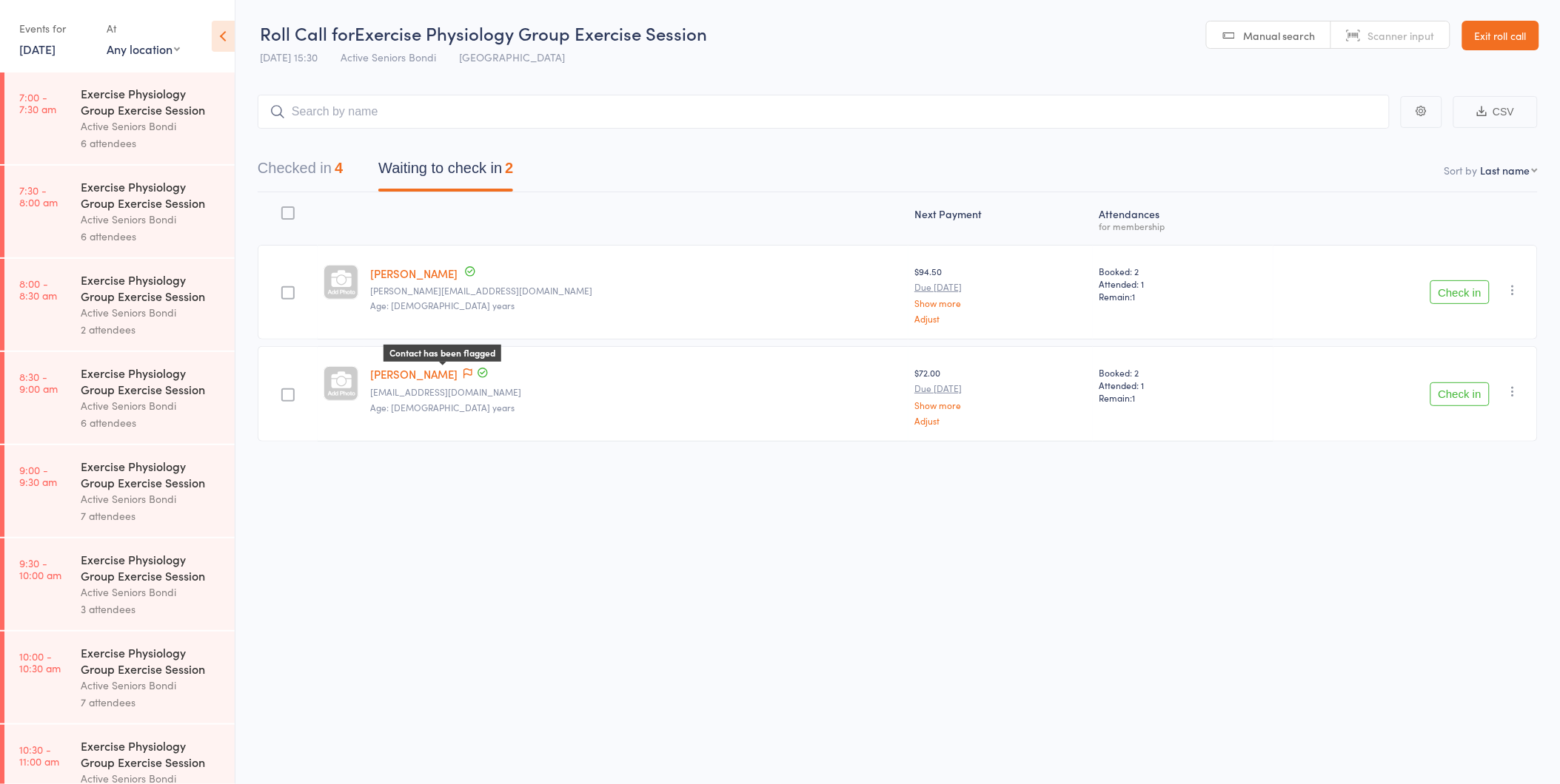
click at [463, 374] on icon at bounding box center [467, 374] width 9 height 10
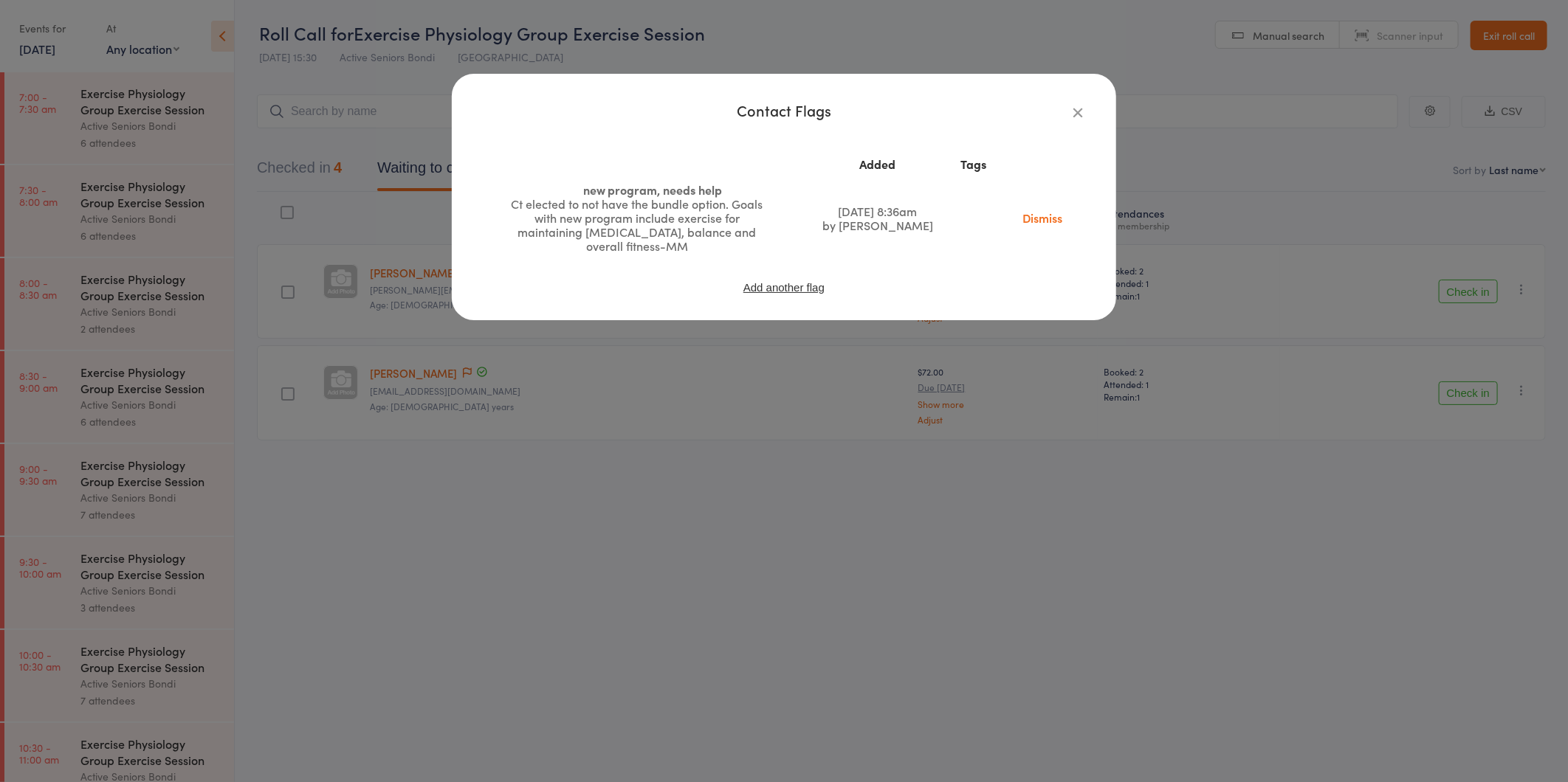
click at [1075, 113] on icon "button" at bounding box center [1078, 112] width 16 height 16
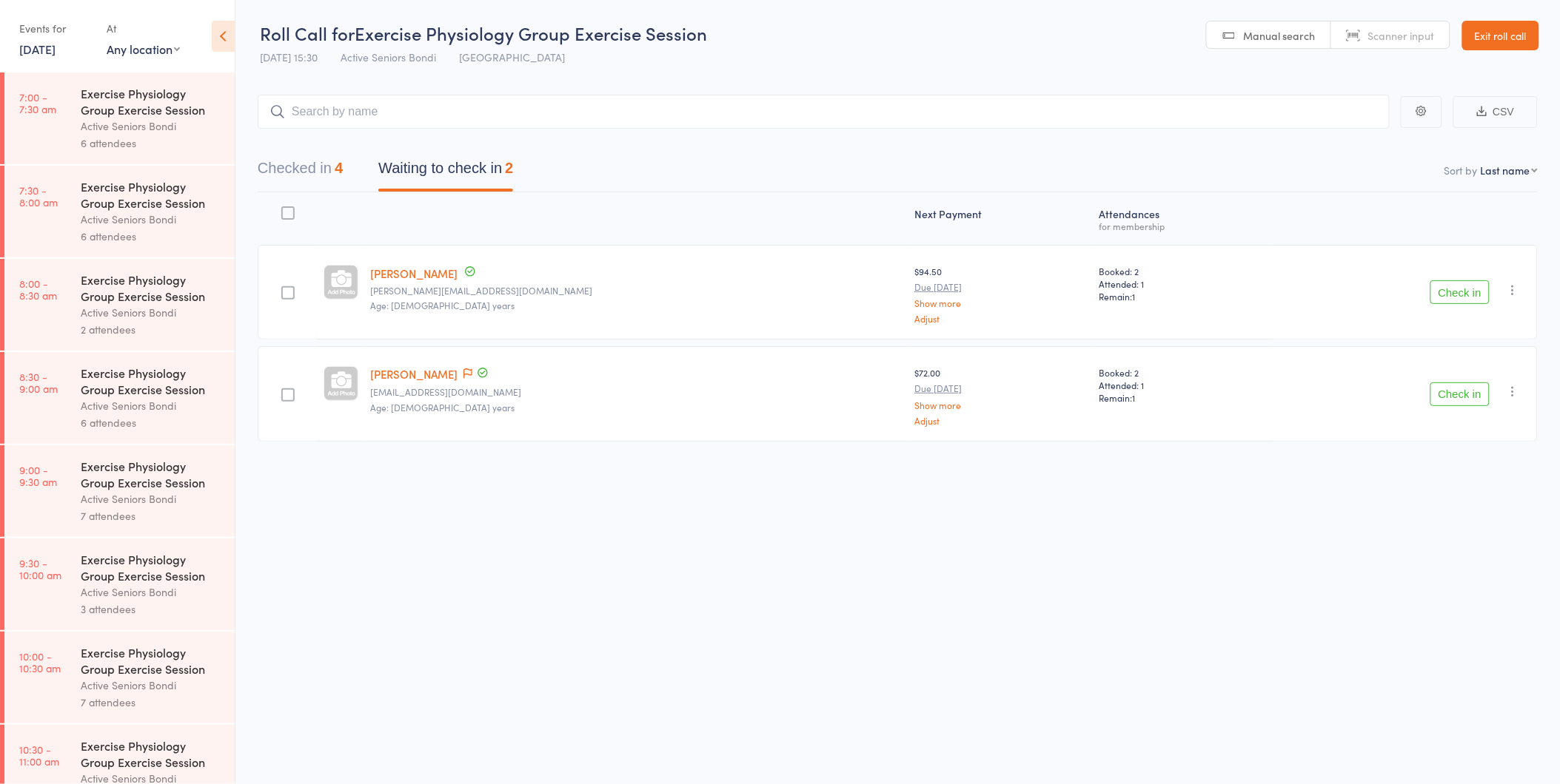
click at [1464, 392] on button "Check in" at bounding box center [1460, 394] width 59 height 24
click at [1437, 282] on button "Check in" at bounding box center [1460, 292] width 59 height 24
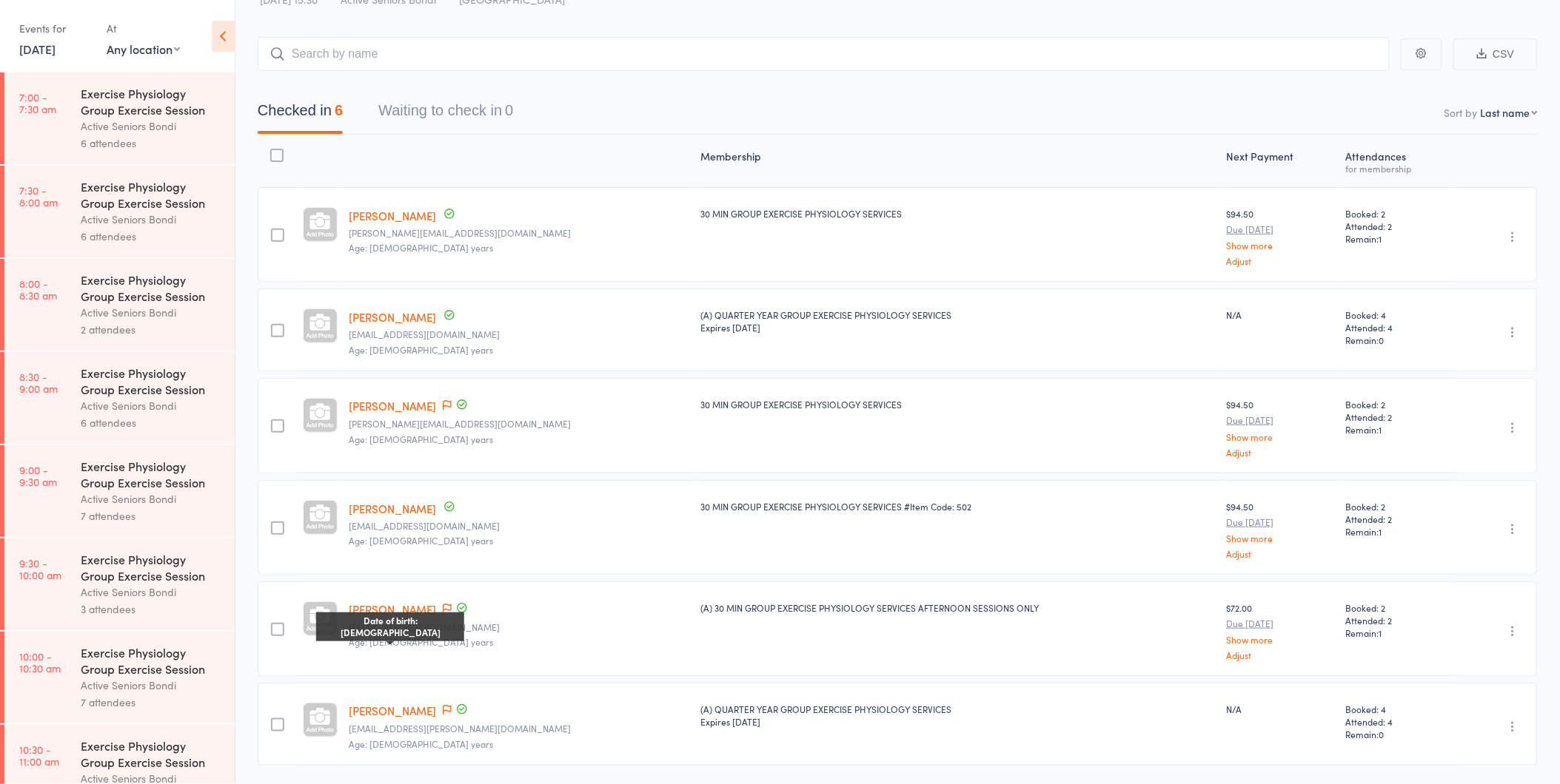
scroll to position [83, 0]
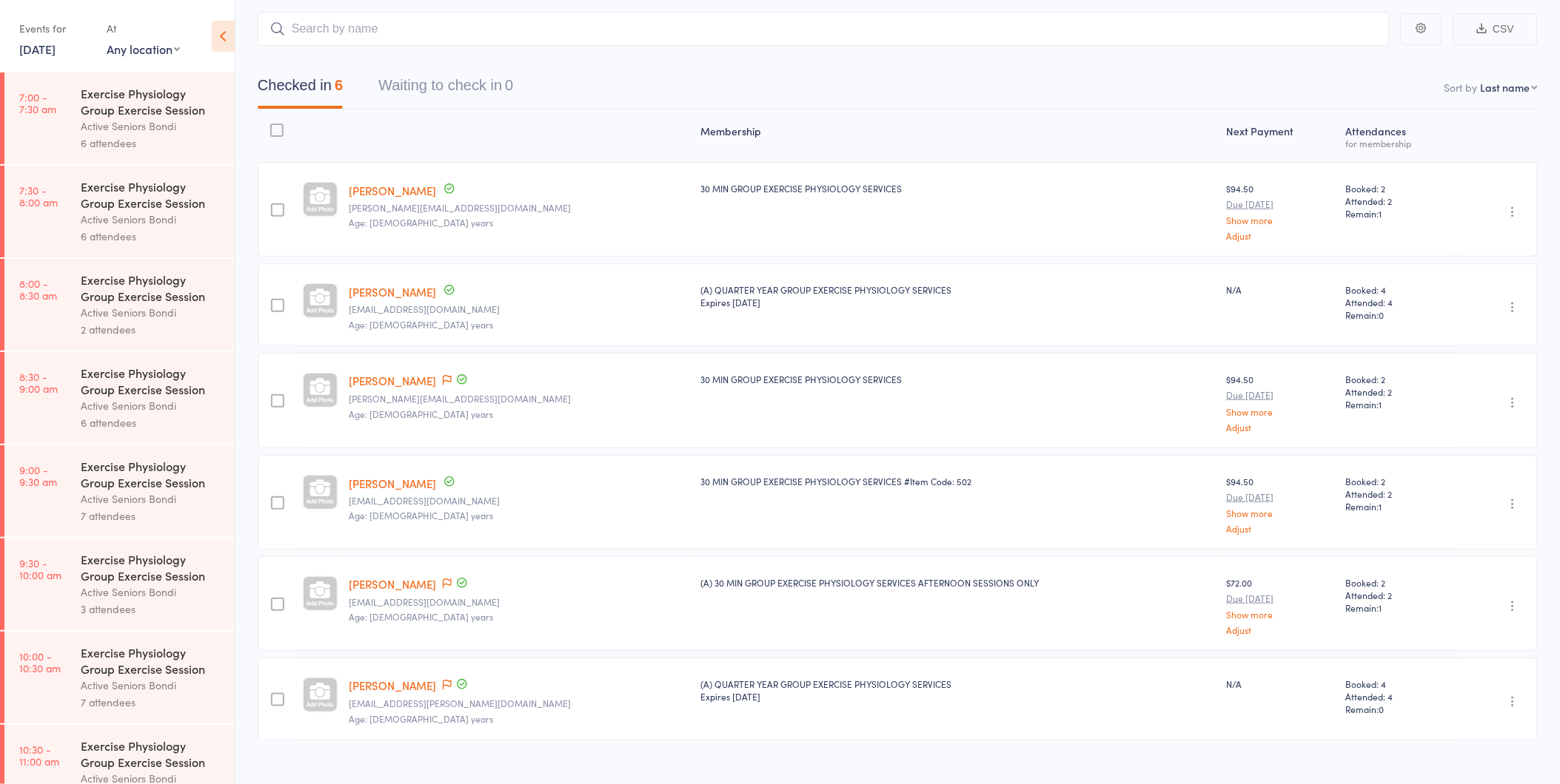
click at [1453, 134] on div "Membership Next Payment Atten­dances for membership [PERSON_NAME] [PERSON_NAME]…" at bounding box center [897, 428] width 1280 height 638
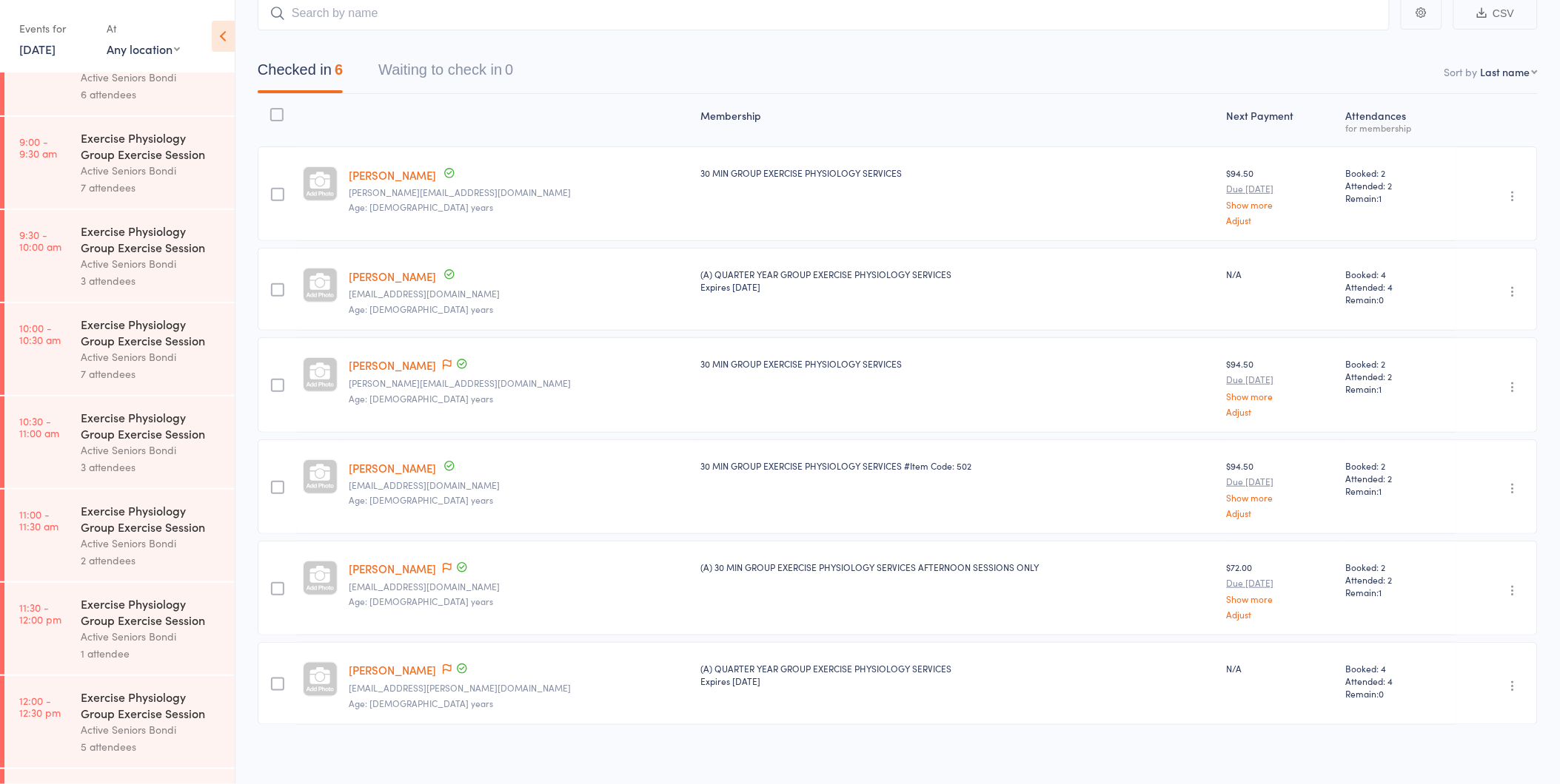
scroll to position [103, 0]
